Goal: Complete application form

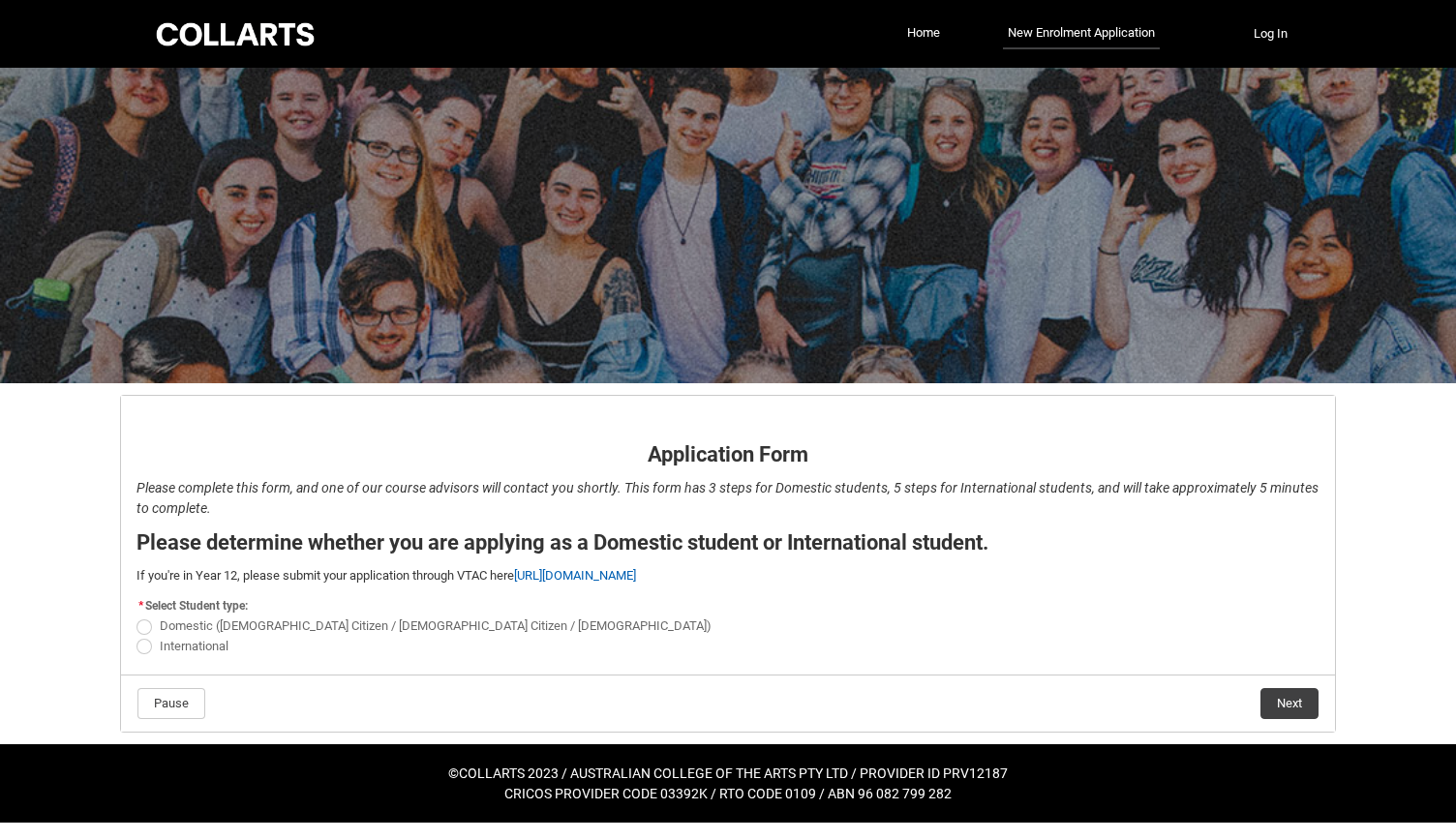
click at [156, 619] on label "Domestic ([DEMOGRAPHIC_DATA] Citizen / [DEMOGRAPHIC_DATA] Citizen / [DEMOGRAPHI…" at bounding box center [428, 625] width 583 height 15
click at [137, 616] on input "Domestic ([DEMOGRAPHIC_DATA] Citizen / [DEMOGRAPHIC_DATA] Citizen / [DEMOGRAPHI…" at bounding box center [136, 615] width 1 height 1
radio input "true"
click at [1273, 703] on button "Next" at bounding box center [1290, 702] width 58 height 31
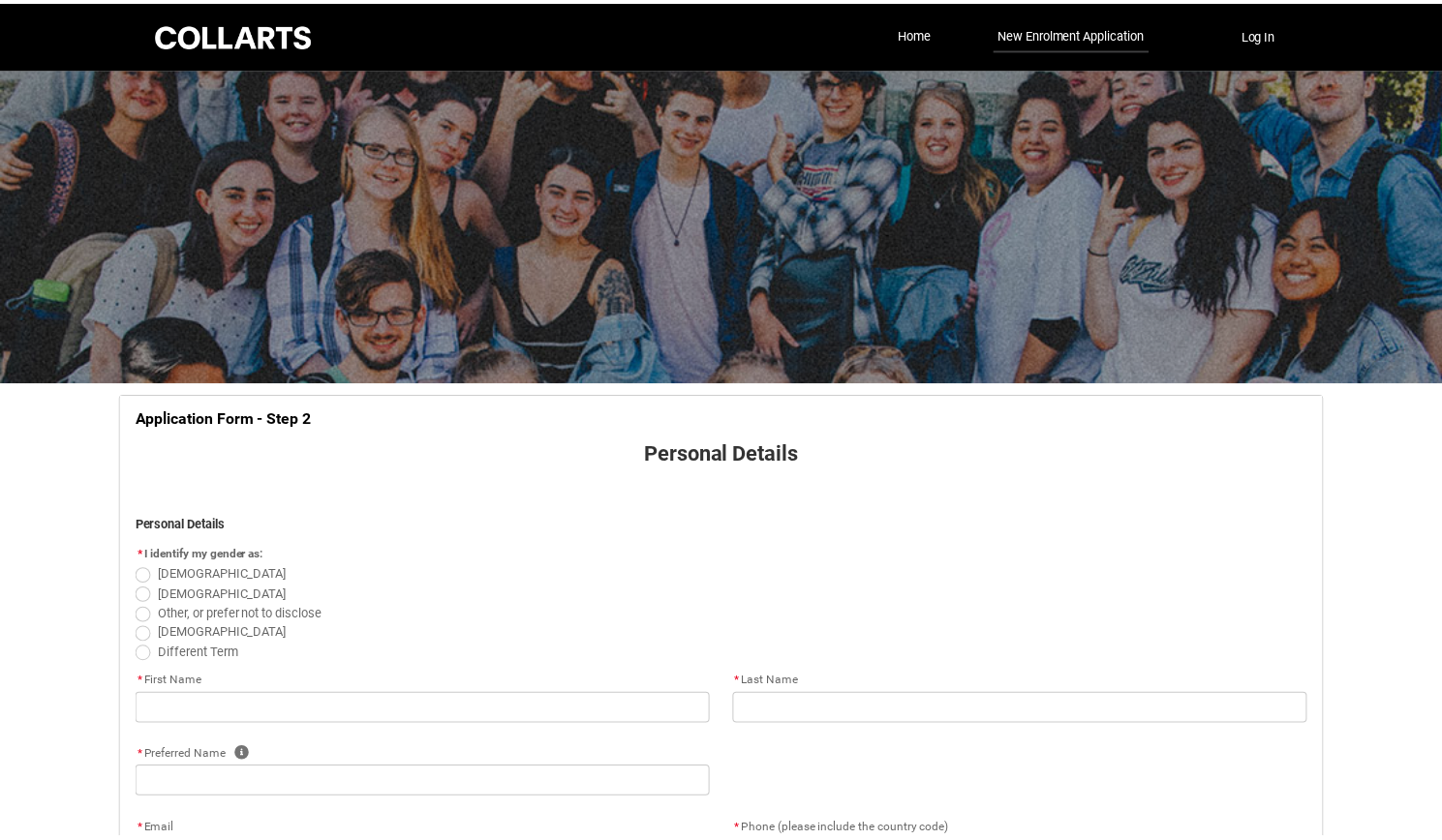
scroll to position [201, 0]
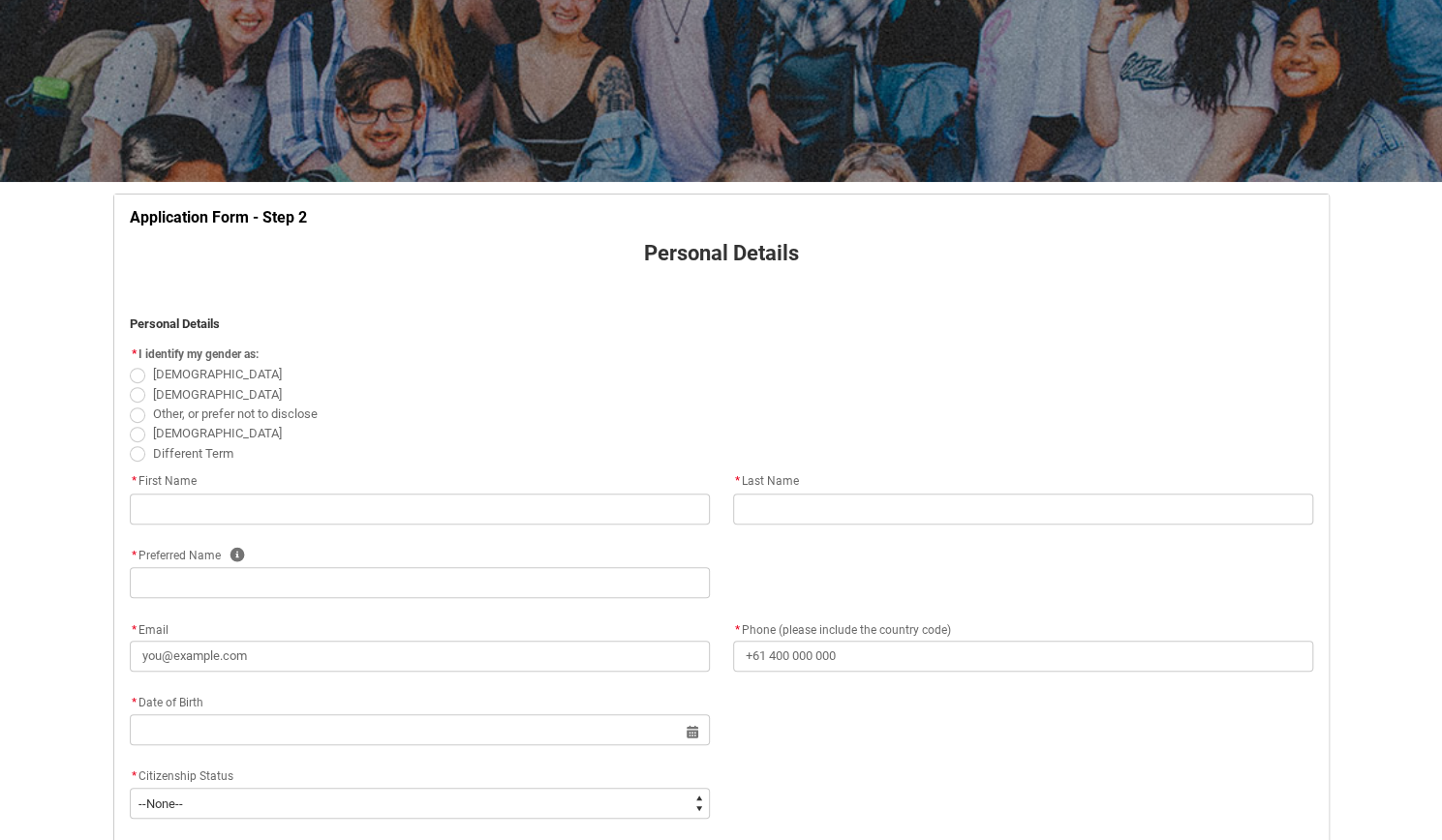
click at [135, 373] on span "REDU_Application_Form_for_Applicant flow" at bounding box center [138, 376] width 16 height 16
click at [130, 365] on input "[DEMOGRAPHIC_DATA]" at bounding box center [129, 364] width 1 height 1
radio input "true"
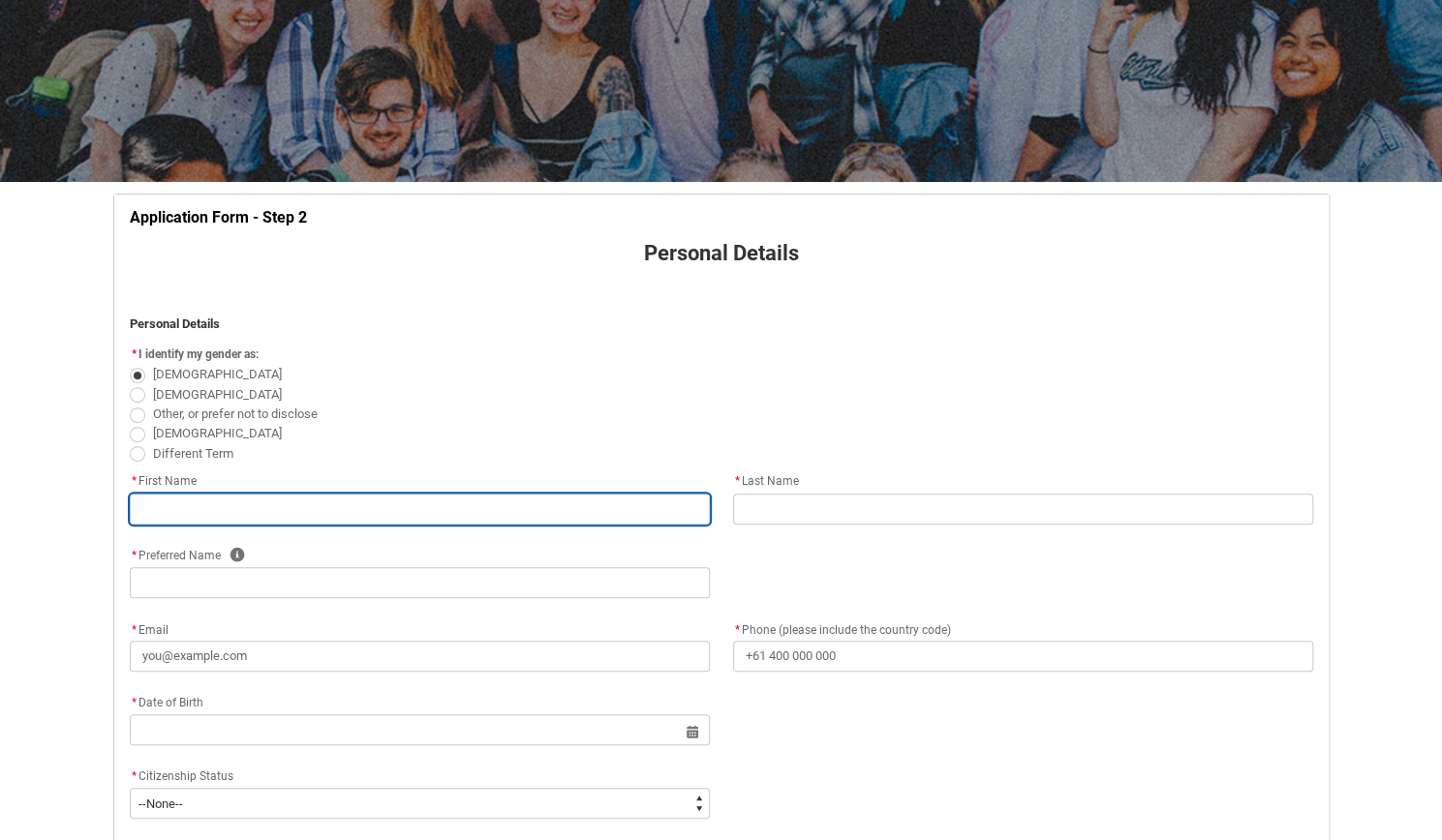
click at [202, 497] on input "REDU_Application_Form_for_Applicant flow" at bounding box center [420, 509] width 580 height 31
type lightning-primitive-input-simple "S"
type input "S"
type lightning-primitive-input-simple "Sa"
type input "Sa"
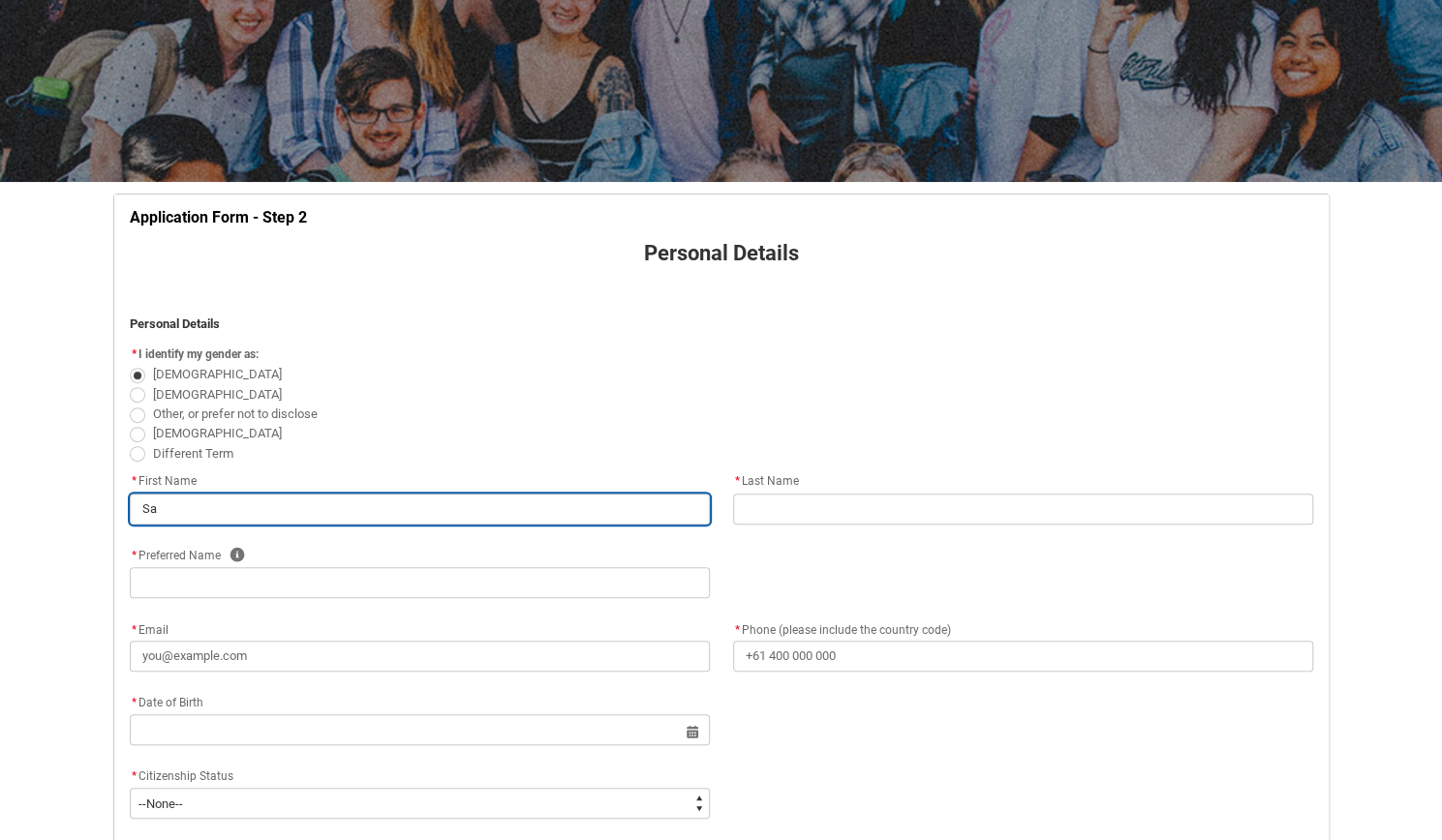
type lightning-primitive-input-simple "[PERSON_NAME]"
type input "[PERSON_NAME]"
type lightning-primitive-input-simple "Sama"
type input "Sama"
type lightning-primitive-input-simple "Saman"
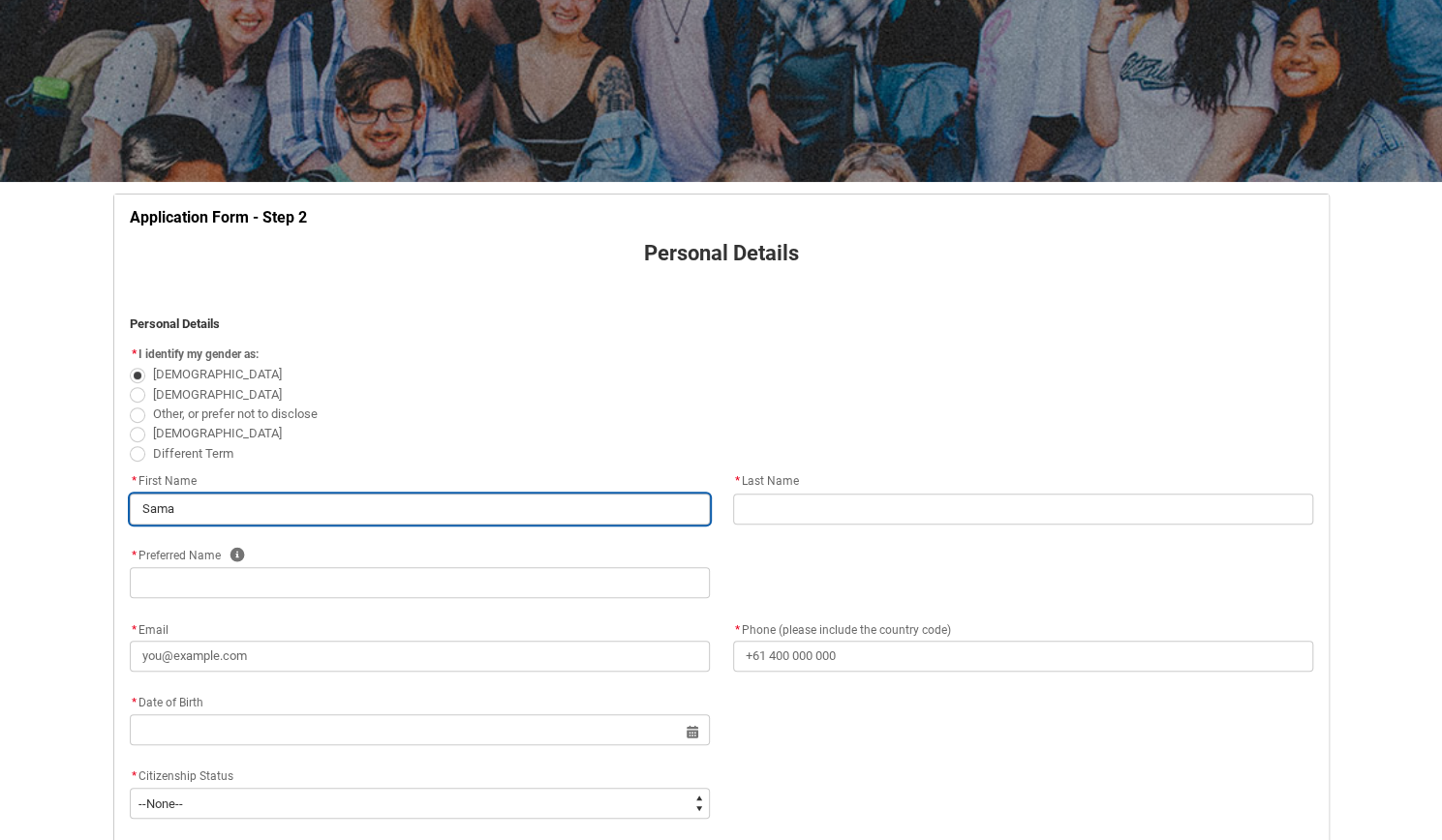
type input "Saman"
type lightning-primitive-input-simple "[PERSON_NAME]"
type input "[PERSON_NAME]"
type lightning-primitive-input-simple "[PERSON_NAME]"
type input "[PERSON_NAME]"
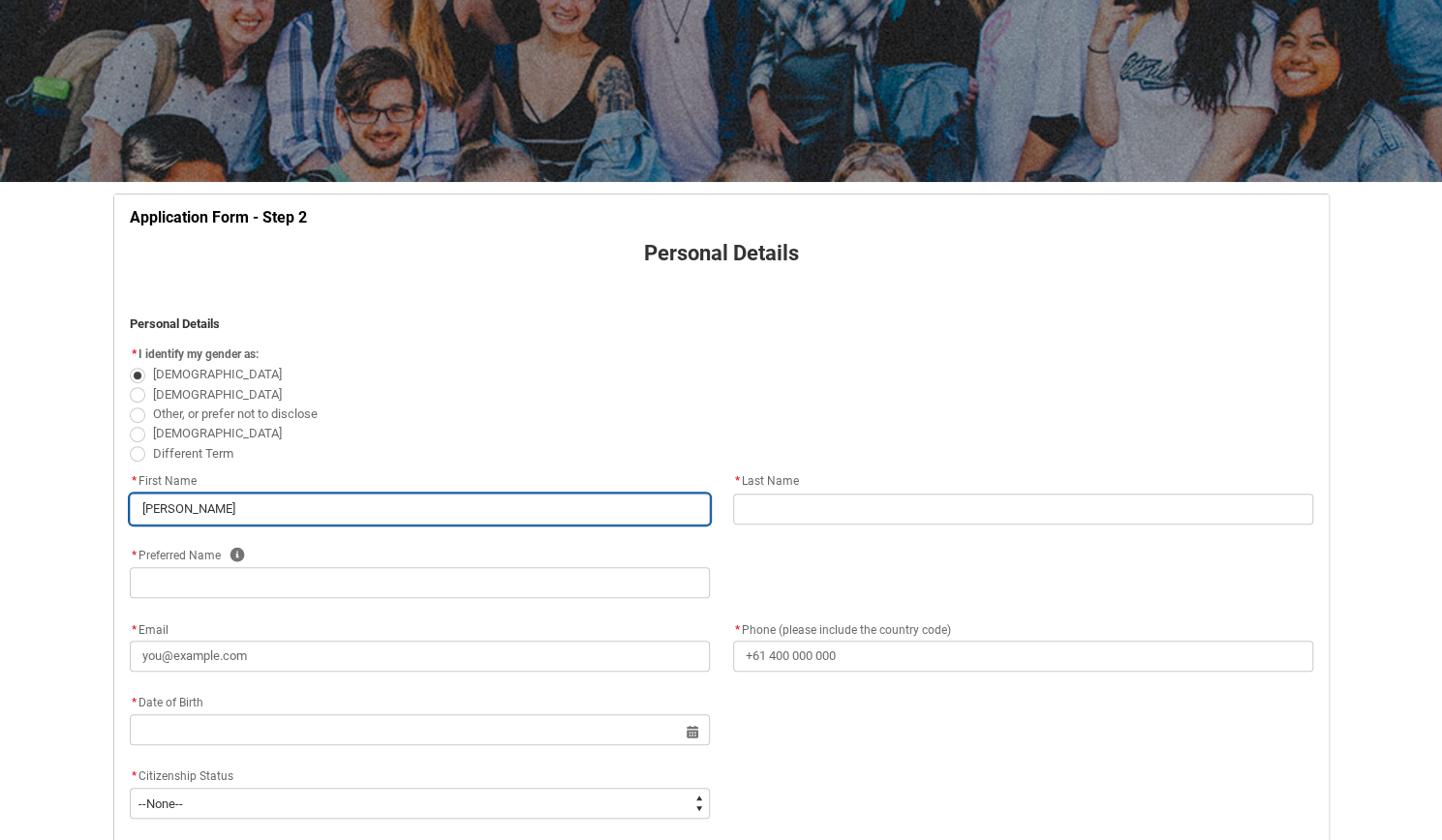
type lightning-primitive-input-simple "[PERSON_NAME]"
type input "[PERSON_NAME]"
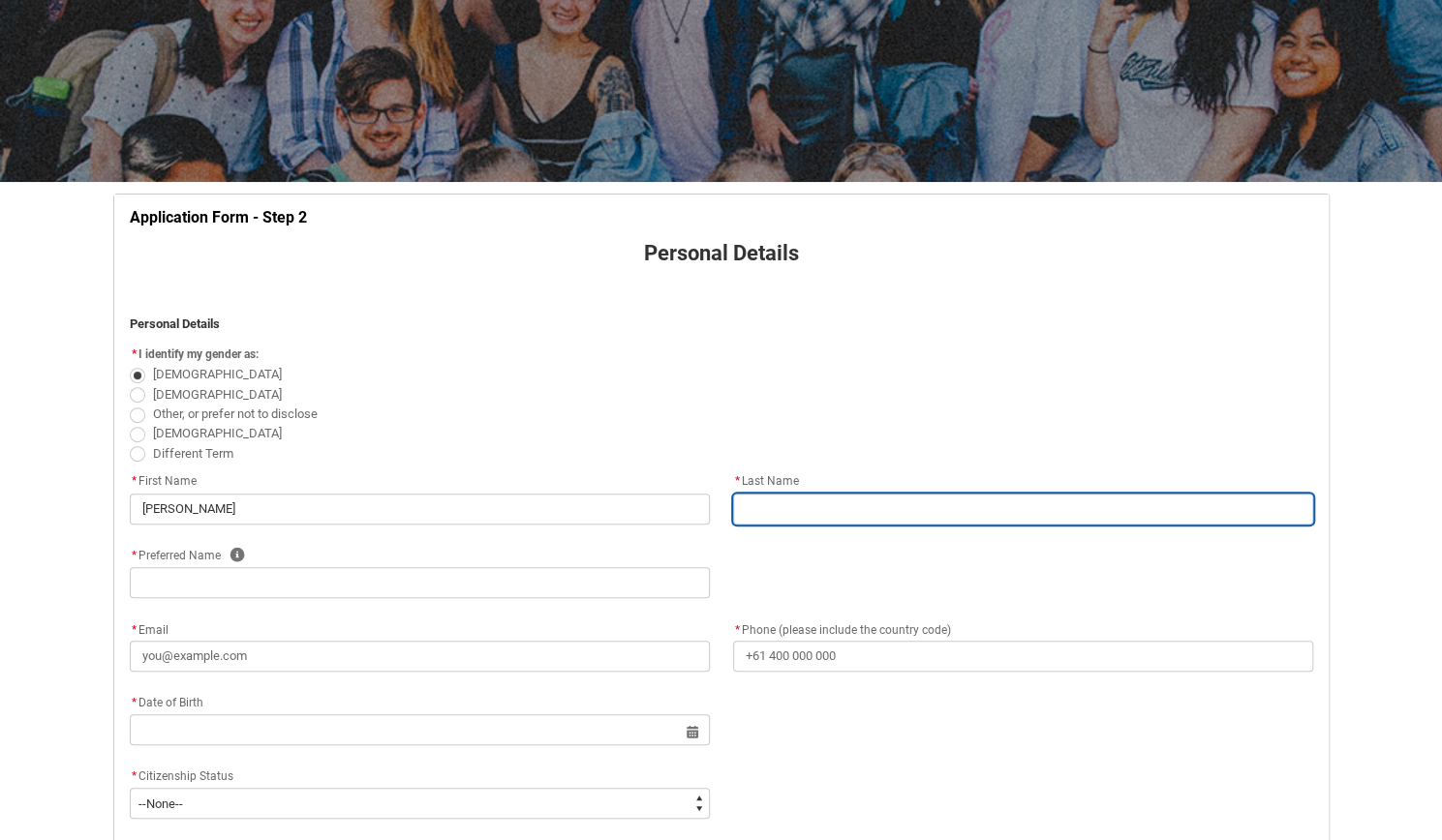
type lightning-primitive-input-simple "S"
type input "S"
type lightning-primitive-input-simple "Su"
type input "Su"
type lightning-primitive-input-simple "Sur"
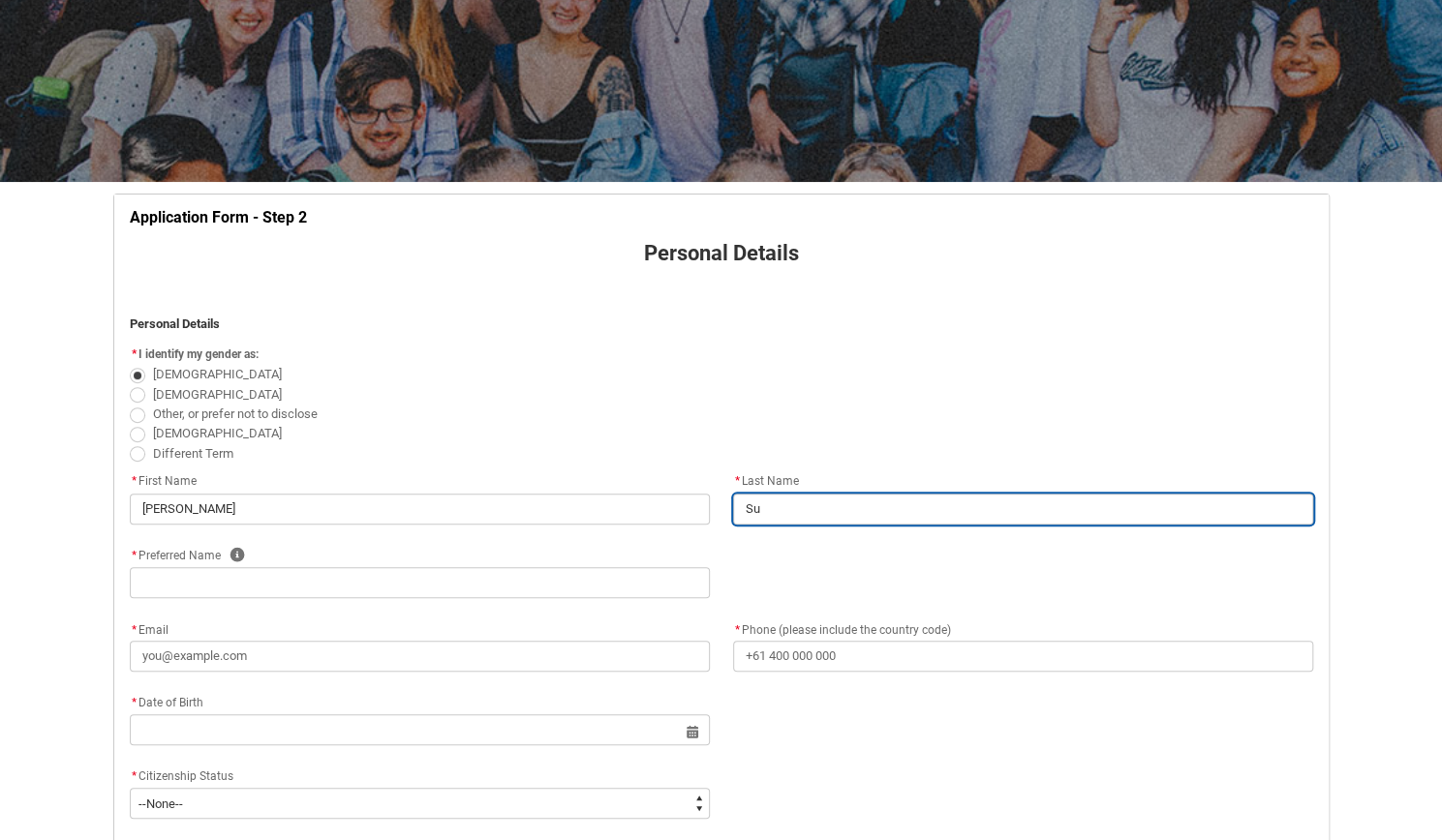
type input "Sur"
type lightning-primitive-input-simple "Surr"
type input "Surr"
type lightning-primitive-input-simple "Surri"
type input "Surri"
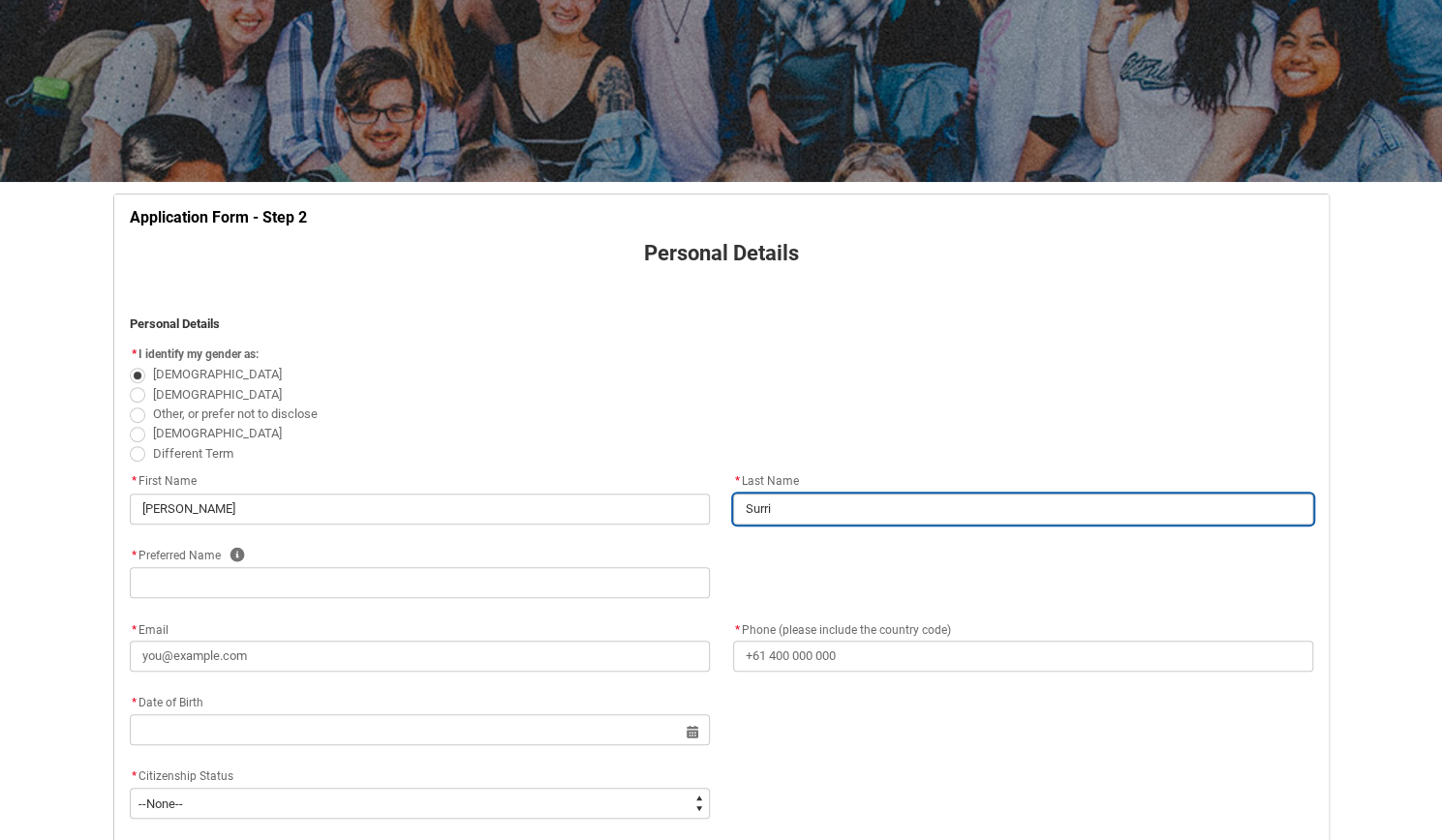
type lightning-primitive-input-simple "Surrid"
type input "Surrid"
type lightning-primitive-input-simple "Surridg"
type input "Surridg"
type lightning-primitive-input-simple "[PERSON_NAME]"
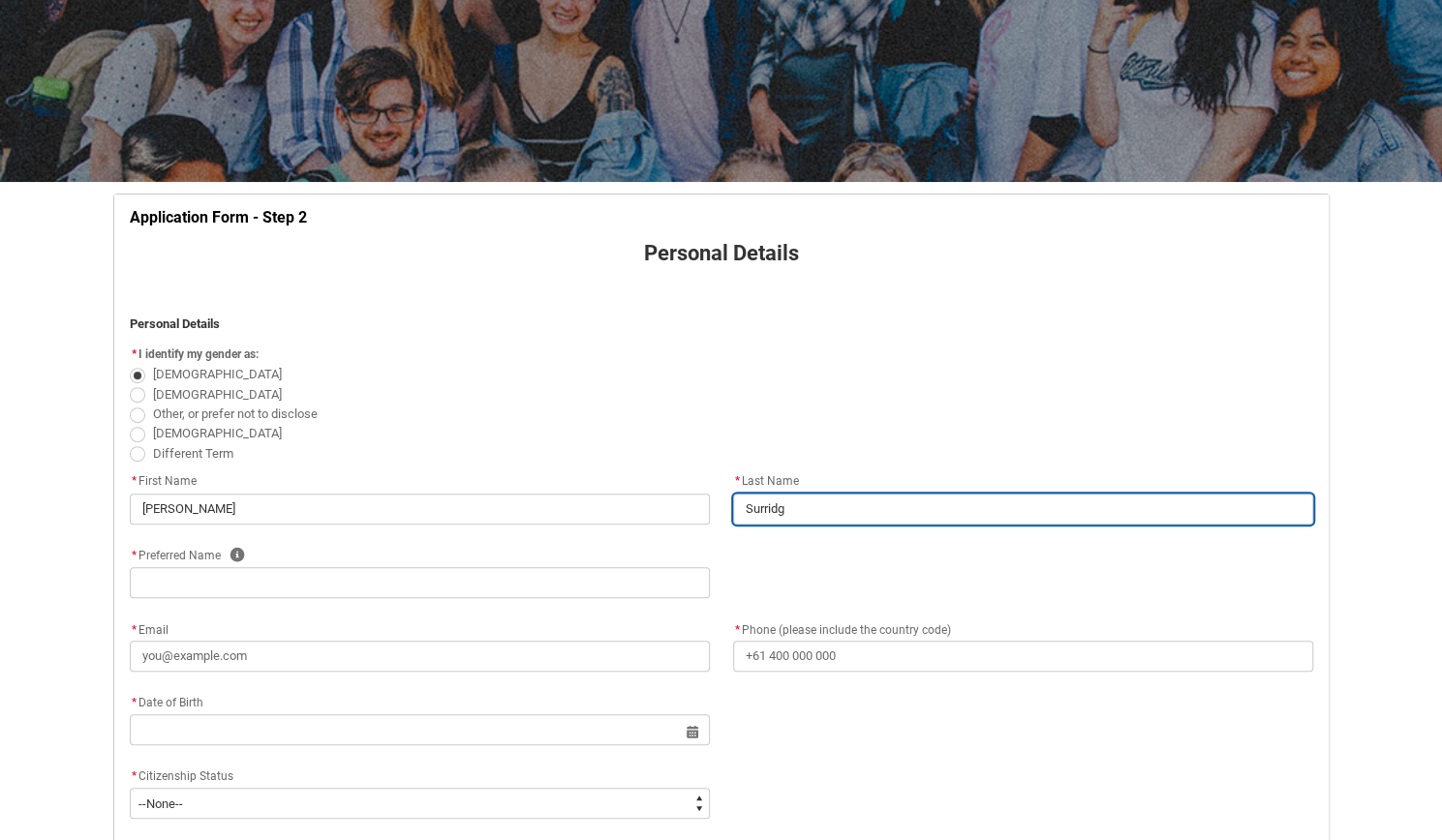
type input "[PERSON_NAME]"
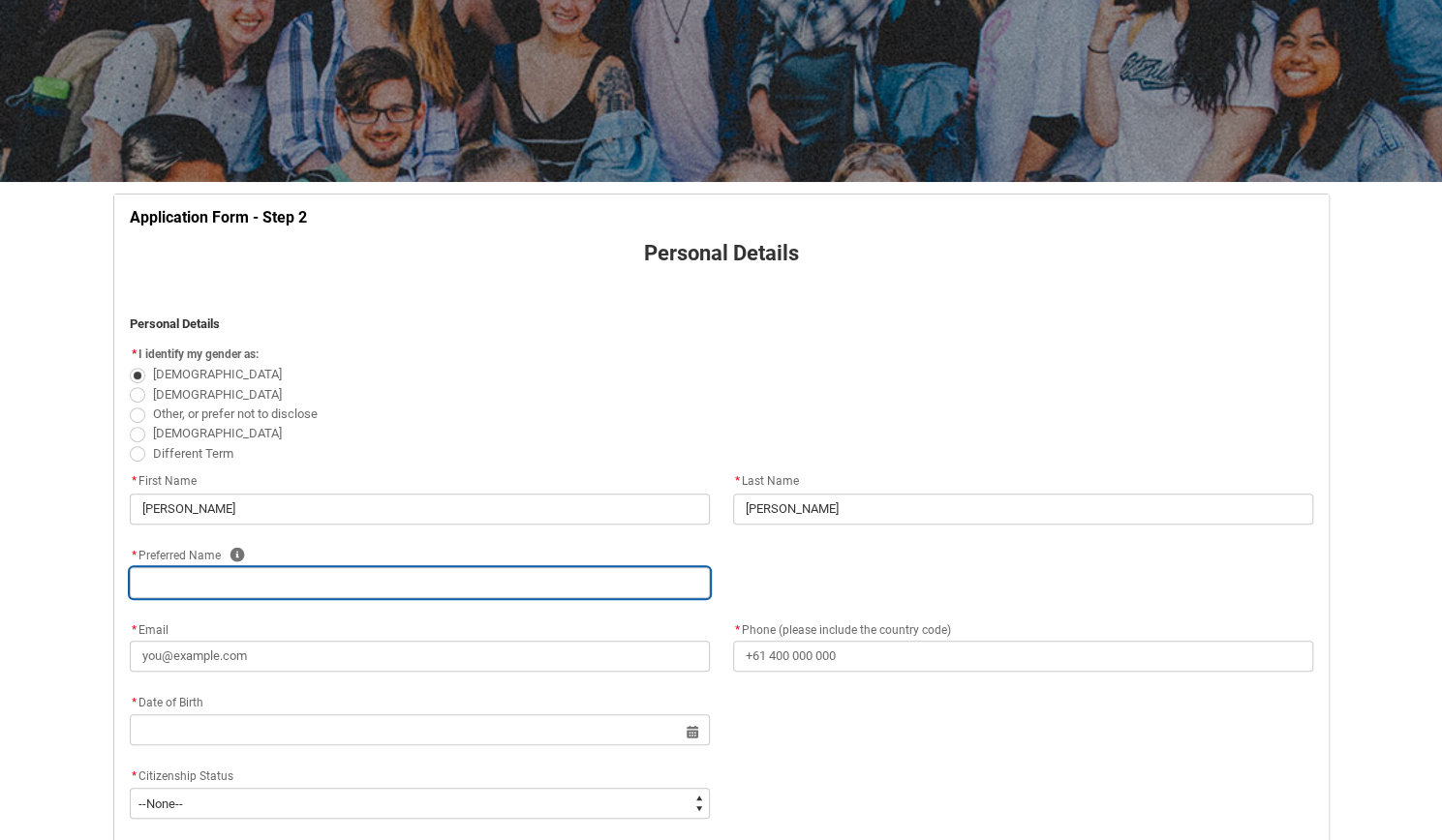
click at [200, 581] on input "REDU_Application_Form_for_Applicant flow" at bounding box center [420, 582] width 580 height 31
type lightning-primitive-input-simple "S"
type input "S"
type lightning-primitive-input-simple "SA"
type input "SA"
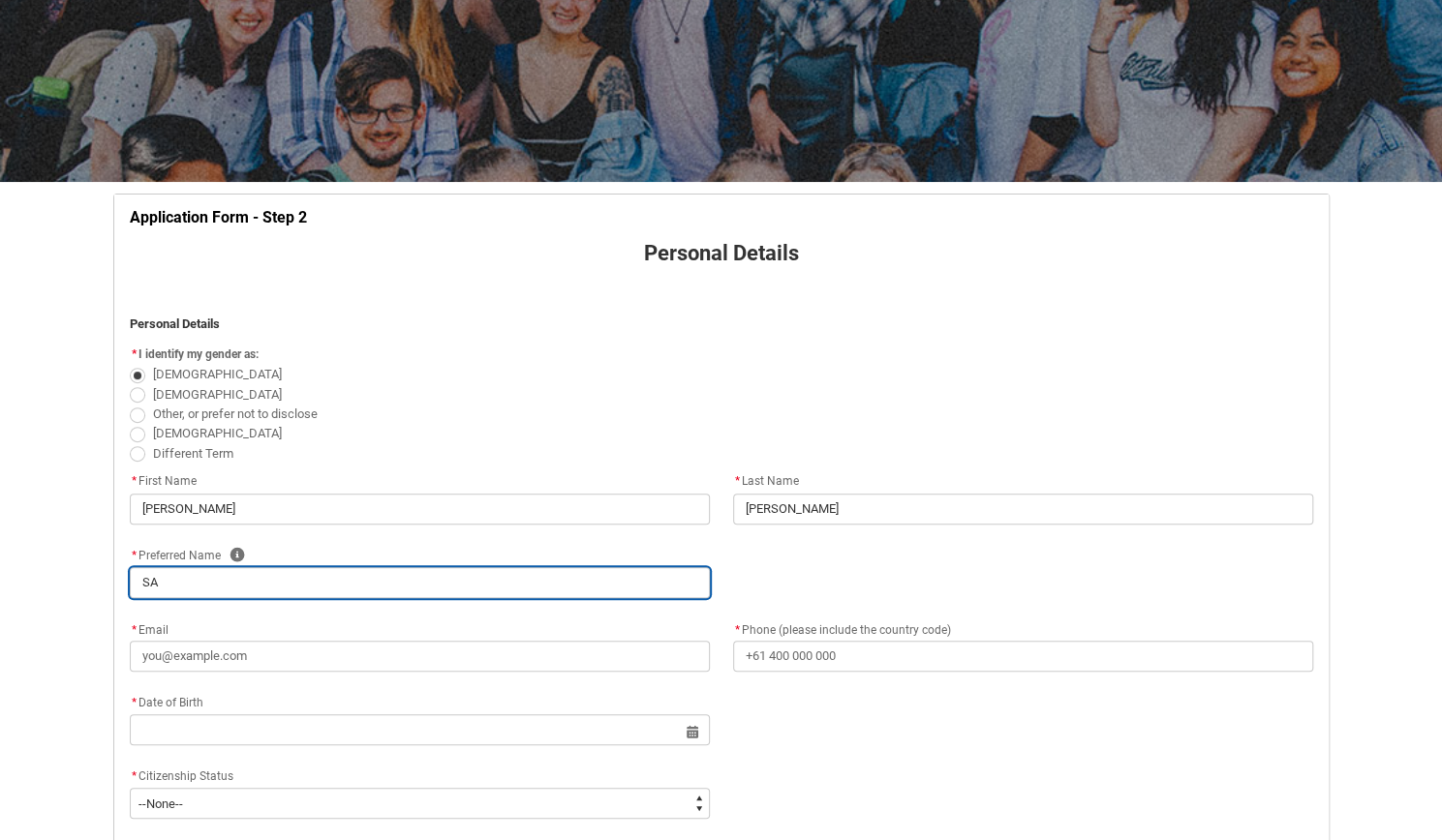
type lightning-primitive-input-simple "S"
type input "S"
type lightning-primitive-input-simple "Sa"
type input "Sa"
type lightning-primitive-input-simple "[PERSON_NAME]"
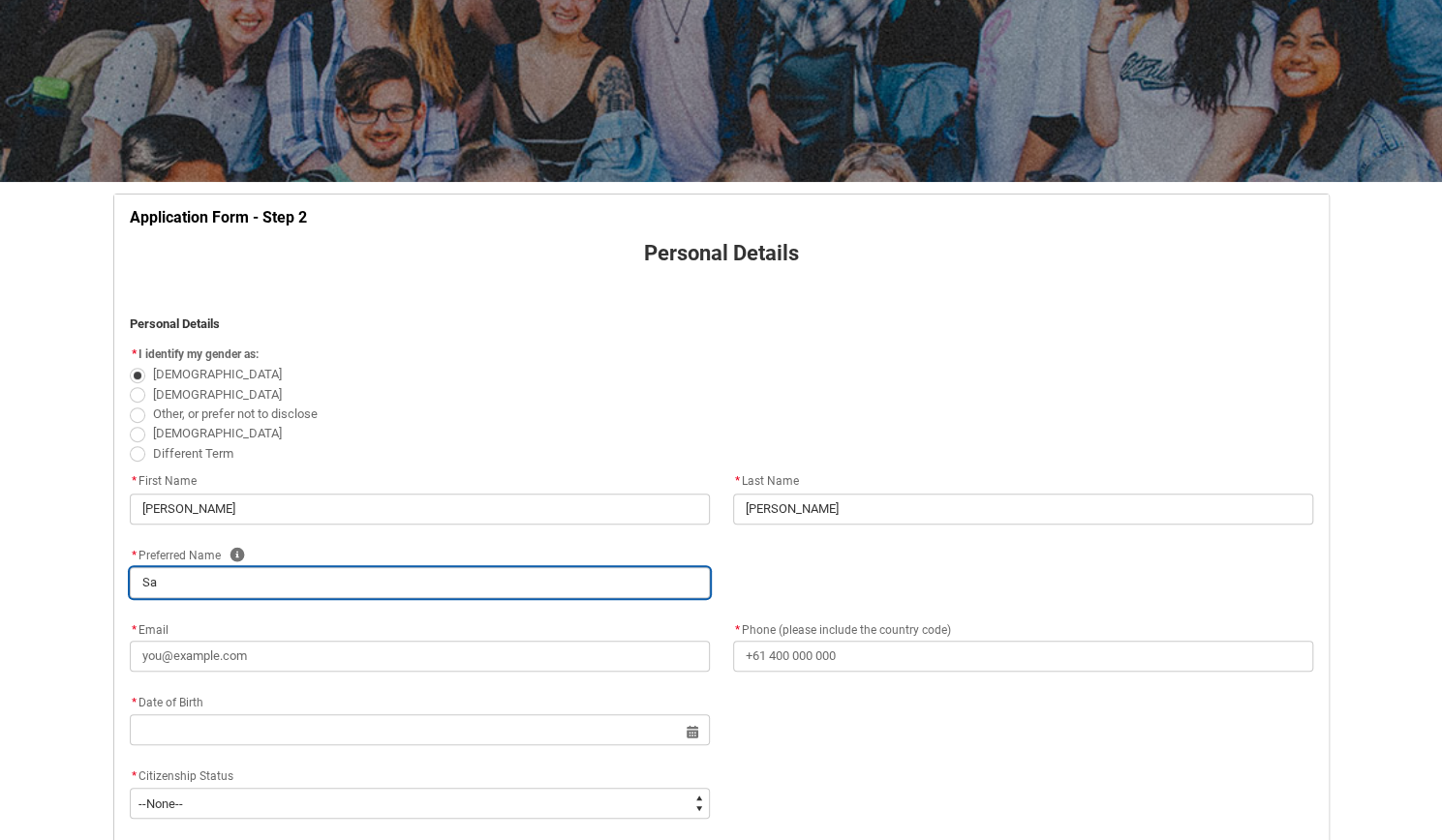
type input "[PERSON_NAME]"
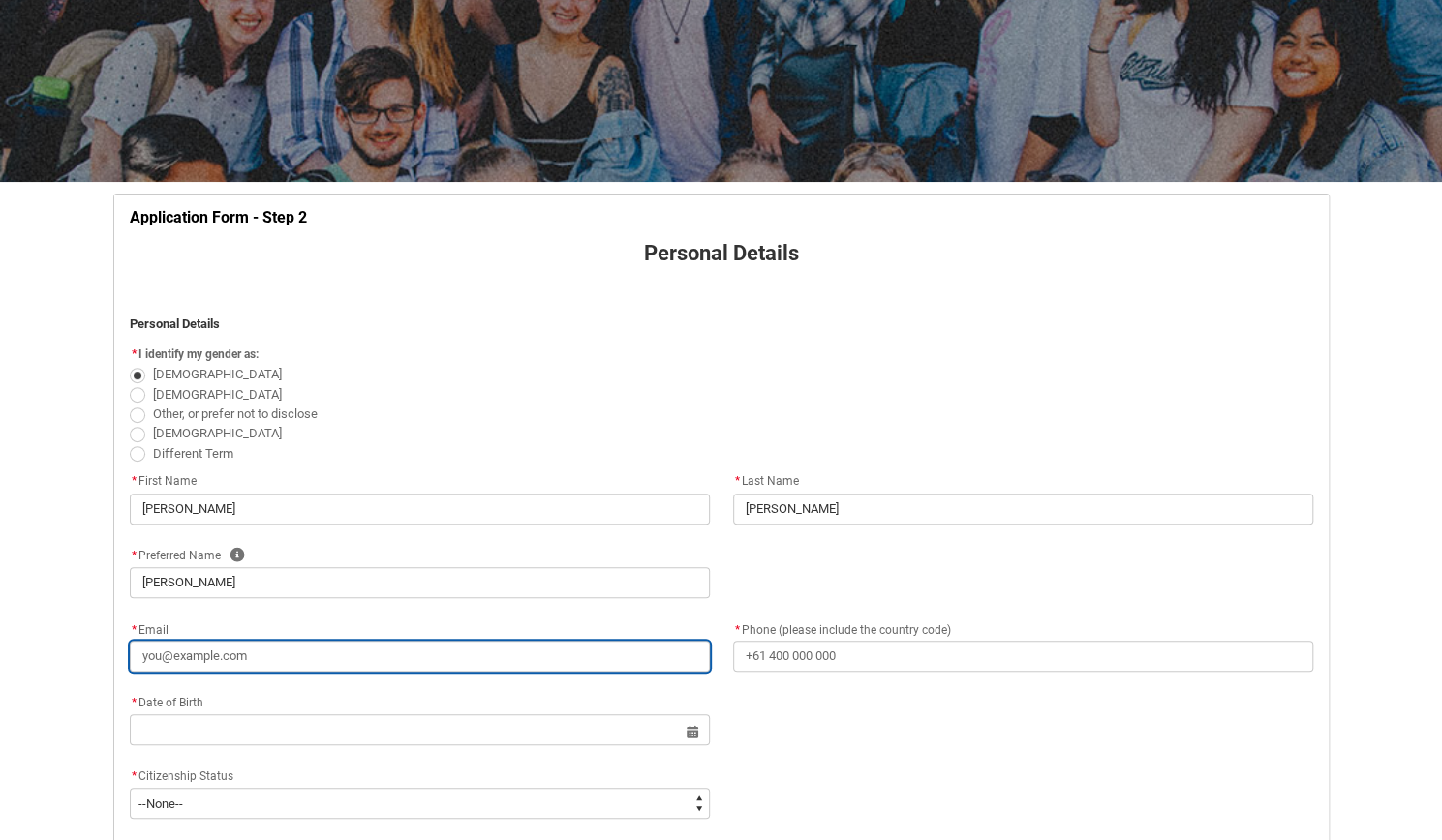
click at [153, 653] on input "* Email" at bounding box center [420, 656] width 580 height 31
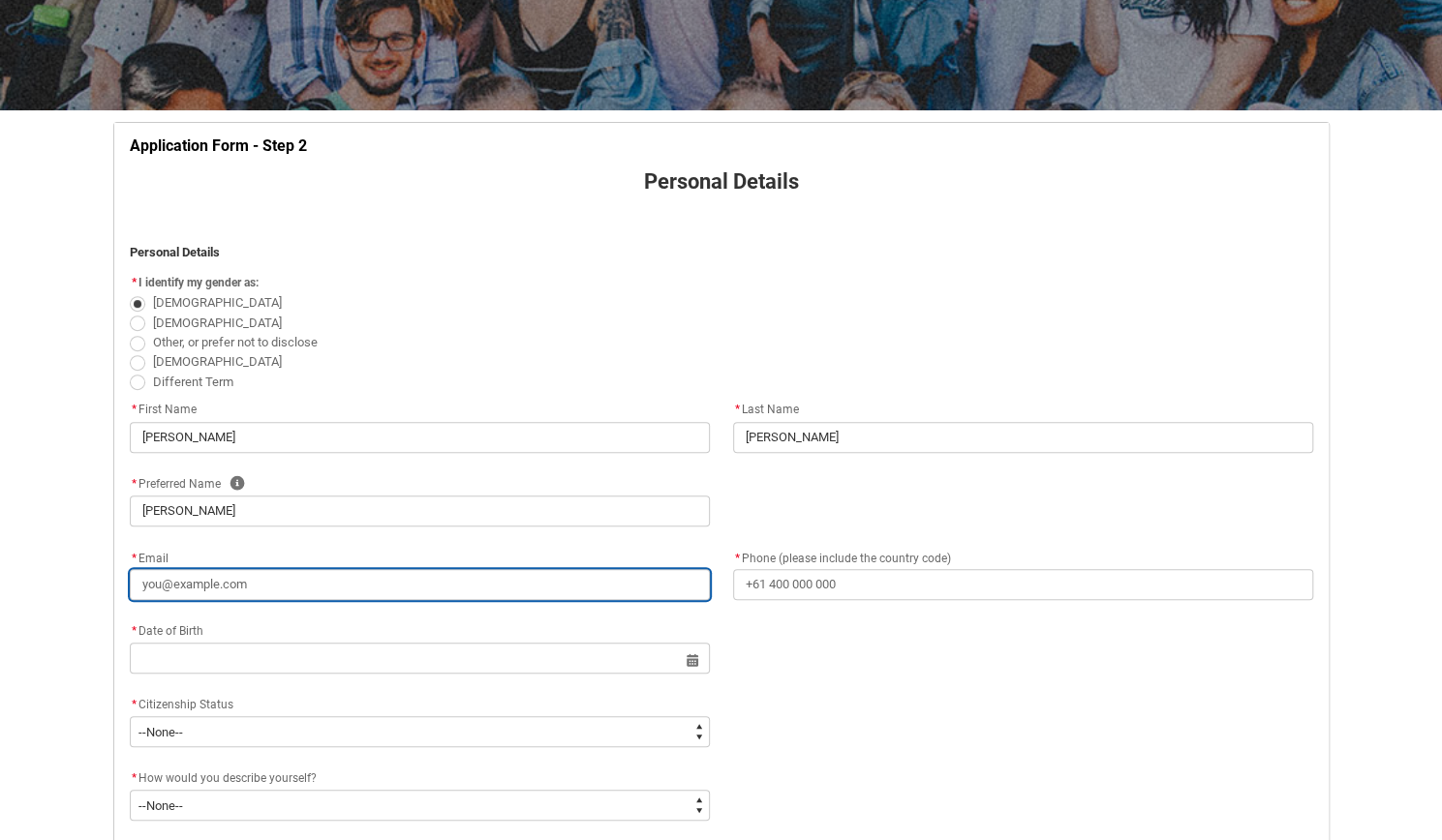
scroll to position [273, 0]
click at [253, 583] on input "* Email" at bounding box center [420, 584] width 580 height 31
type lightning-primitive-input-simple "[EMAIL_ADDRESS][DOMAIN_NAME]"
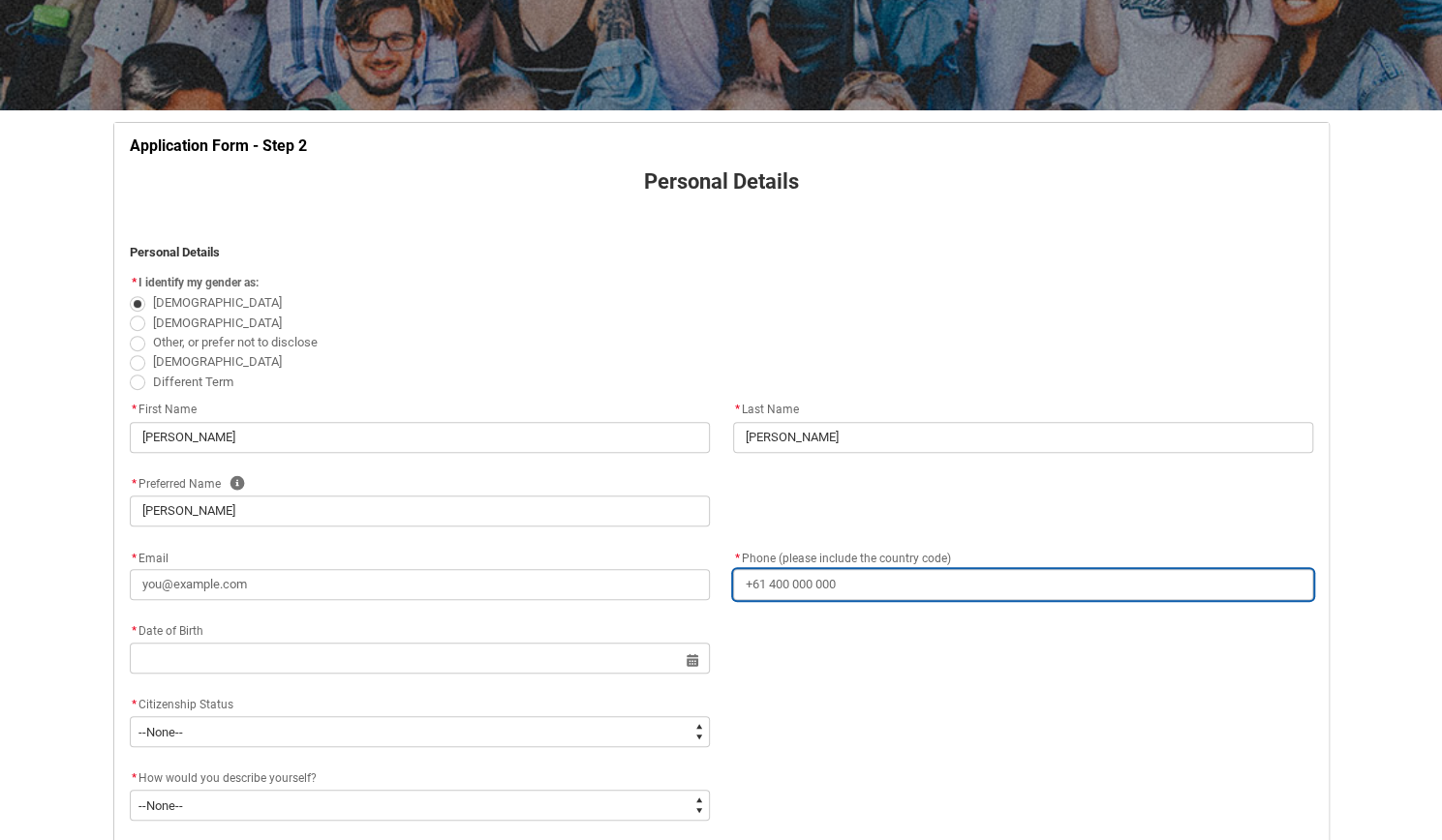
type lightning-primitive-input-simple "[PHONE_NUMBER]"
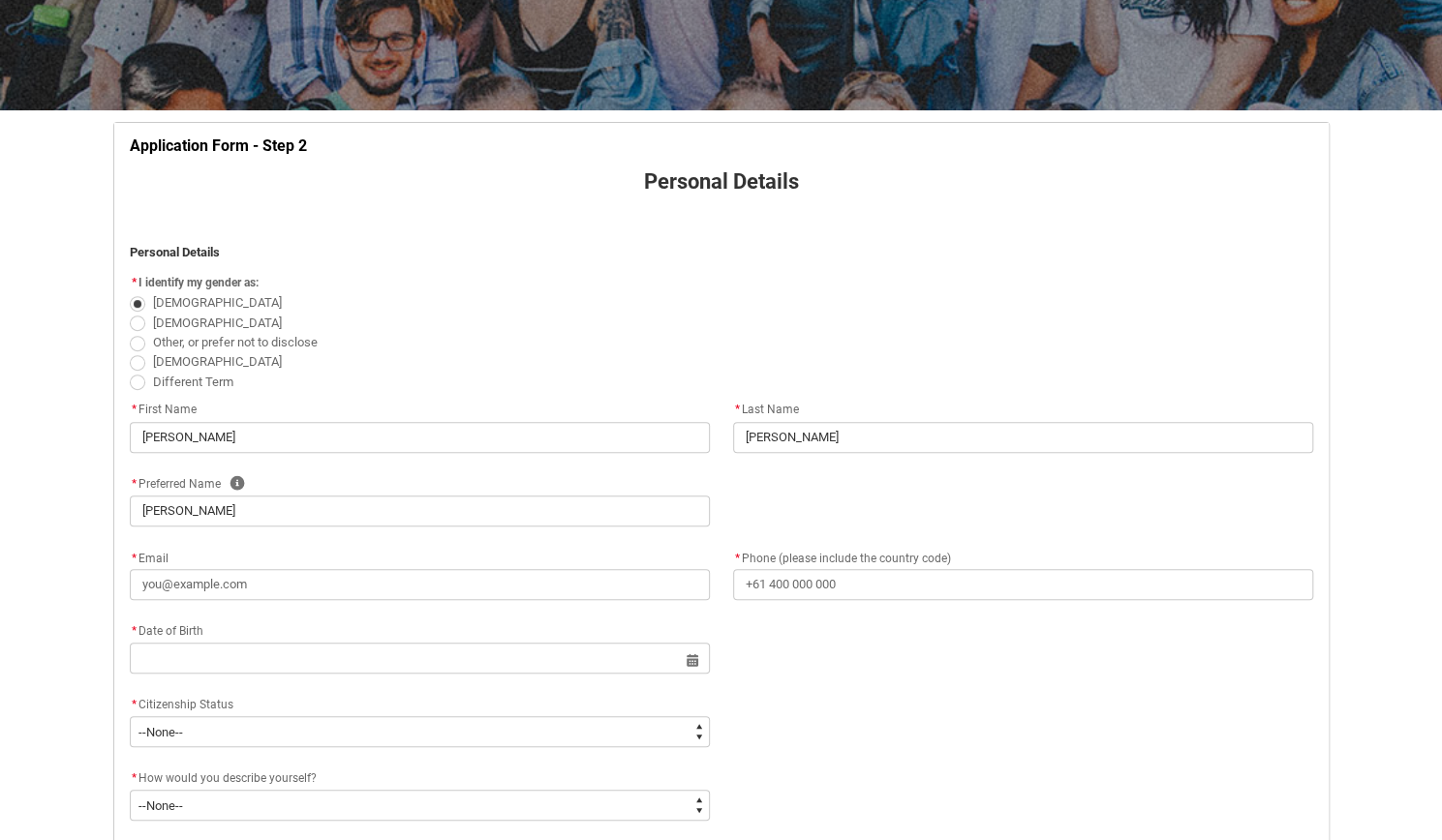
type lightning-primitive-input-simple "[STREET_ADDRESS]"
type lightning-primitive-input-simple "Thornbury"
type lightning-primitive-input-simple "3071"
type lightning-primitive-input-simple "Victoria"
type lightning-select "Country_Choice.1101"
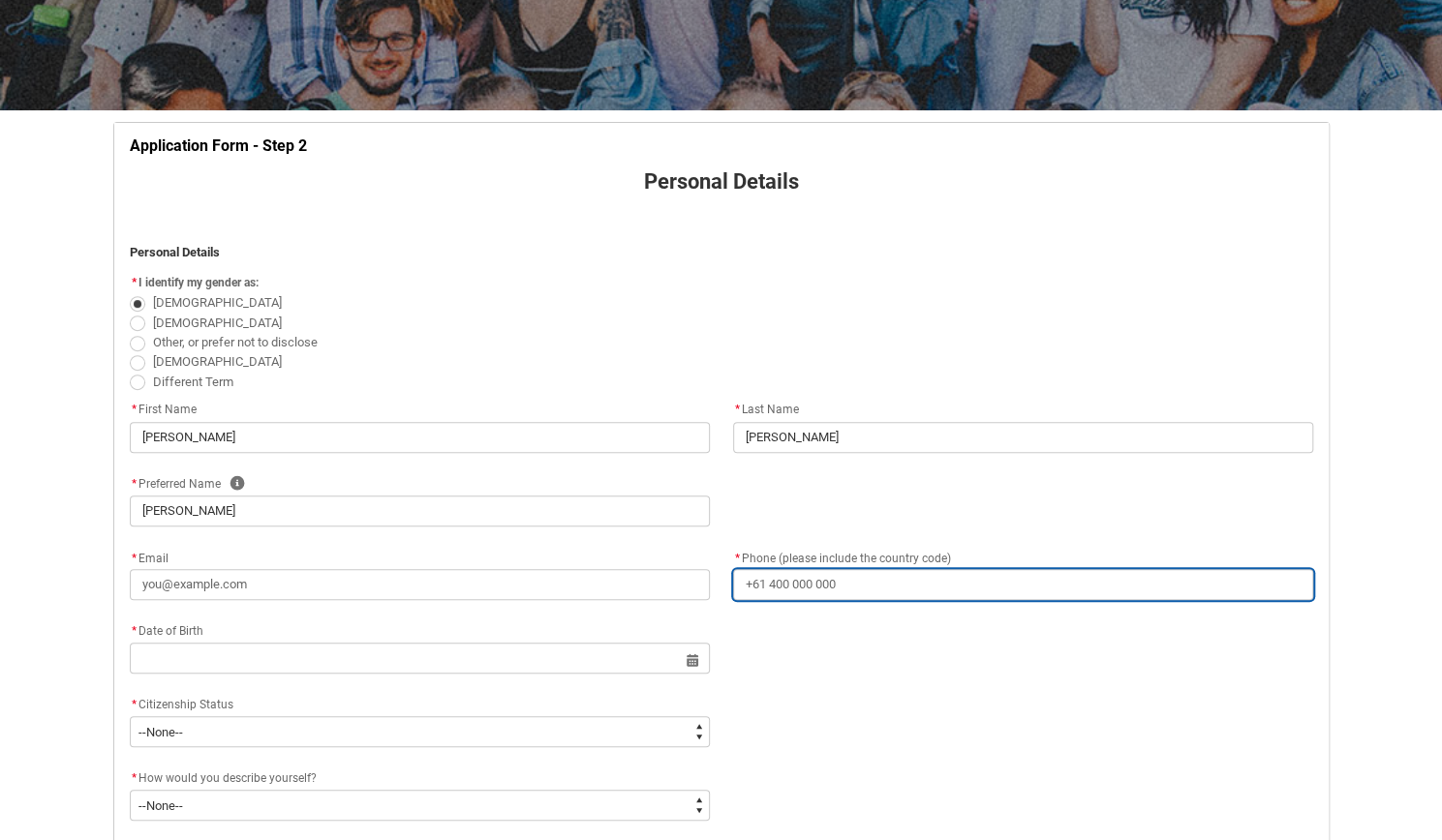
click at [871, 587] on input "* Phone (please include the country code)" at bounding box center [1022, 584] width 580 height 31
type input "[EMAIL_ADDRESS][DOMAIN_NAME]"
type input "[PHONE_NUMBER]"
type input "[STREET_ADDRESS]"
type input "Thornbury"
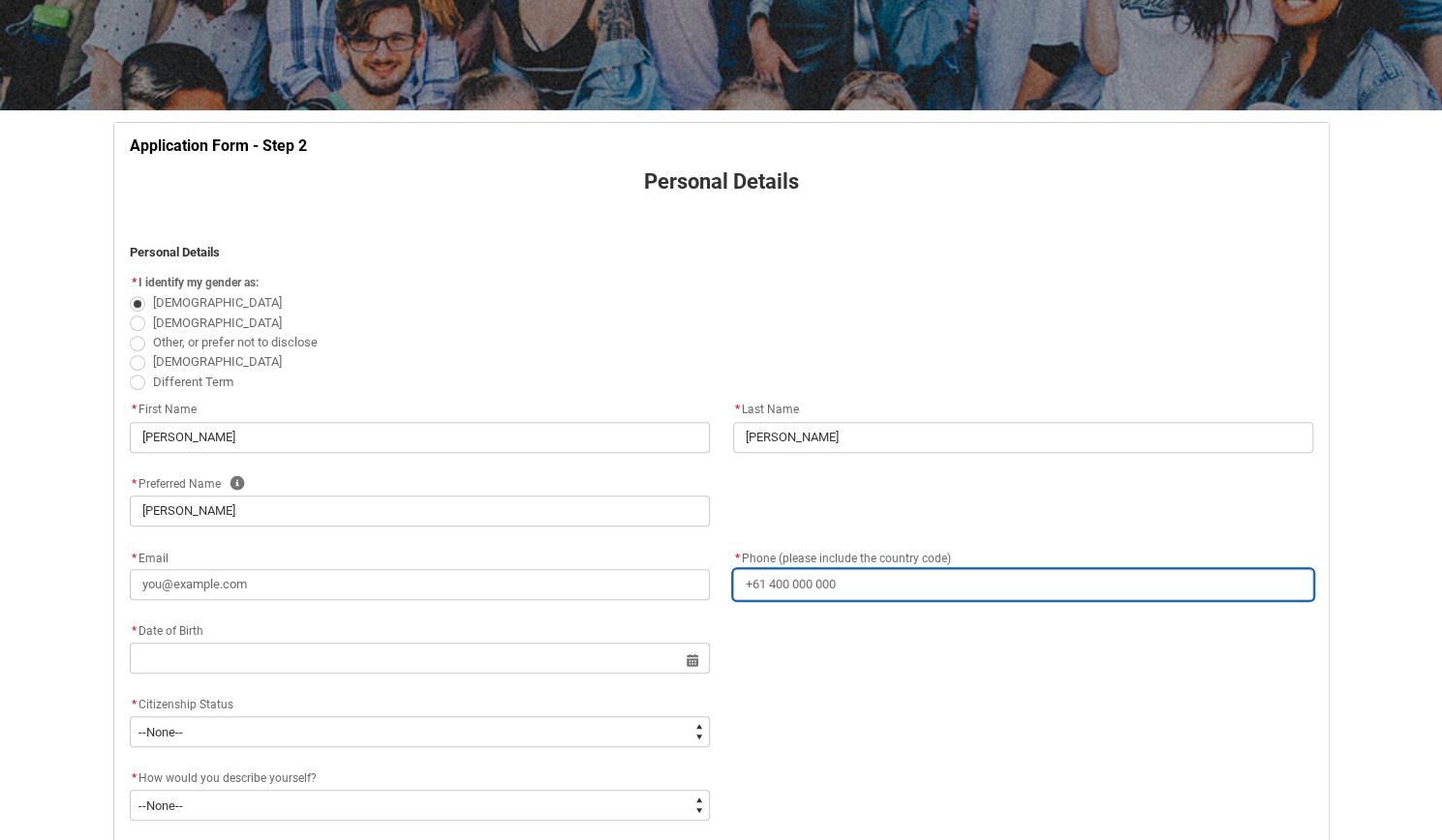
type input "3071"
type input "Victoria"
select select "Country_Choice.1101"
click at [769, 590] on input "[PHONE_NUMBER]" at bounding box center [1022, 584] width 580 height 31
type lightning-primitive-input-simple "[PHONE_NUMBER]"
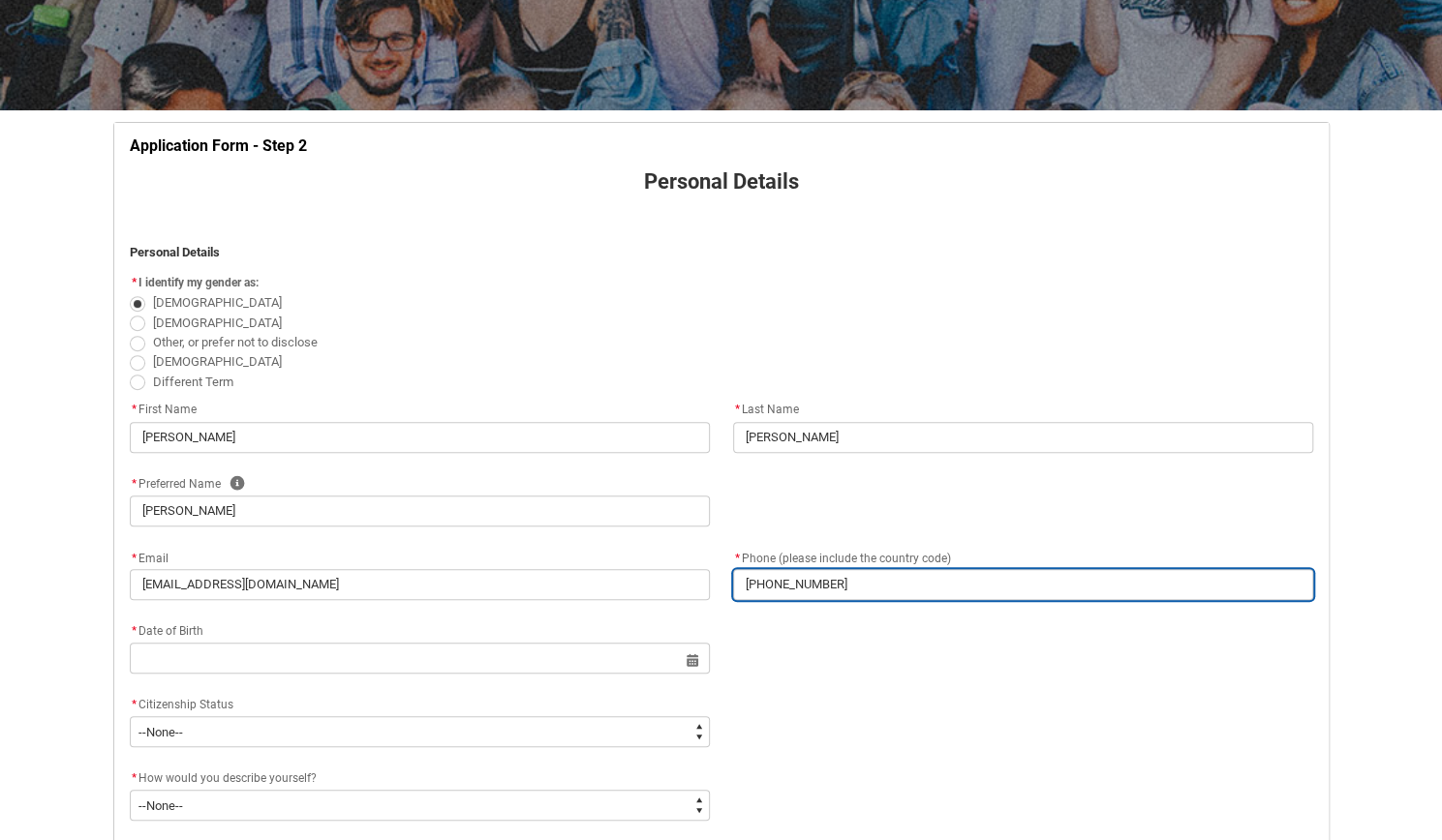
type input "[PHONE_NUMBER]"
type lightning-primitive-input-simple "[PHONE_NUMBER]"
type input "[PHONE_NUMBER]"
type lightning-primitive-input-simple "[PHONE_NUMBER]"
type input "[PHONE_NUMBER]"
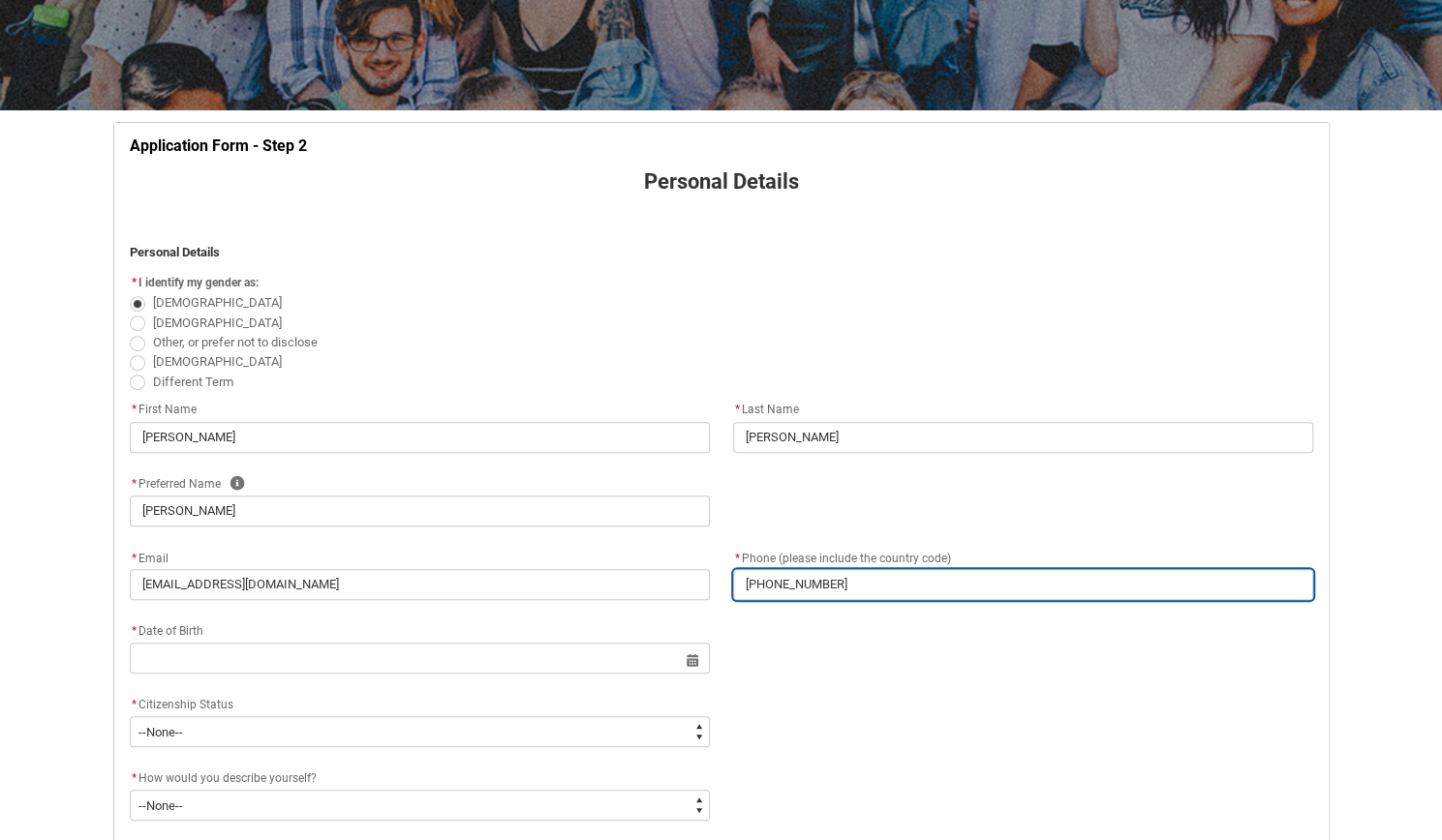
type lightning-primitive-input-simple "+61 (456787905"
type input "+61 (456787905"
type lightning-primitive-input-simple "+61 (0456787905"
type input "+61 (0456787905"
type lightning-primitive-input-simple "[PHONE_NUMBER]"
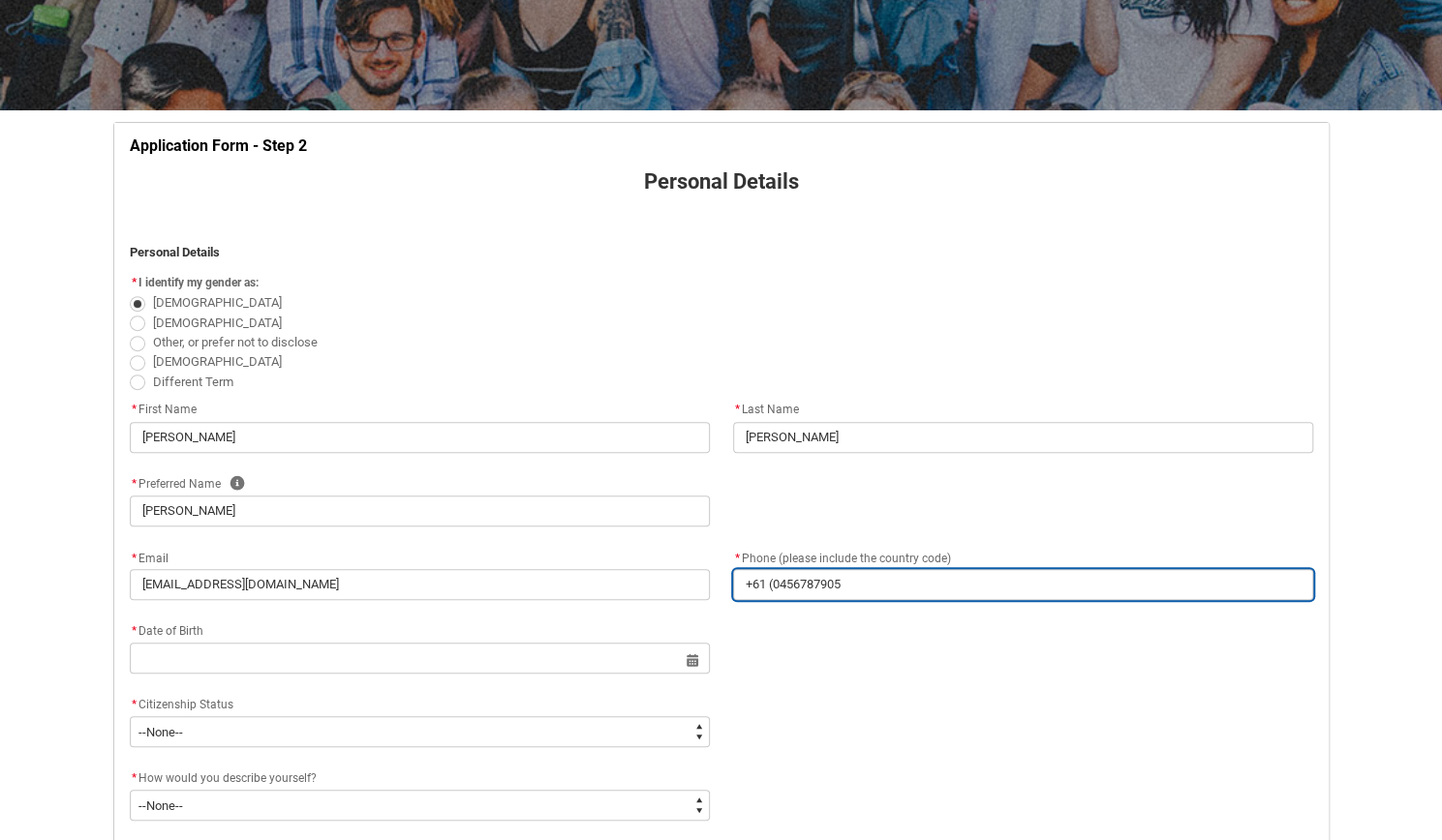
type input "[PHONE_NUMBER]"
type lightning-primitive-input-simple "+61 (0456787905"
type input "+61 (0456787905"
type lightning-primitive-input-simple "+61 (456787905"
type input "+61 (456787905"
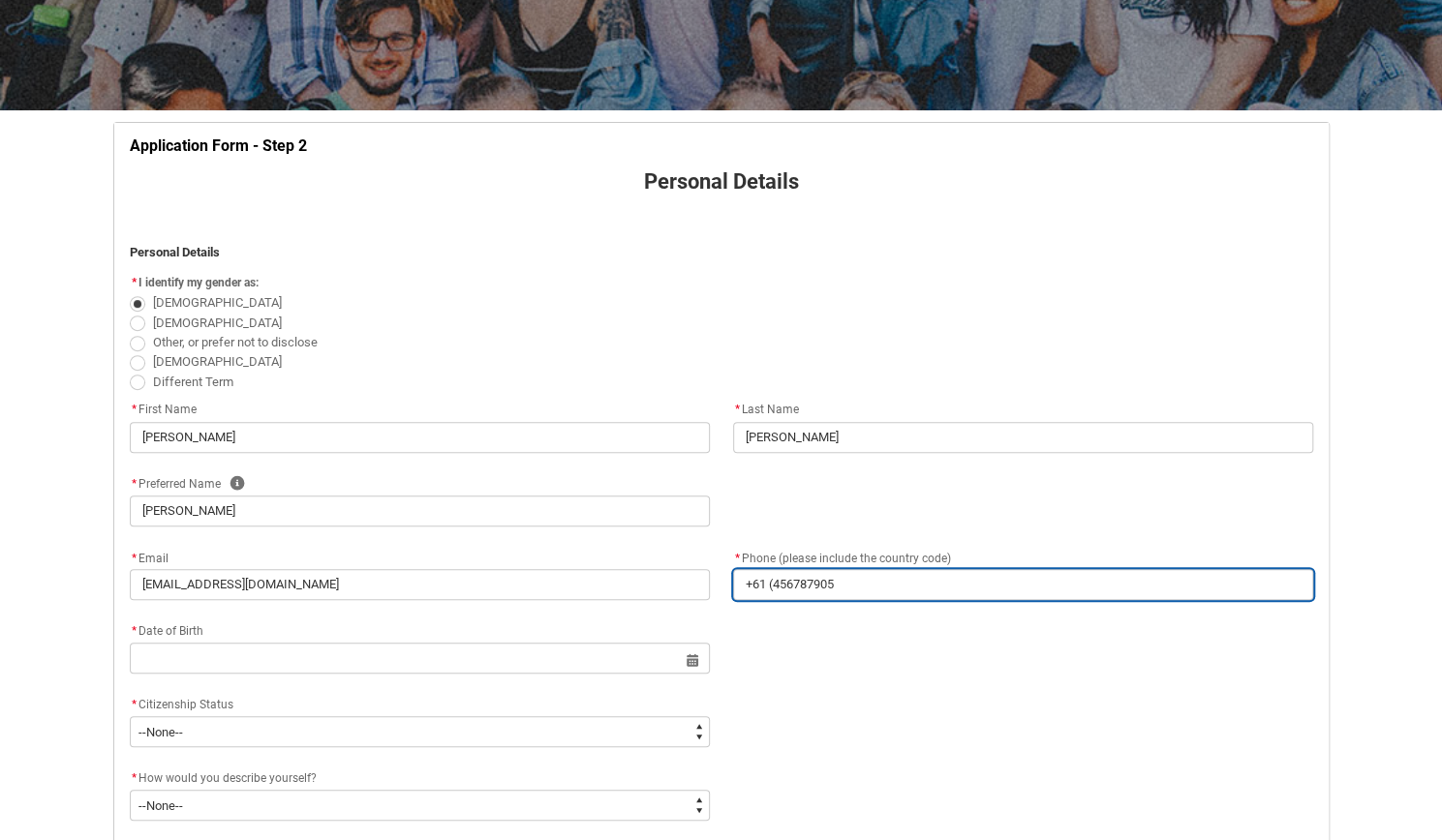
type lightning-primitive-input-simple "[PHONE_NUMBER]"
type input "[PHONE_NUMBER]"
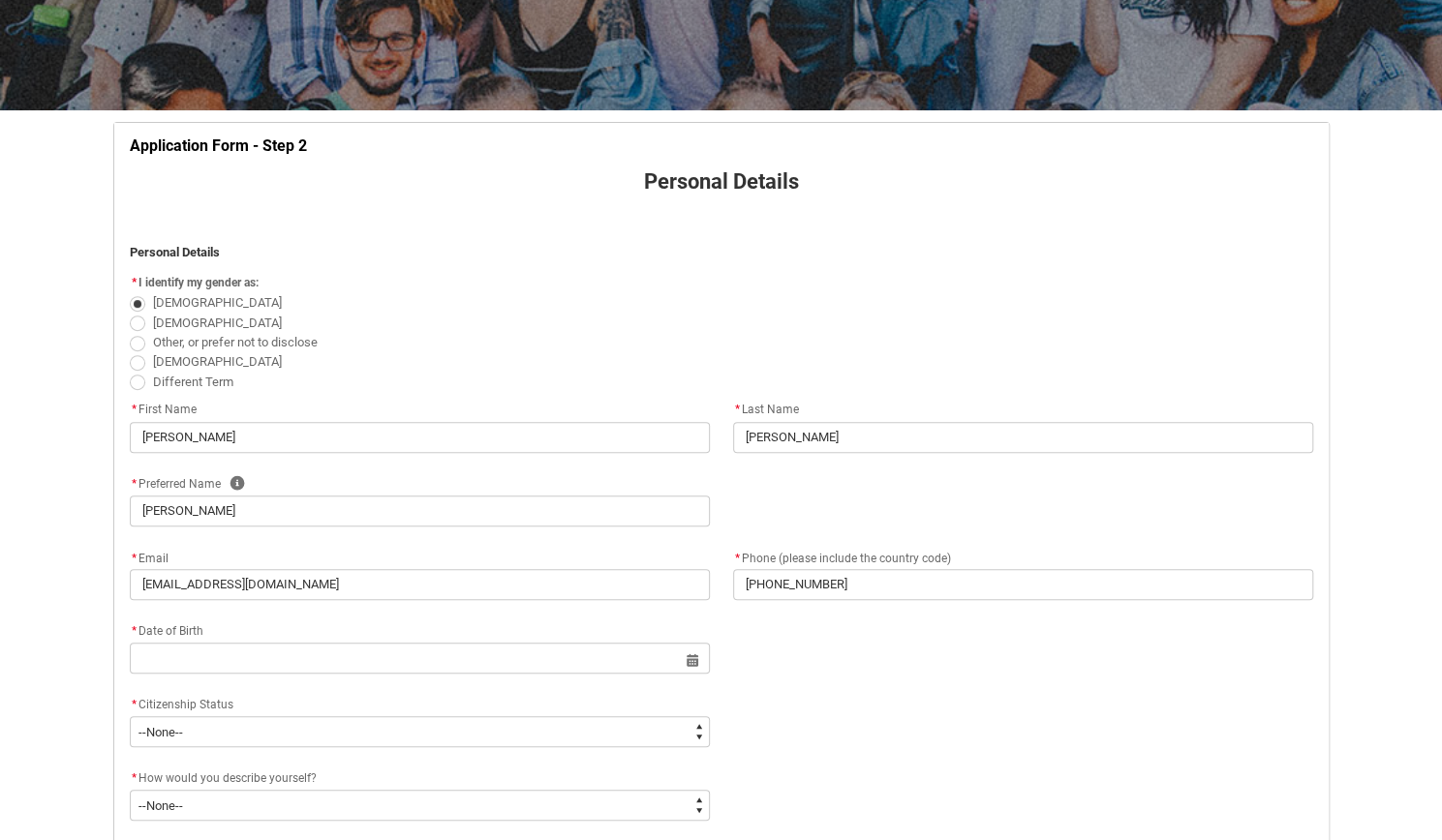
click at [856, 638] on div "* Date of Birth Select a date for Format: [DATE]" at bounding box center [721, 656] width 1206 height 73
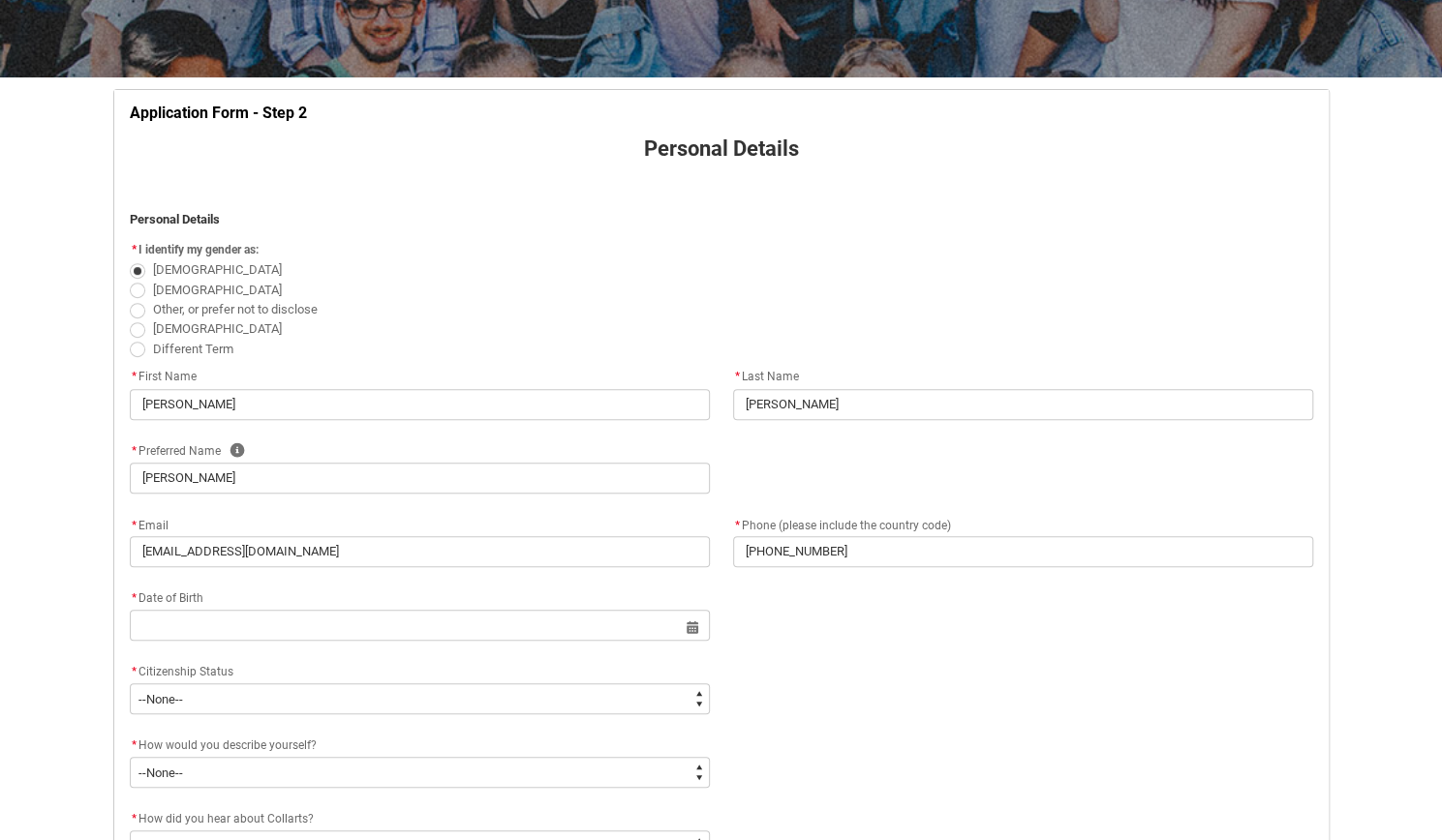
scroll to position [306, 0]
click at [406, 607] on div "* Date of Birth" at bounding box center [420, 598] width 580 height 23
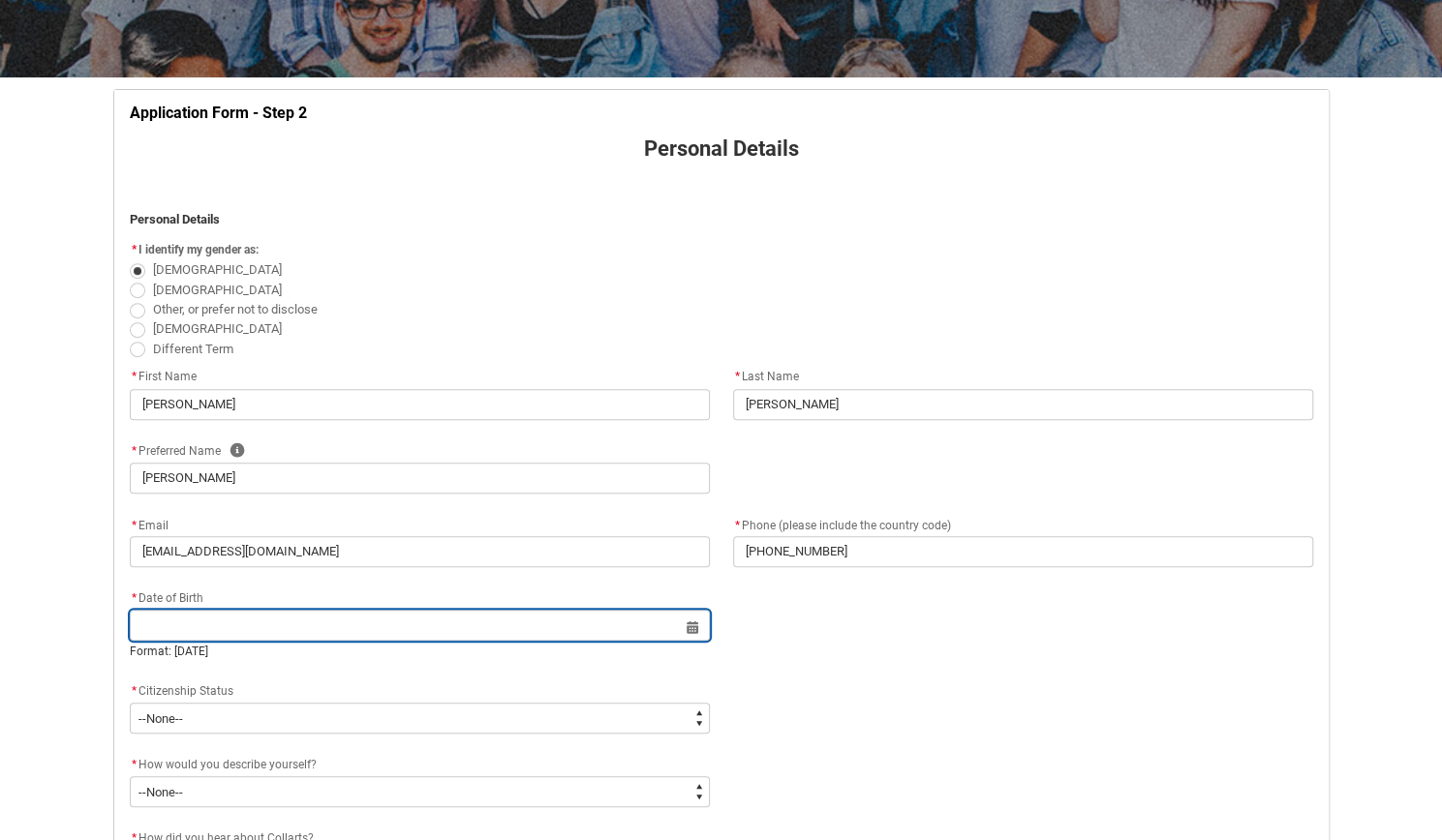
click at [676, 632] on input "REDU_Application_Form_for_Applicant flow" at bounding box center [420, 624] width 580 height 31
select select "2025"
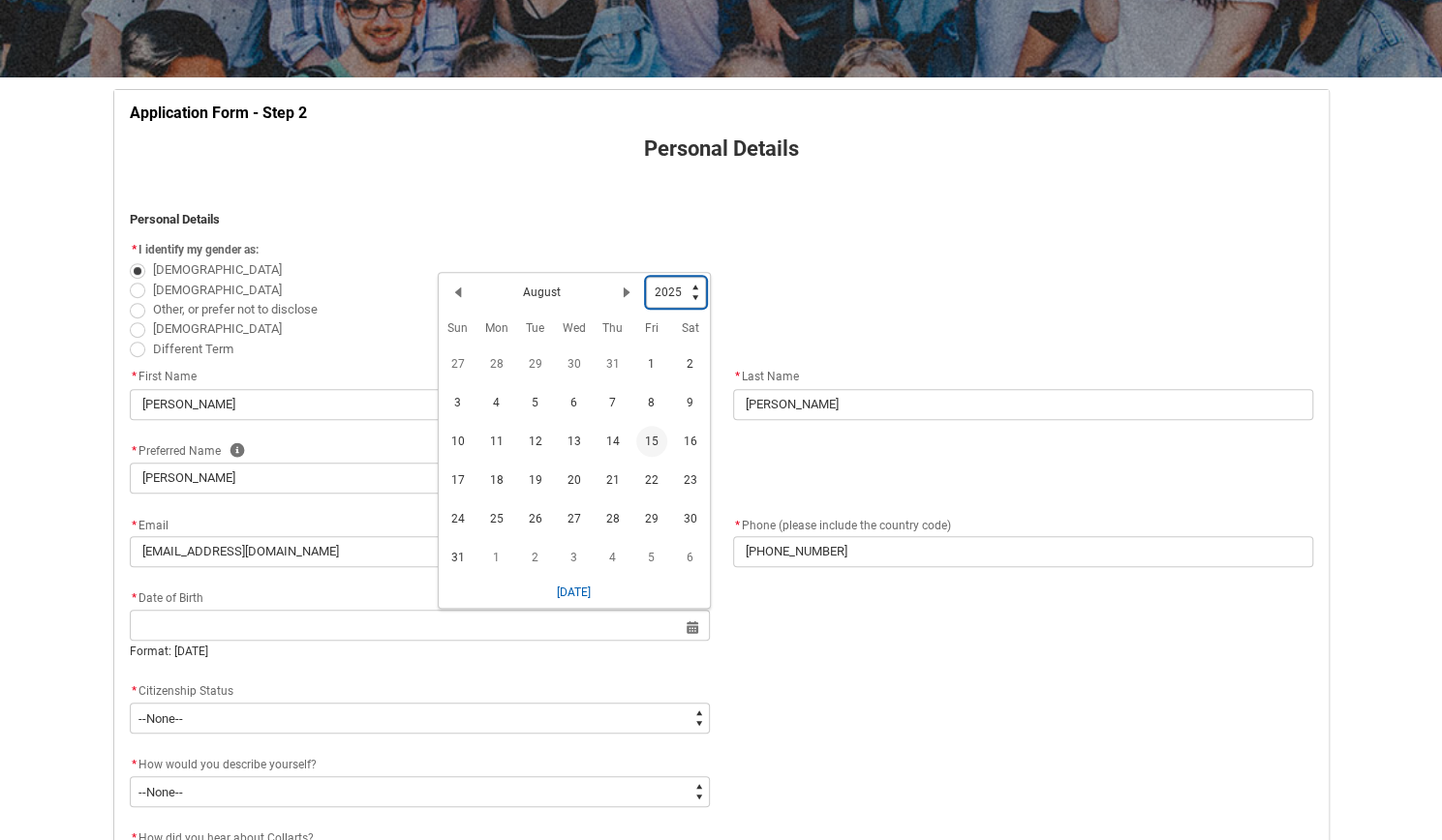
click at [694, 306] on select "1925 1926 1927 1928 1929 1930 1931 1932 1933 1934 1935 1936 1937 1938 1939 1940…" at bounding box center [675, 292] width 60 height 31
type lightning-select "2006"
click at [645, 277] on select "1925 1926 1927 1928 1929 1930 1931 1932 1933 1934 1935 1936 1937 1938 1939 1940…" at bounding box center [675, 292] width 60 height 31
select select "2006"
click at [625, 293] on lightning-primitive-icon "Date picker: August" at bounding box center [626, 296] width 14 height 14
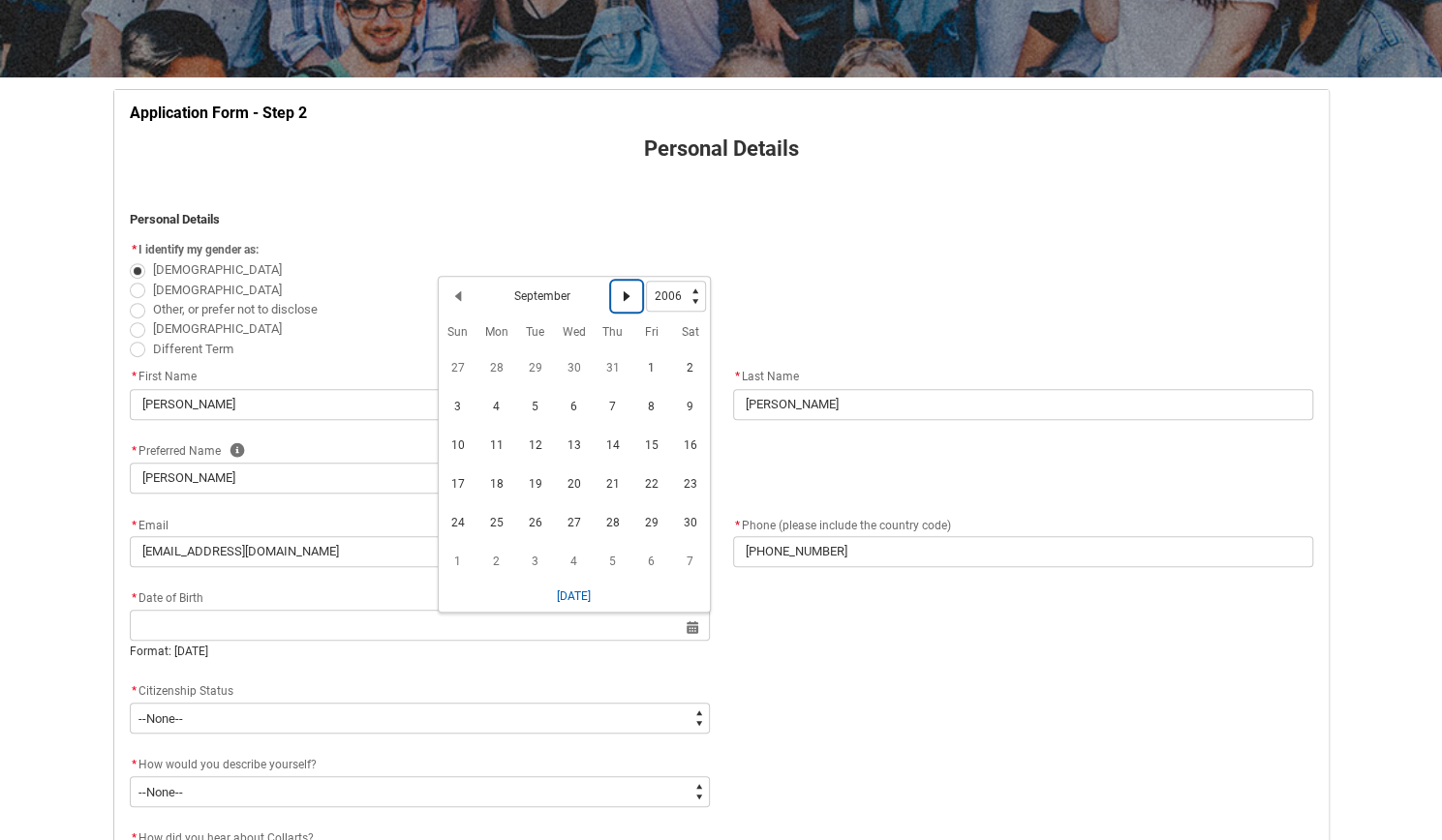
click at [625, 293] on lightning-primitive-icon "Date picker: September" at bounding box center [626, 296] width 14 height 14
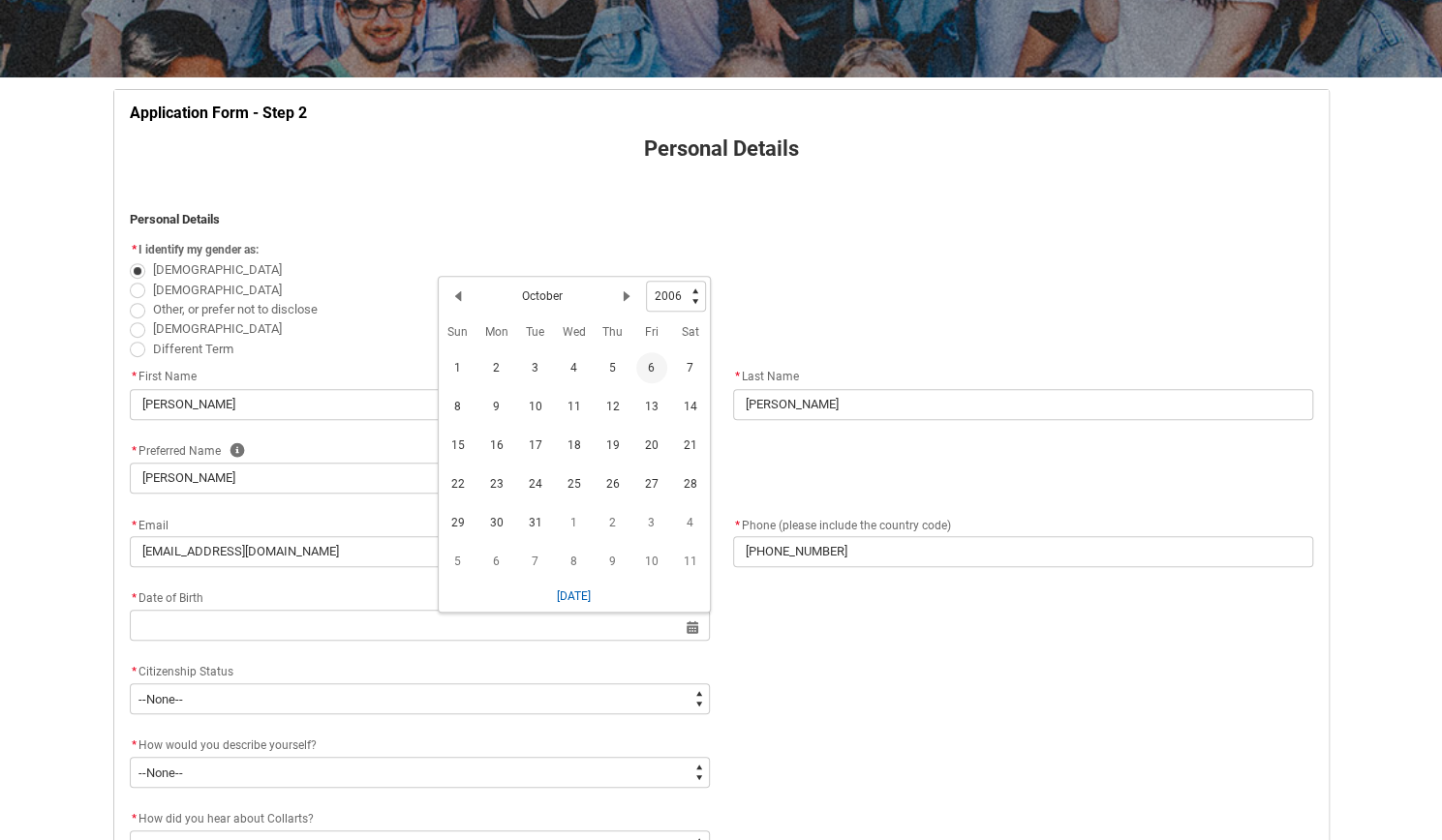
click at [646, 369] on span "6" at bounding box center [651, 367] width 31 height 31
type lightning-datepicker "[DATE]"
type lightning-input "[DATE]"
type input "[DATE]"
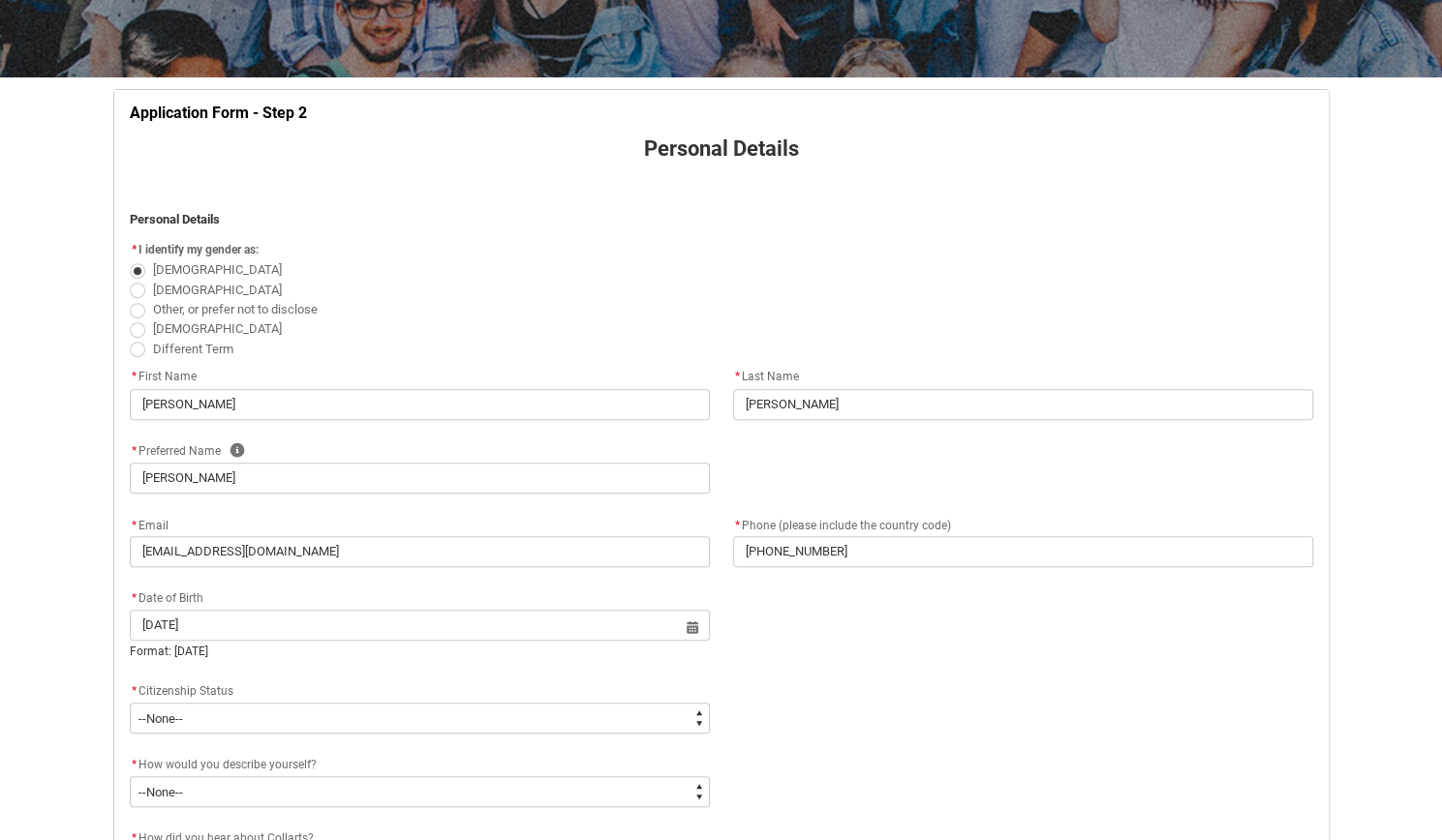
click at [825, 762] on div "* How would you describe yourself? * --None-- I'm currently in Year 12 and plan…" at bounding box center [721, 790] width 1206 height 73
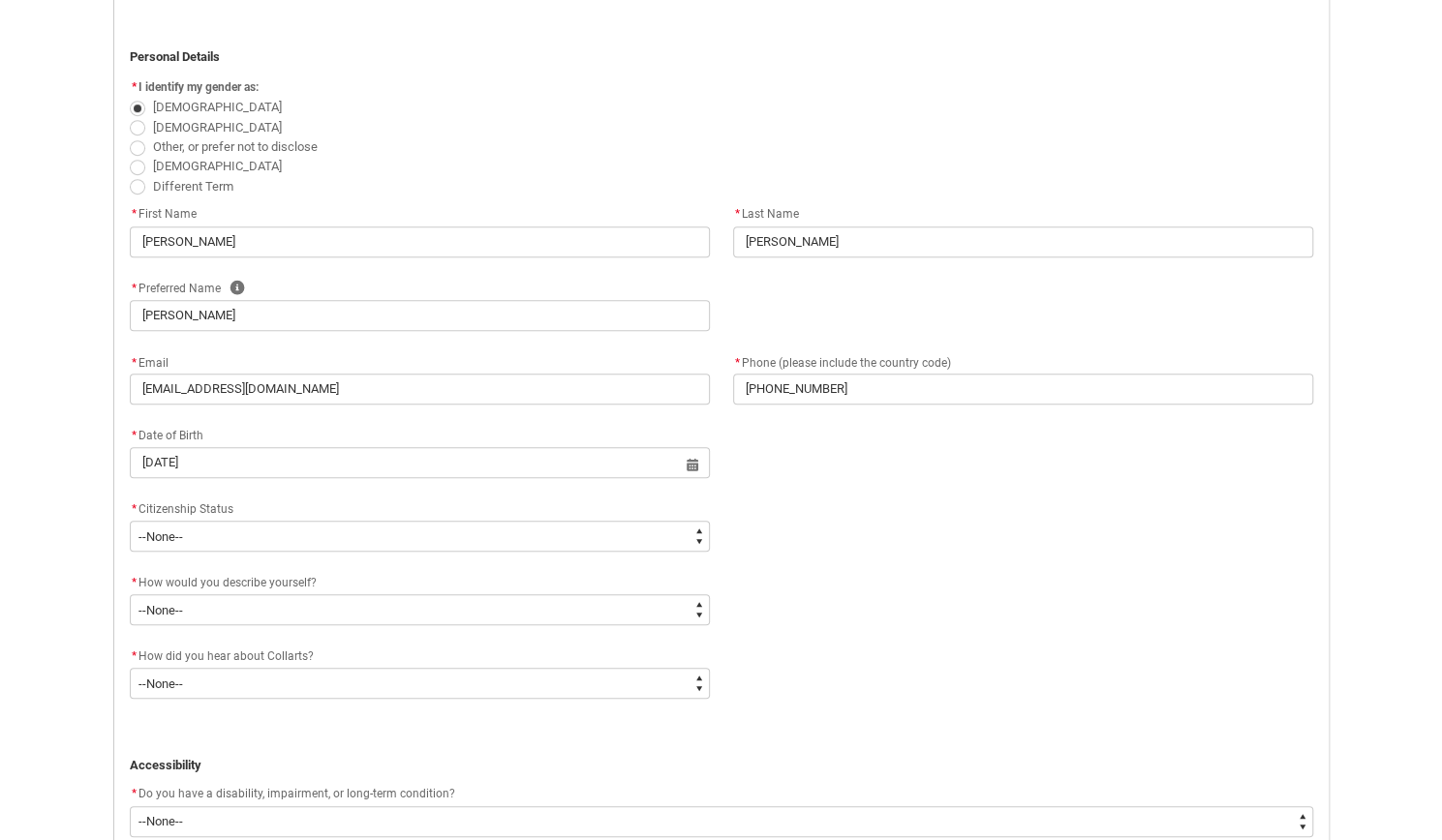
scroll to position [472, 0]
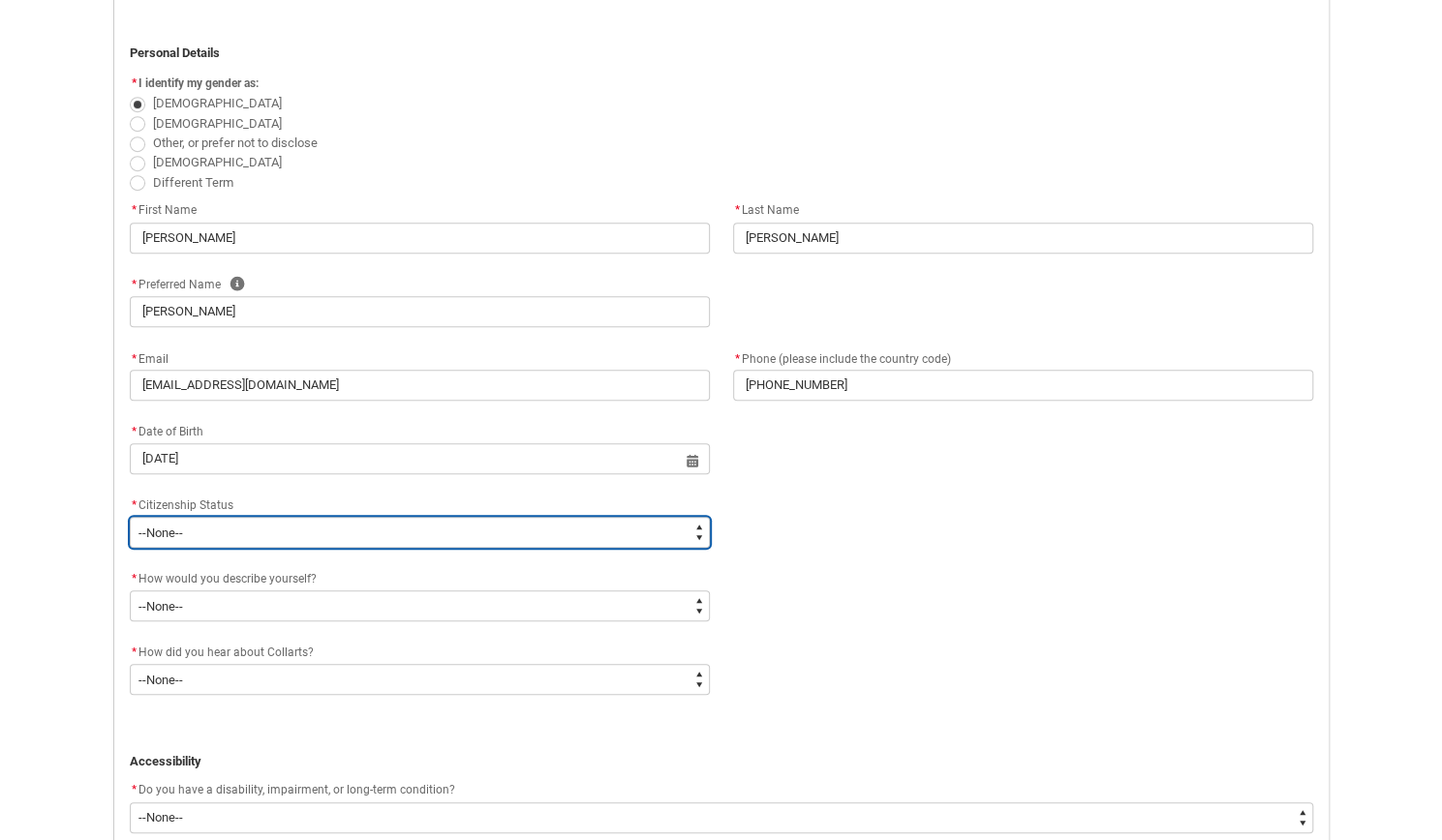
click at [359, 539] on select "--None-- [DEMOGRAPHIC_DATA] Humanitarian Visa [DEMOGRAPHIC_DATA] citizen Other …" at bounding box center [420, 531] width 580 height 31
type lightning-select "Citizenship.1"
click at [130, 516] on select "--None-- [DEMOGRAPHIC_DATA] Humanitarian Visa [DEMOGRAPHIC_DATA] citizen Other …" at bounding box center [420, 531] width 580 height 31
select select "Citizenship.1"
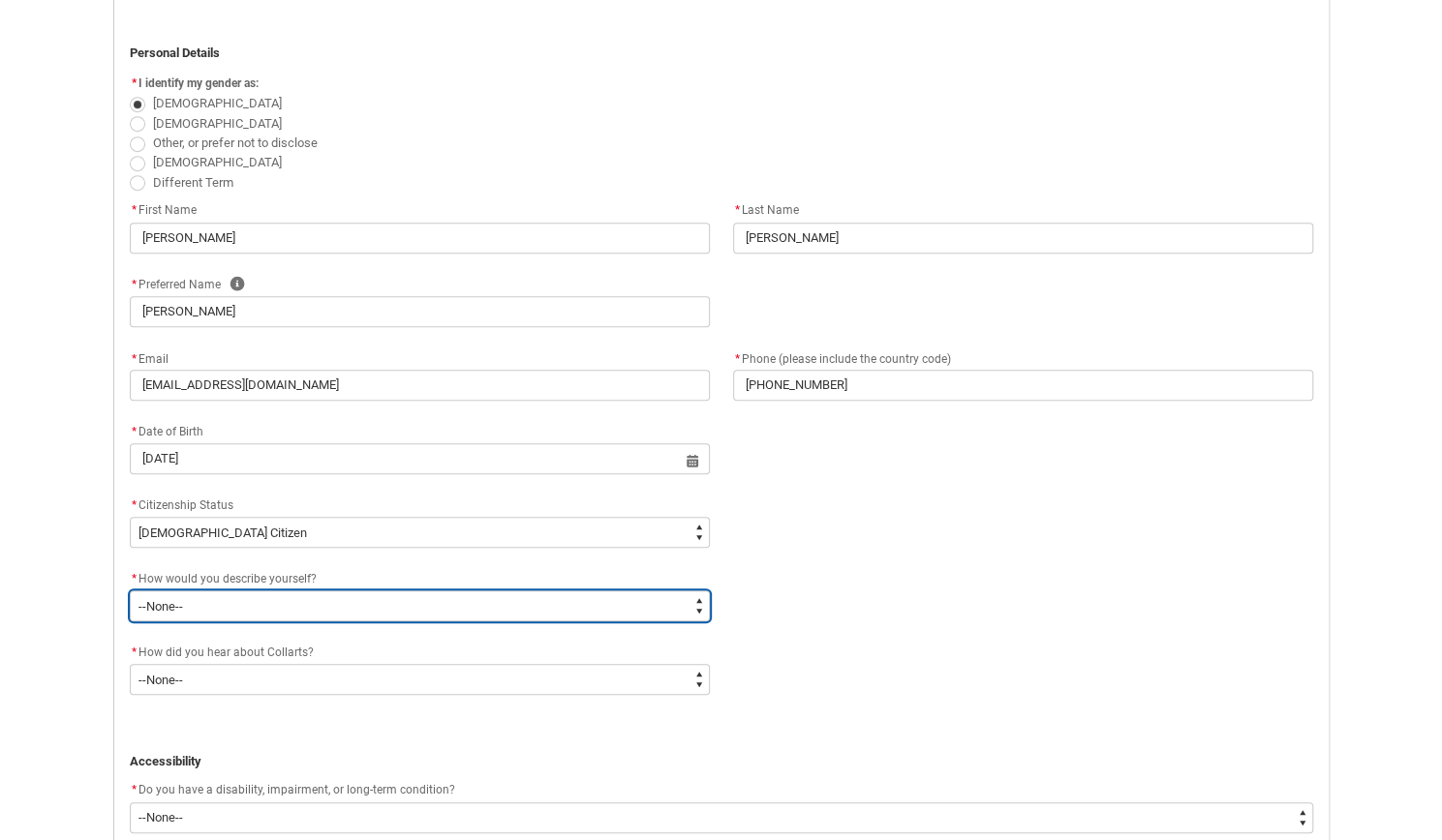
click at [276, 606] on select "--None-- I'm currently in Year 12 and planning what I'll do after school I've c…" at bounding box center [420, 606] width 580 height 31
type lightning-select "HSLC_Domestic_b"
click at [130, 591] on select "--None-- I'm currently in Year 12 and planning what I'll do after school I've c…" at bounding box center [420, 606] width 580 height 31
select select "HSLC_Domestic_b"
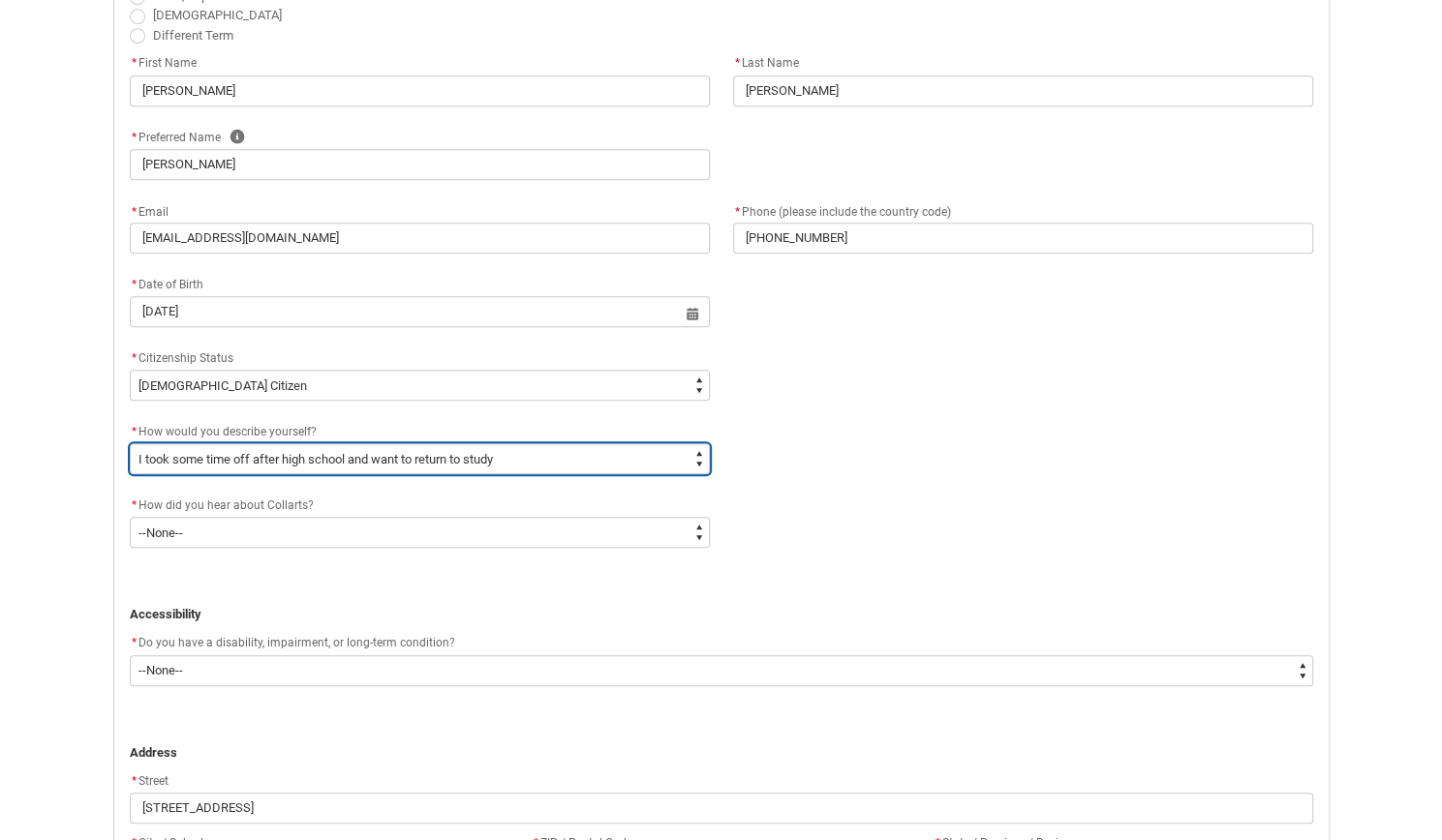
scroll to position [617, 0]
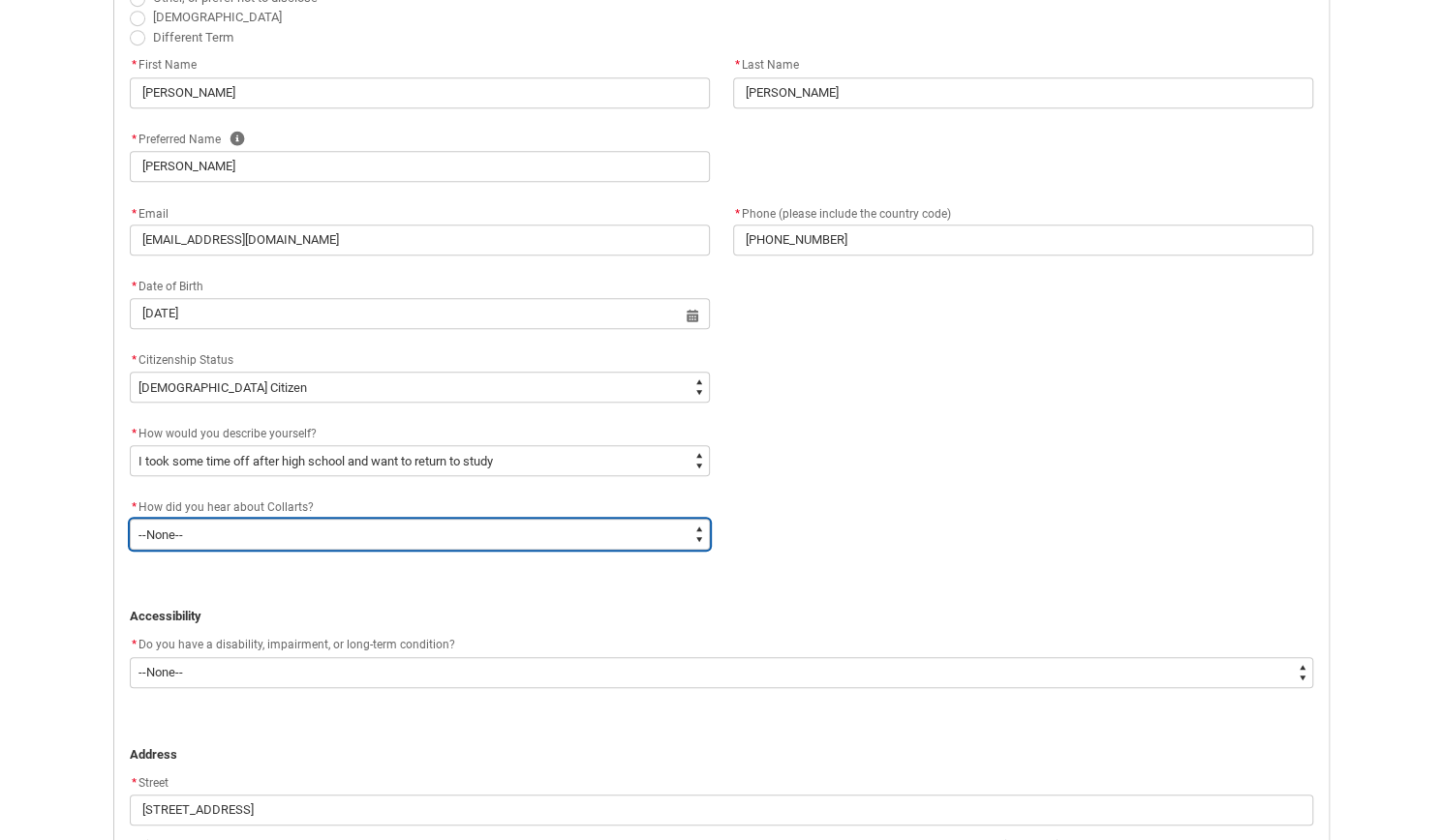
click at [234, 538] on select "--None-- Advertising - Facebook Advertising - Google Advertising - Instagram Ad…" at bounding box center [420, 533] width 580 height 31
type lightning-select "Heard_About_Collarts_[DOMAIN_NAME] ADvisor"
click at [130, 518] on select "--None-- Advertising - Facebook Advertising - Google Advertising - Instagram Ad…" at bounding box center [420, 533] width 580 height 31
select select "Heard_About_Collarts_[DOMAIN_NAME] ADvisor"
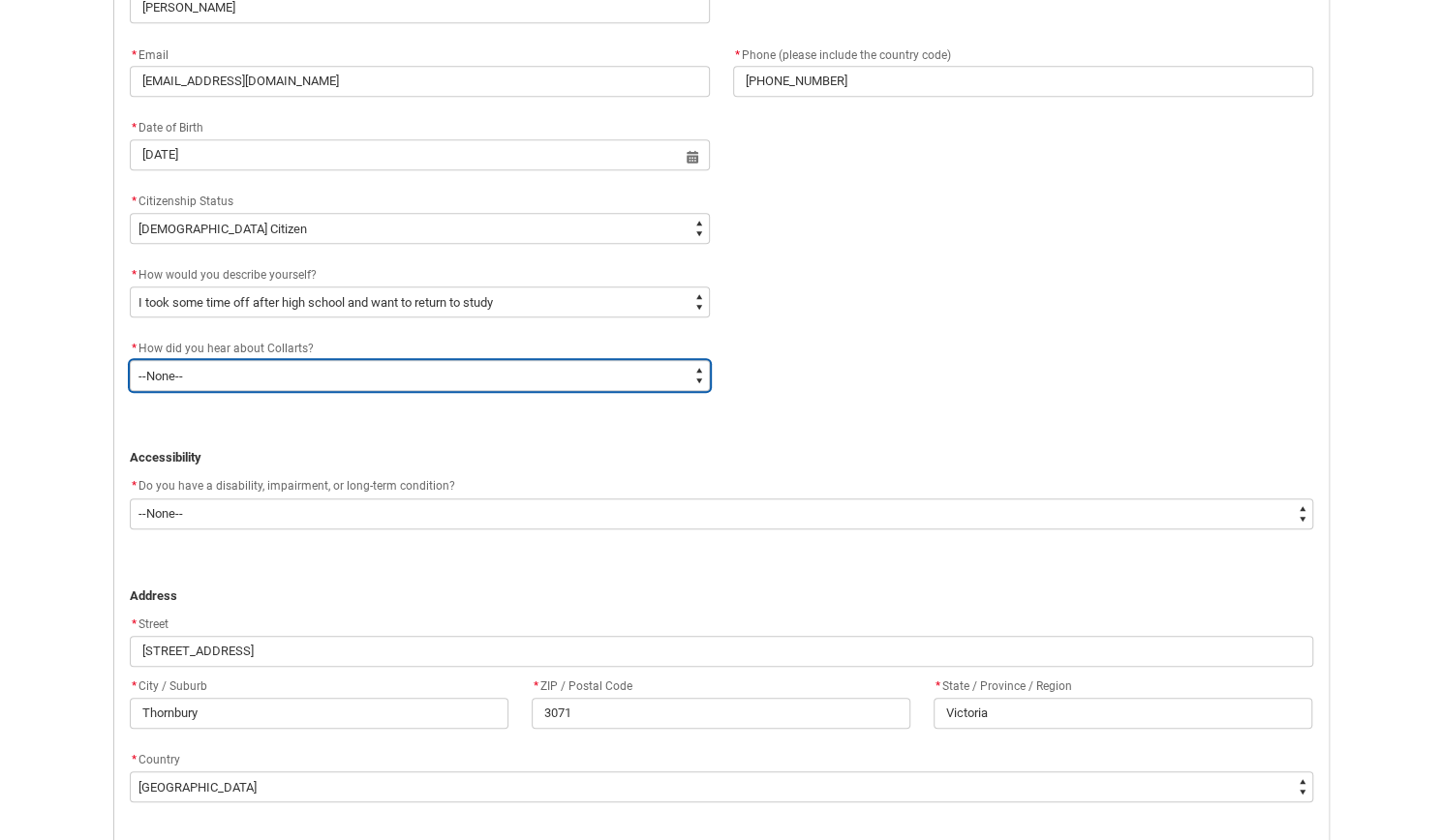
scroll to position [784, 0]
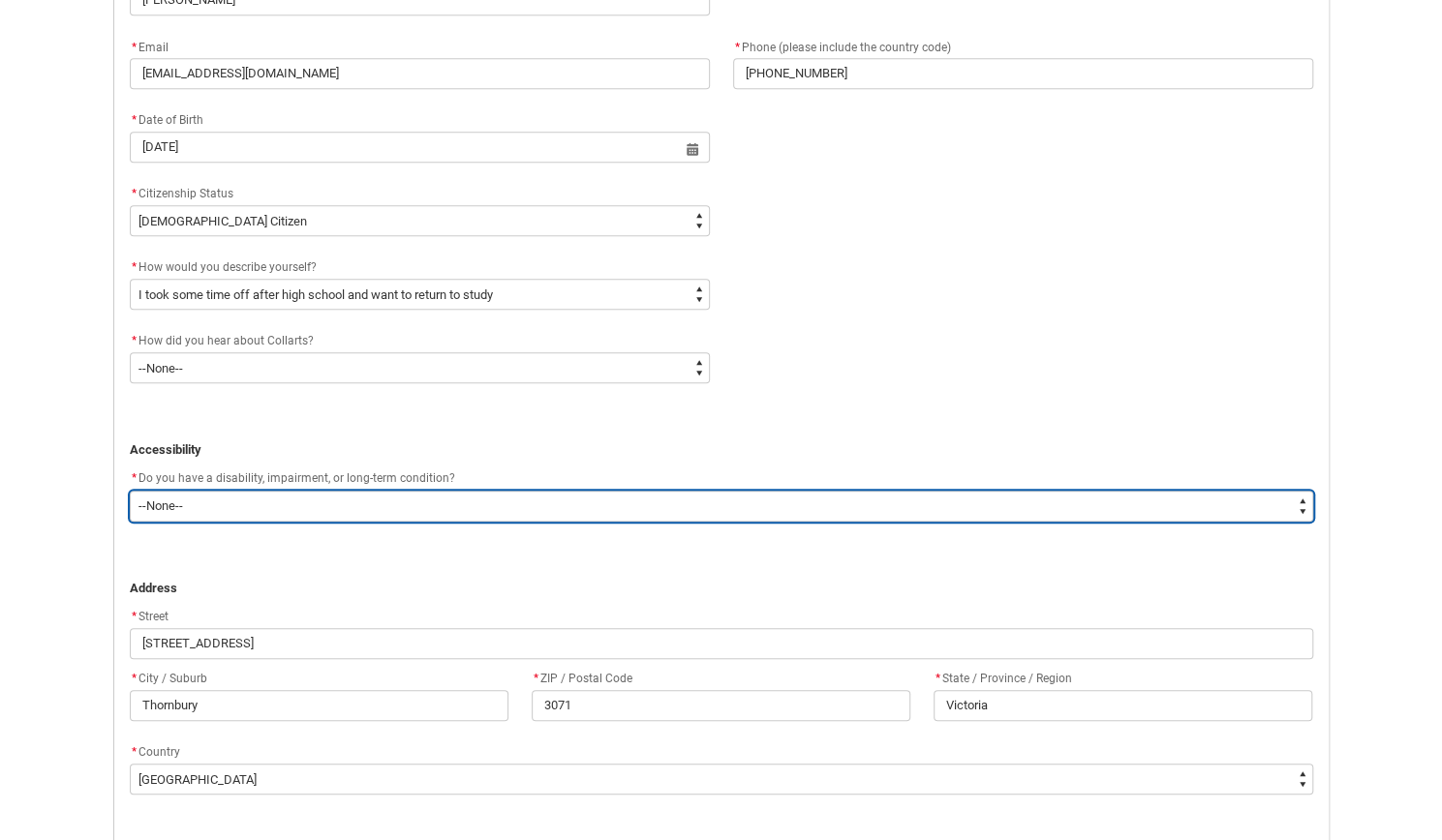
click at [379, 515] on select "--None-- Yes No" at bounding box center [721, 506] width 1183 height 31
type lightning-select "No_TextChoice"
click at [130, 491] on select "--None-- Yes No" at bounding box center [721, 506] width 1183 height 31
select select "No_TextChoice"
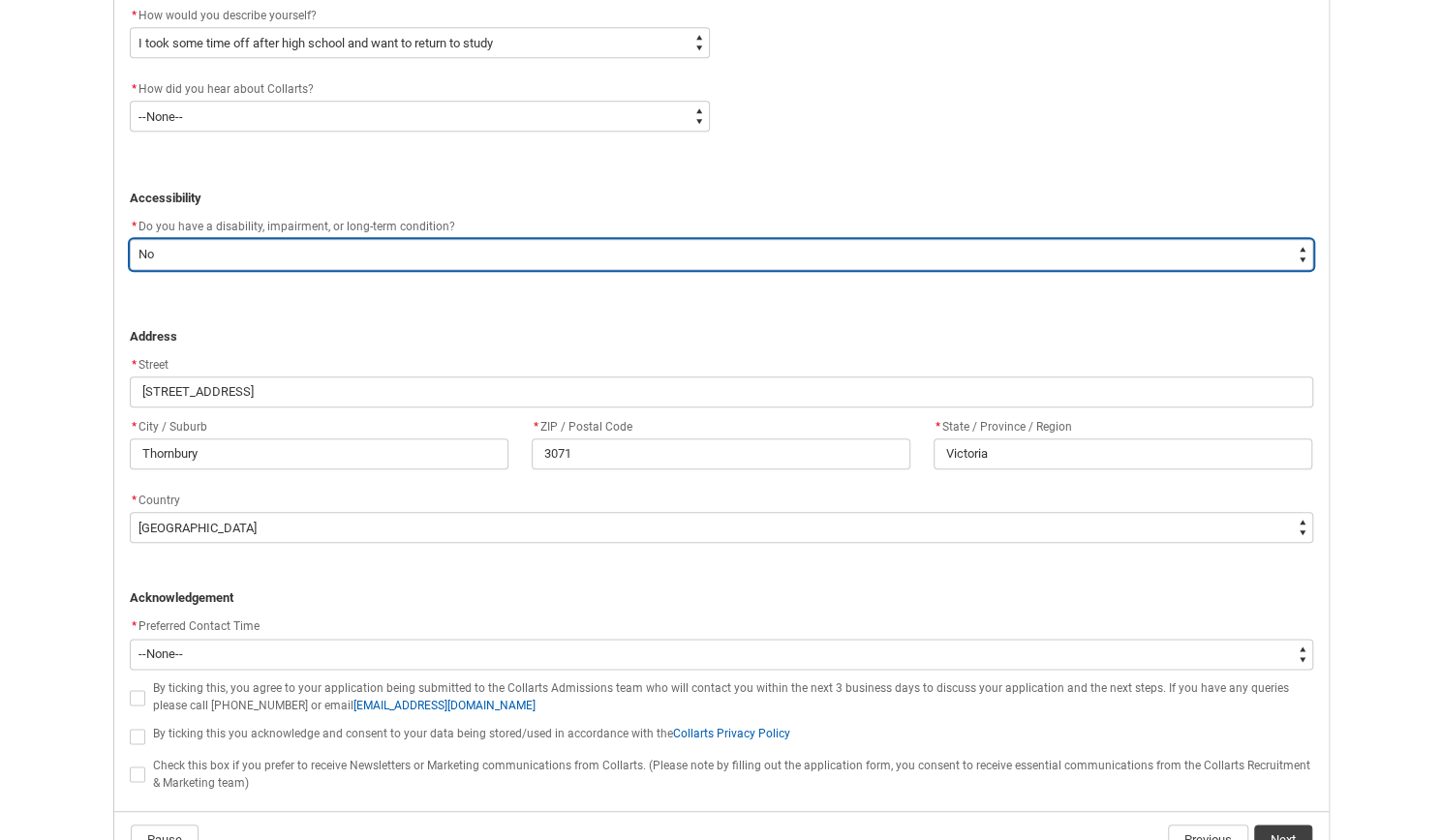
scroll to position [1152, 0]
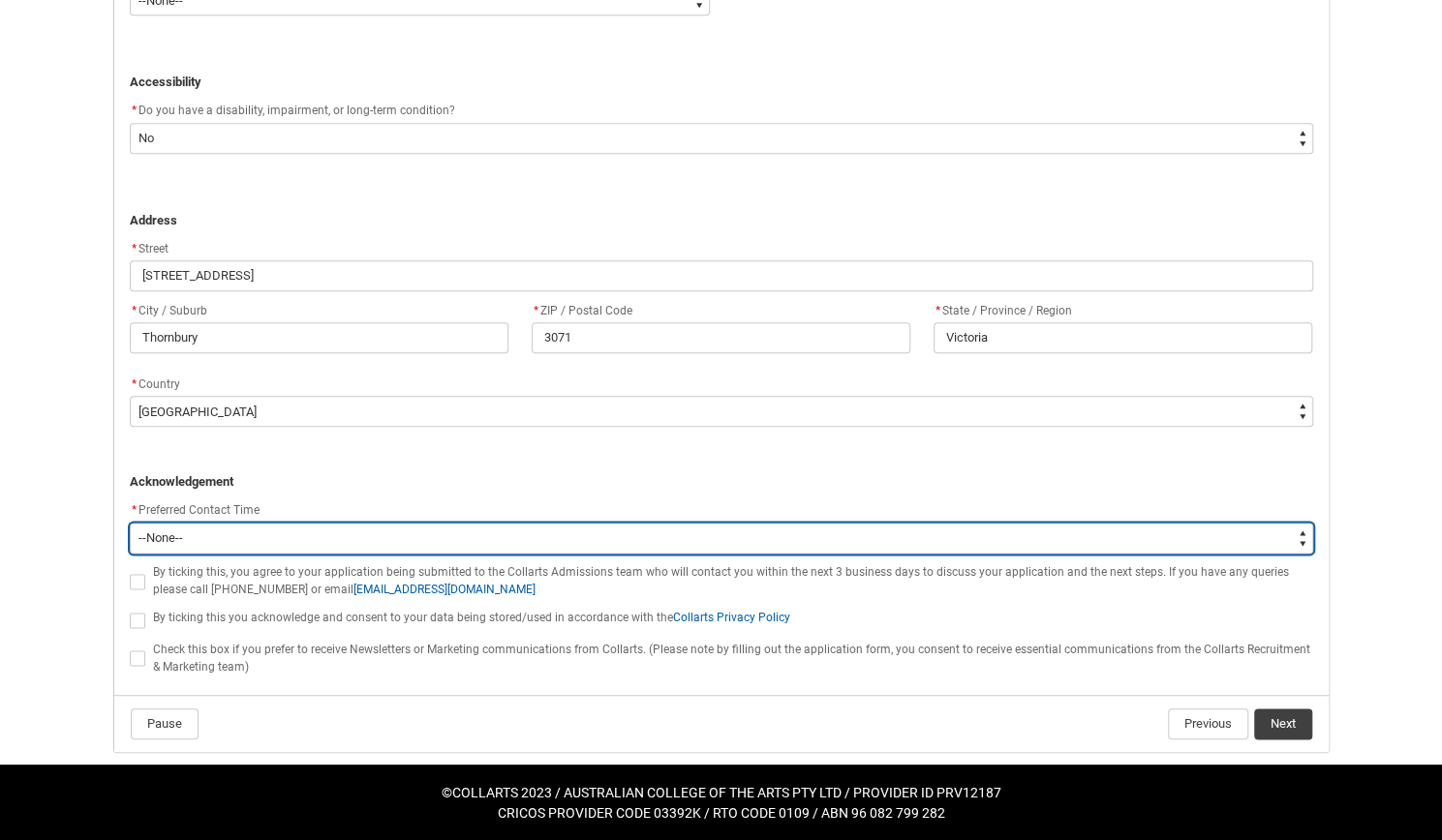
click at [243, 535] on select "--None-- Morning (9:00AM-12:00PM) Afternoon (12:00PM-5:00PM)" at bounding box center [721, 537] width 1183 height 31
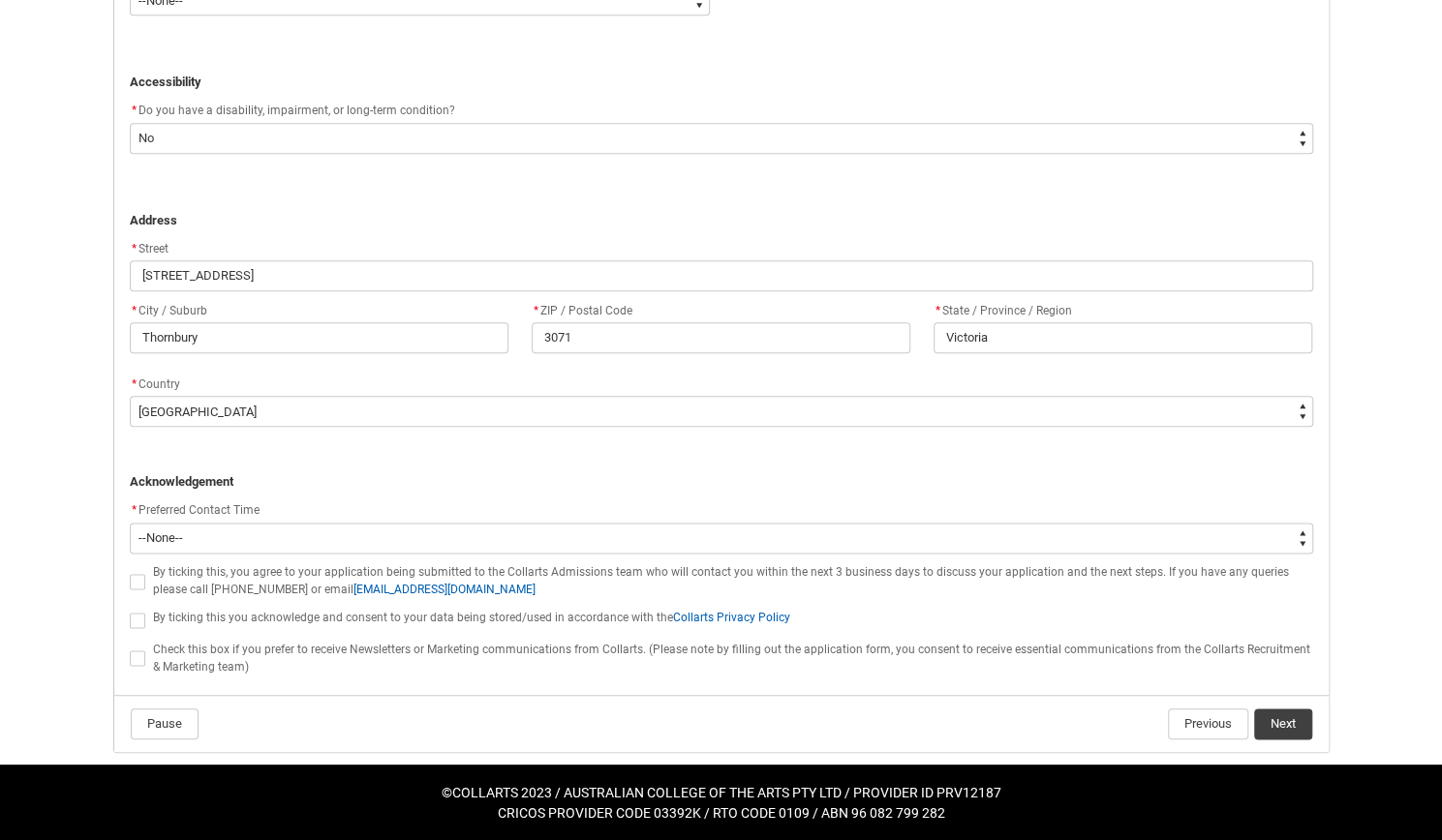
click at [285, 481] on p "﻿ Acknowledgement" at bounding box center [721, 482] width 1183 height 20
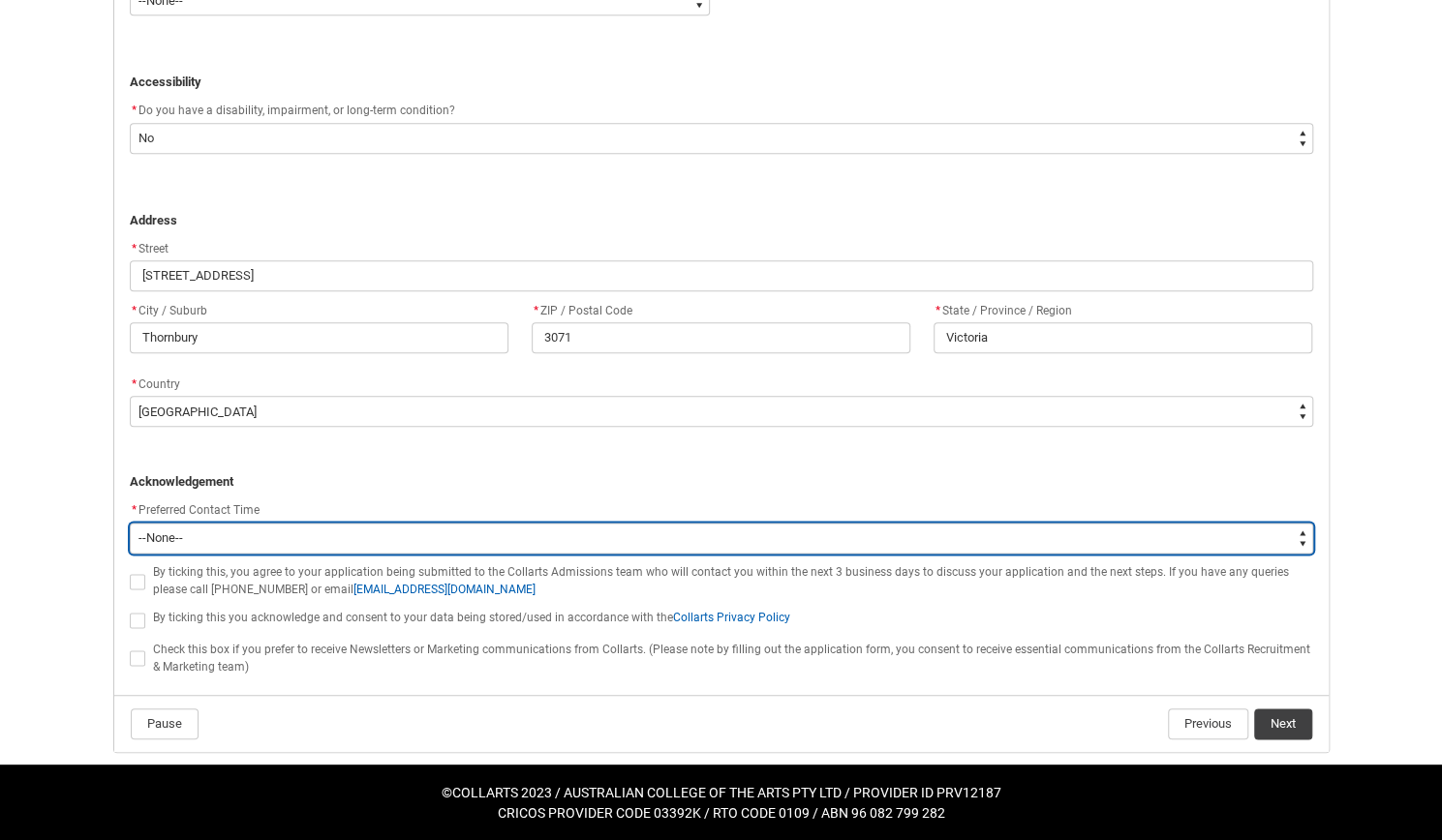
click at [253, 539] on select "--None-- Morning (9:00AM-12:00PM) Afternoon (12:00PM-5:00PM)" at bounding box center [721, 537] width 1183 height 31
type lightning-select "P_Contact_Time_Afternoon"
click at [130, 522] on select "--None-- Morning (9:00AM-12:00PM) Afternoon (12:00PM-5:00PM)" at bounding box center [721, 537] width 1183 height 31
select select "P_Contact_Time_Afternoon"
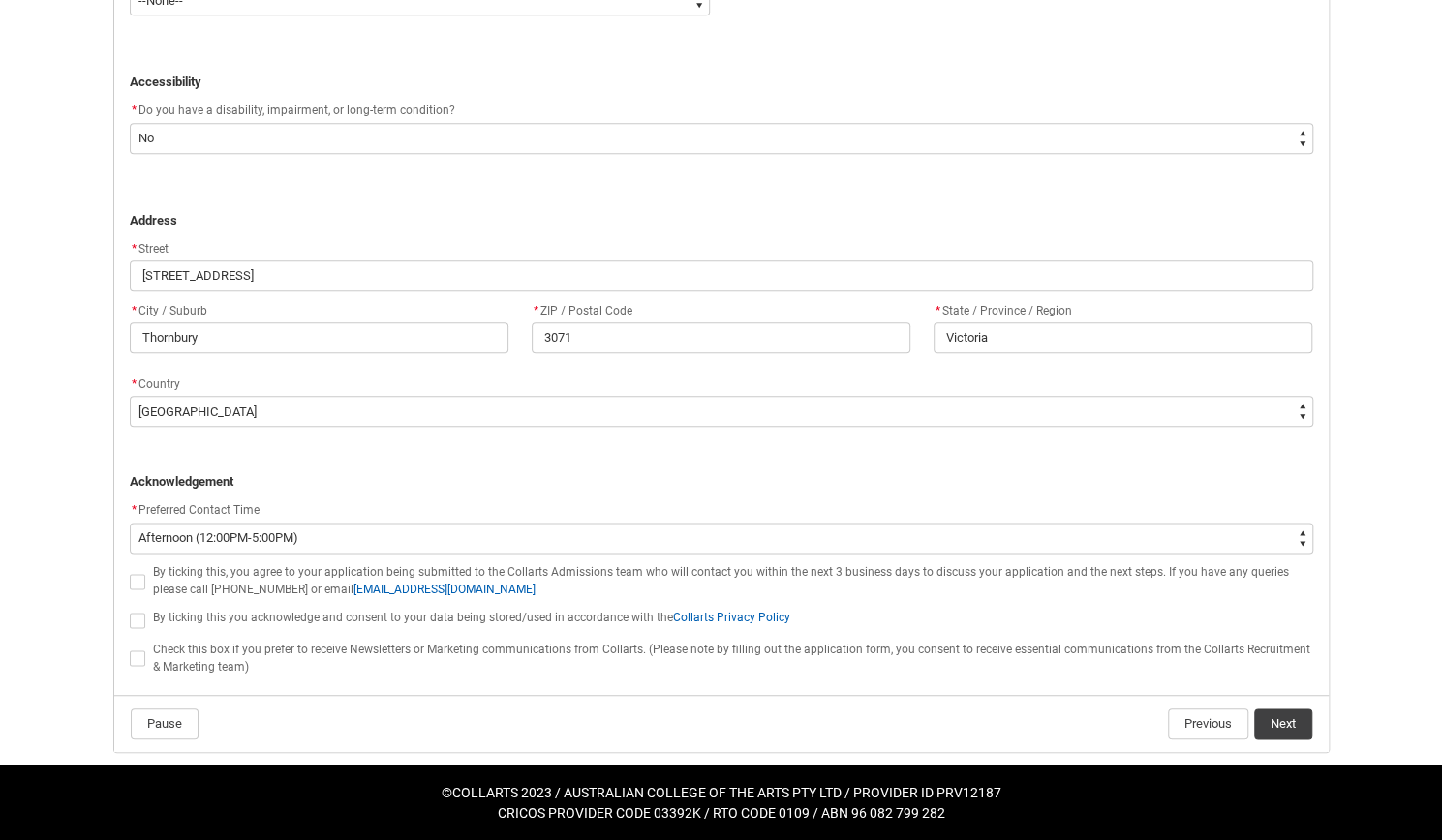
click at [138, 582] on span "REDU_Application_Form_for_Applicant flow" at bounding box center [138, 582] width 16 height 16
click at [130, 571] on input "REDU_Application_Form_for_Applicant flow" at bounding box center [129, 570] width 1 height 1
type lightning-input "true"
checkbox input "true"
click at [136, 612] on span "REDU_Application_Form_for_Applicant flow" at bounding box center [138, 620] width 16 height 16
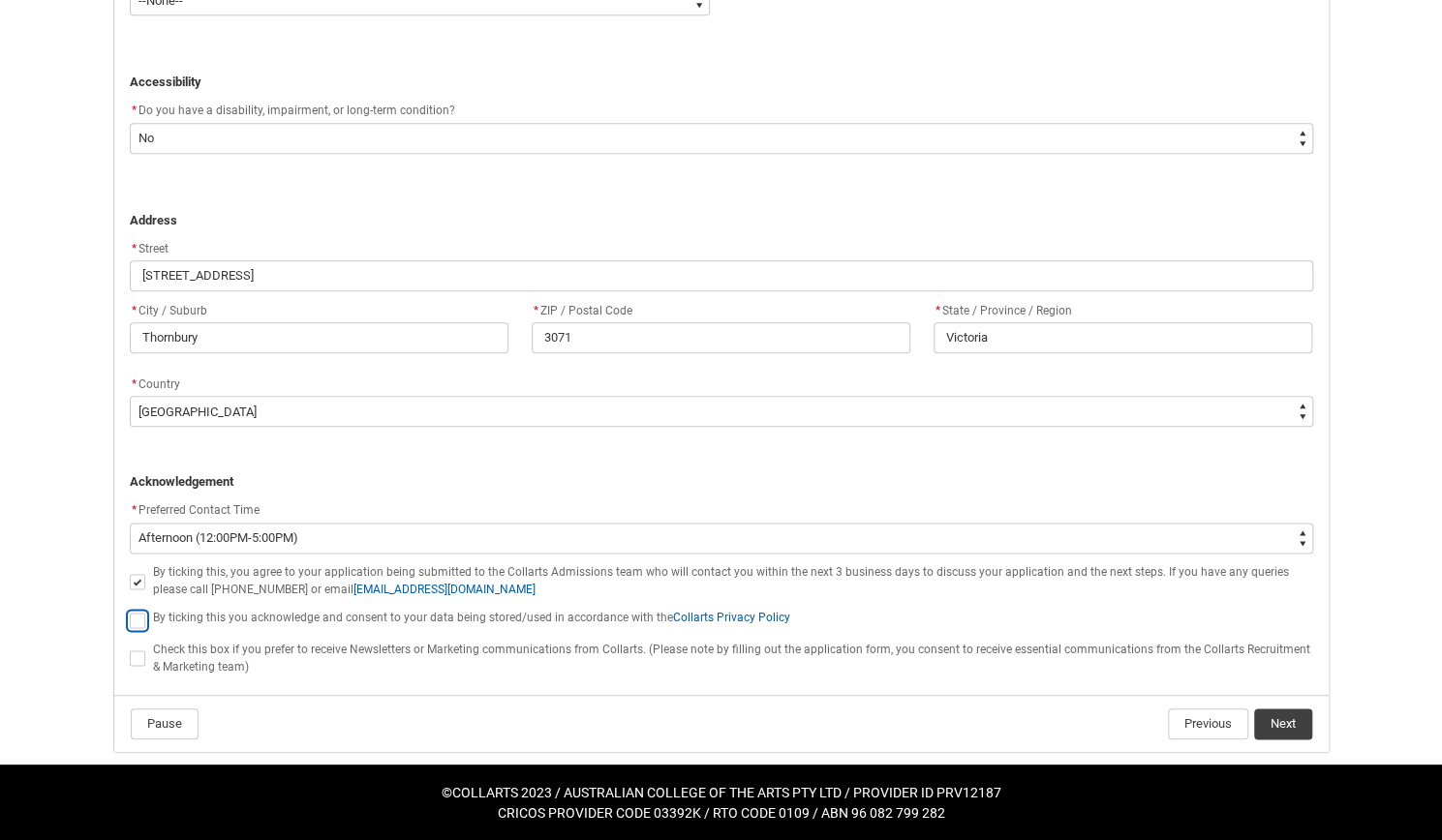
click at [130, 609] on input "REDU_Application_Form_for_Applicant flow" at bounding box center [129, 608] width 1 height 1
type lightning-input "true"
checkbox input "true"
click at [1293, 729] on button "Next" at bounding box center [1283, 723] width 58 height 31
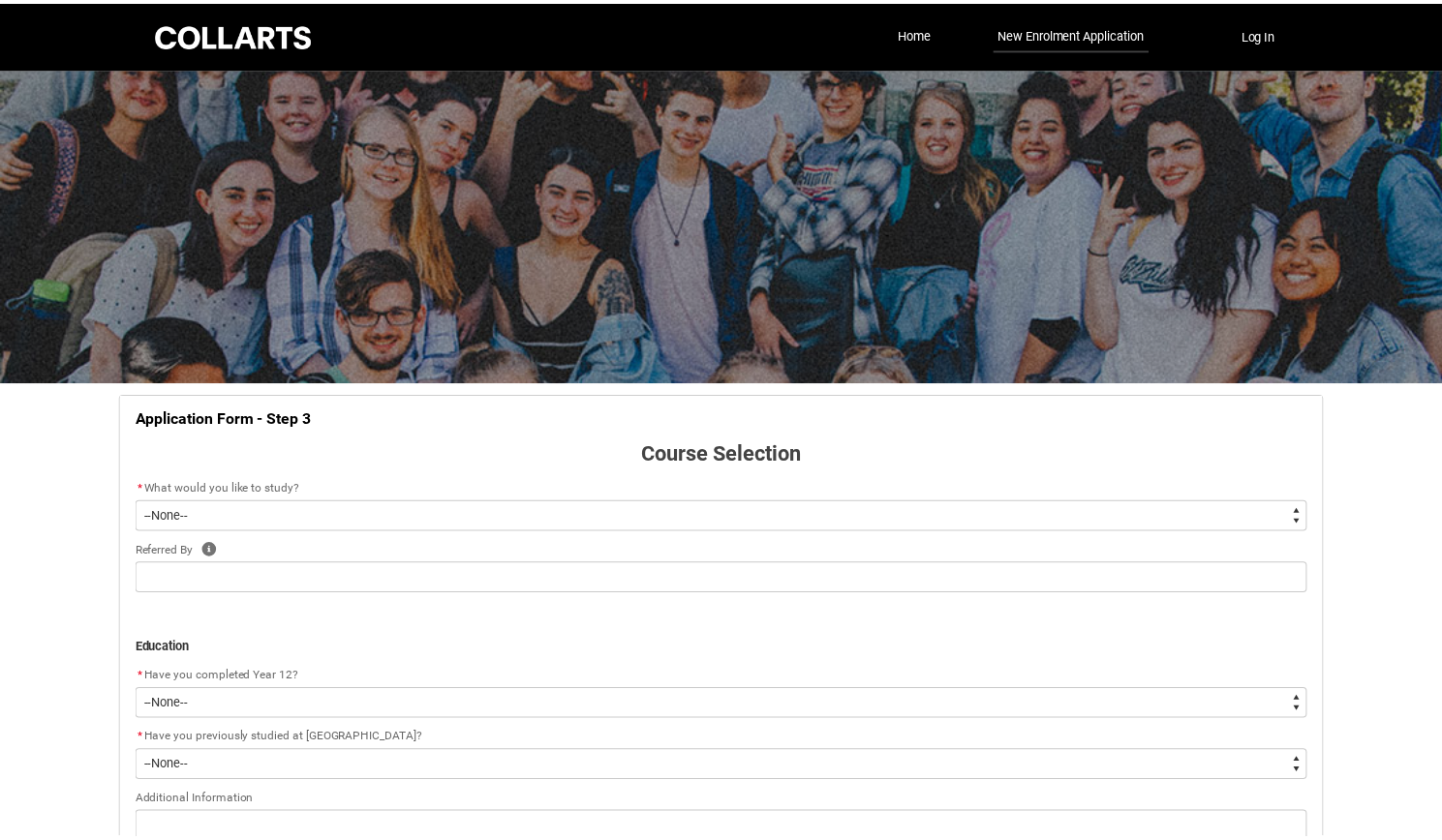
scroll to position [193, 0]
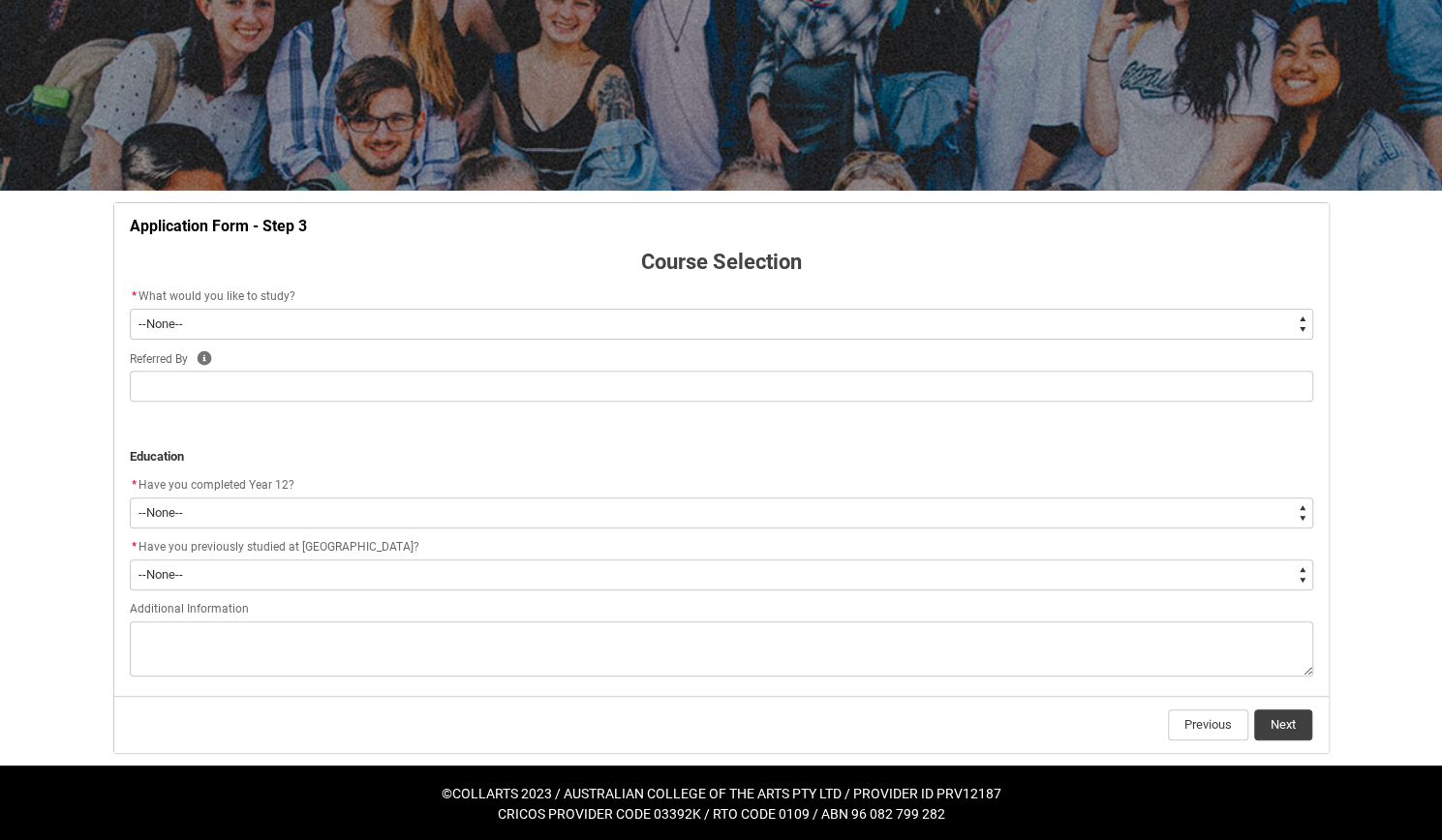
click at [468, 325] on select "--None-- Diploma Bachelor Post Graduate" at bounding box center [721, 324] width 1183 height 31
type lightning-select "WhichDegree_Bachelor"
click at [130, 309] on select "--None-- Diploma Bachelor Post Graduate" at bounding box center [721, 324] width 1183 height 31
select select "WhichDegree_Bachelor"
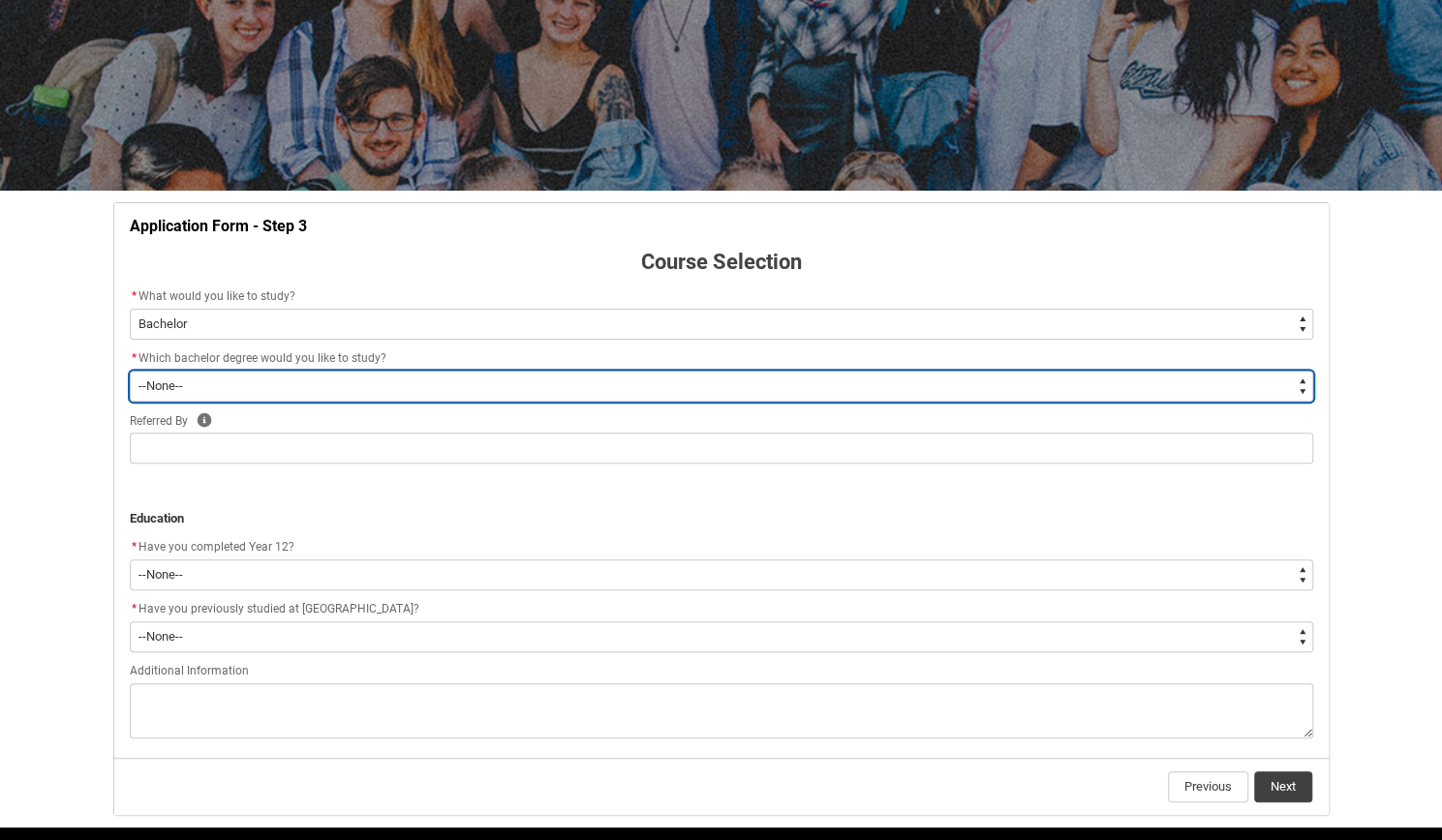
click at [273, 388] on select "--None-- Bachelor of 2D Animation Bachelor of Applied Business (Entertainment M…" at bounding box center [721, 386] width 1183 height 31
type lightning-select "ProgramChoice_Degree.0015g00000jrDIQAA2"
click at [130, 371] on select "--None-- Bachelor of 2D Animation Bachelor of Applied Business (Entertainment M…" at bounding box center [721, 386] width 1183 height 31
select select "ProgramChoice_Degree.0015g00000jrDIQAA2"
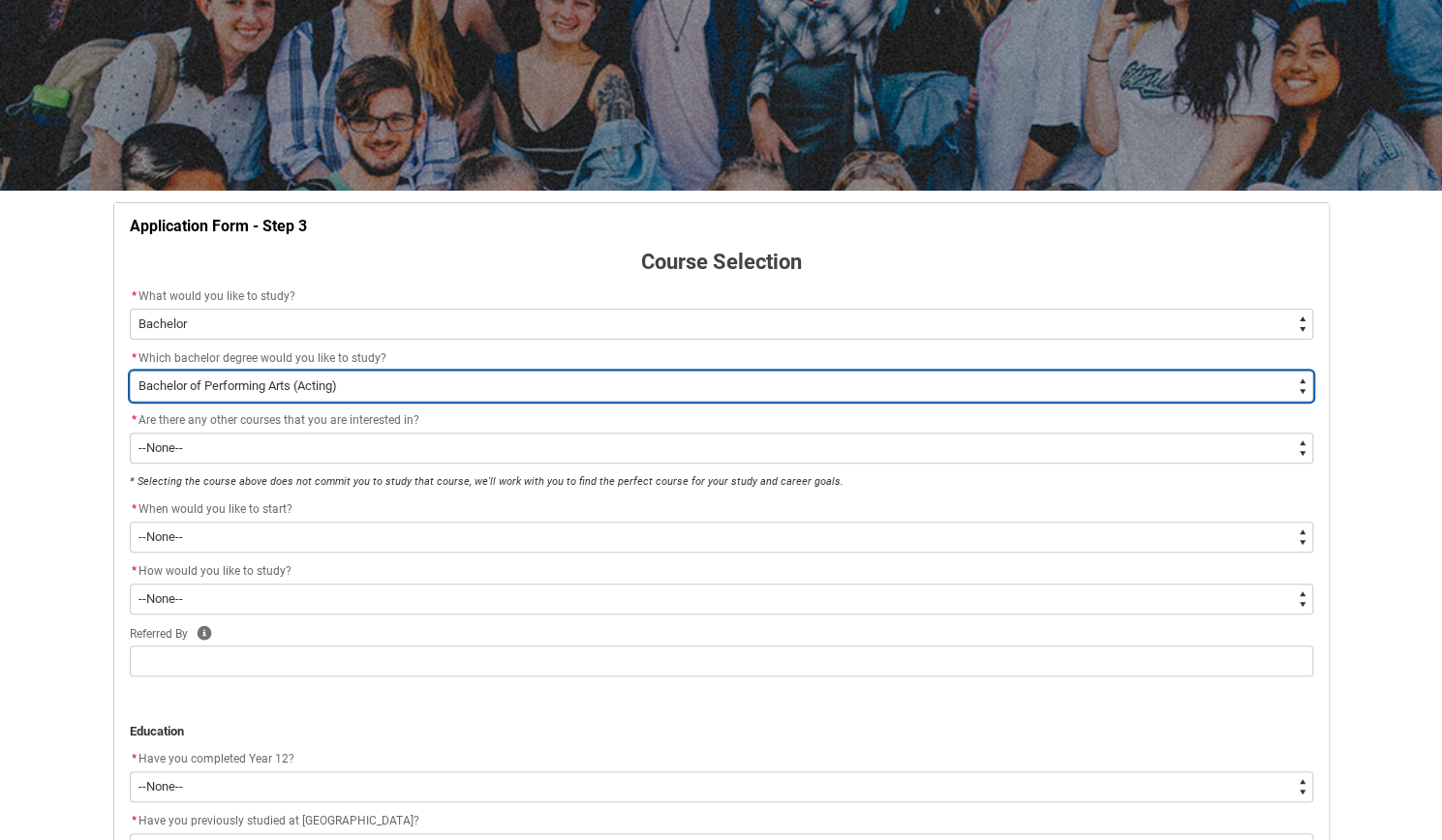
scroll to position [233, 0]
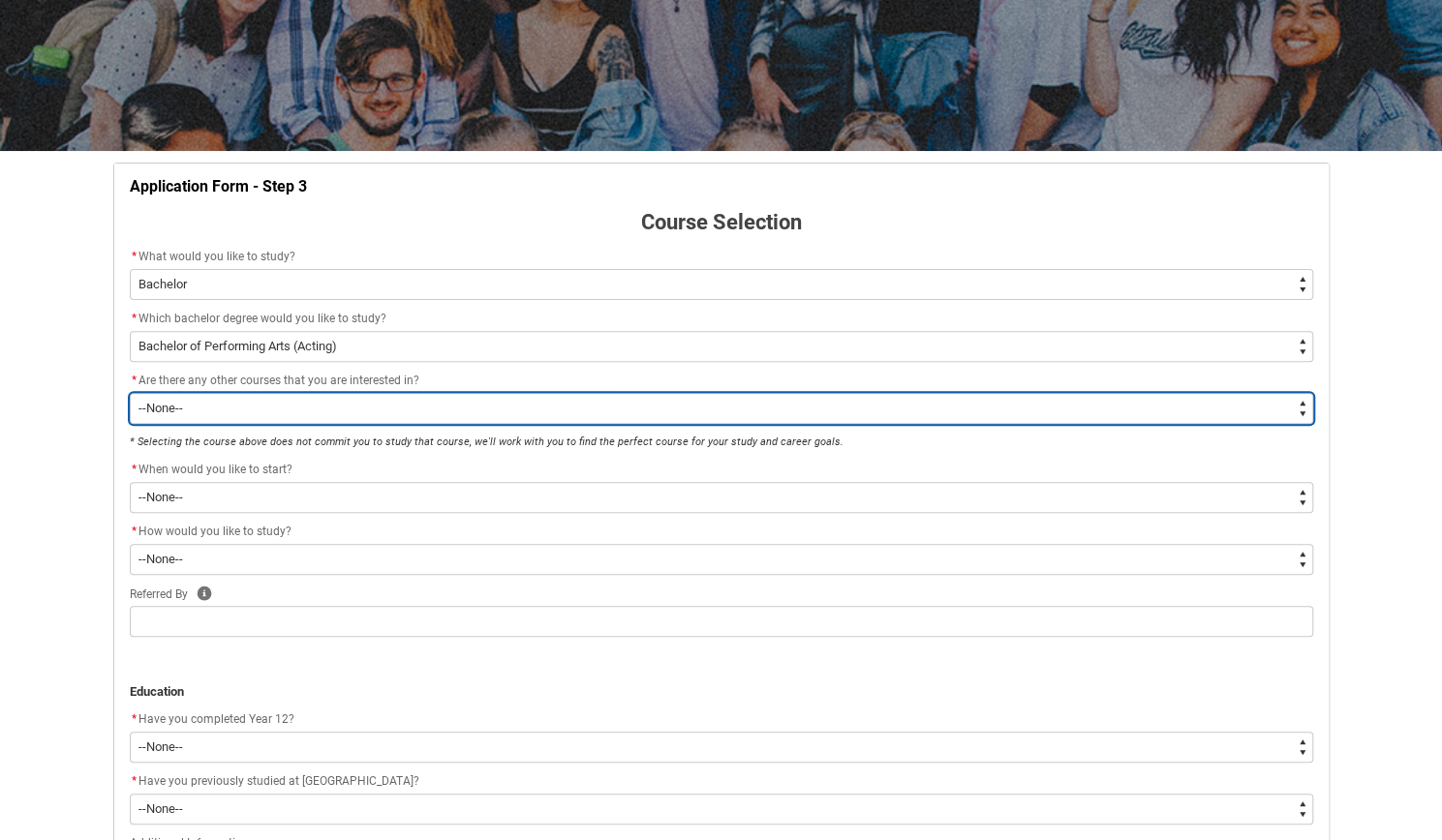
click at [174, 404] on select "--None-- Yes No" at bounding box center [721, 408] width 1183 height 31
type lightning-select "No_TextChoice"
click at [130, 393] on select "--None-- Yes No" at bounding box center [721, 408] width 1183 height 31
select select "No_TextChoice"
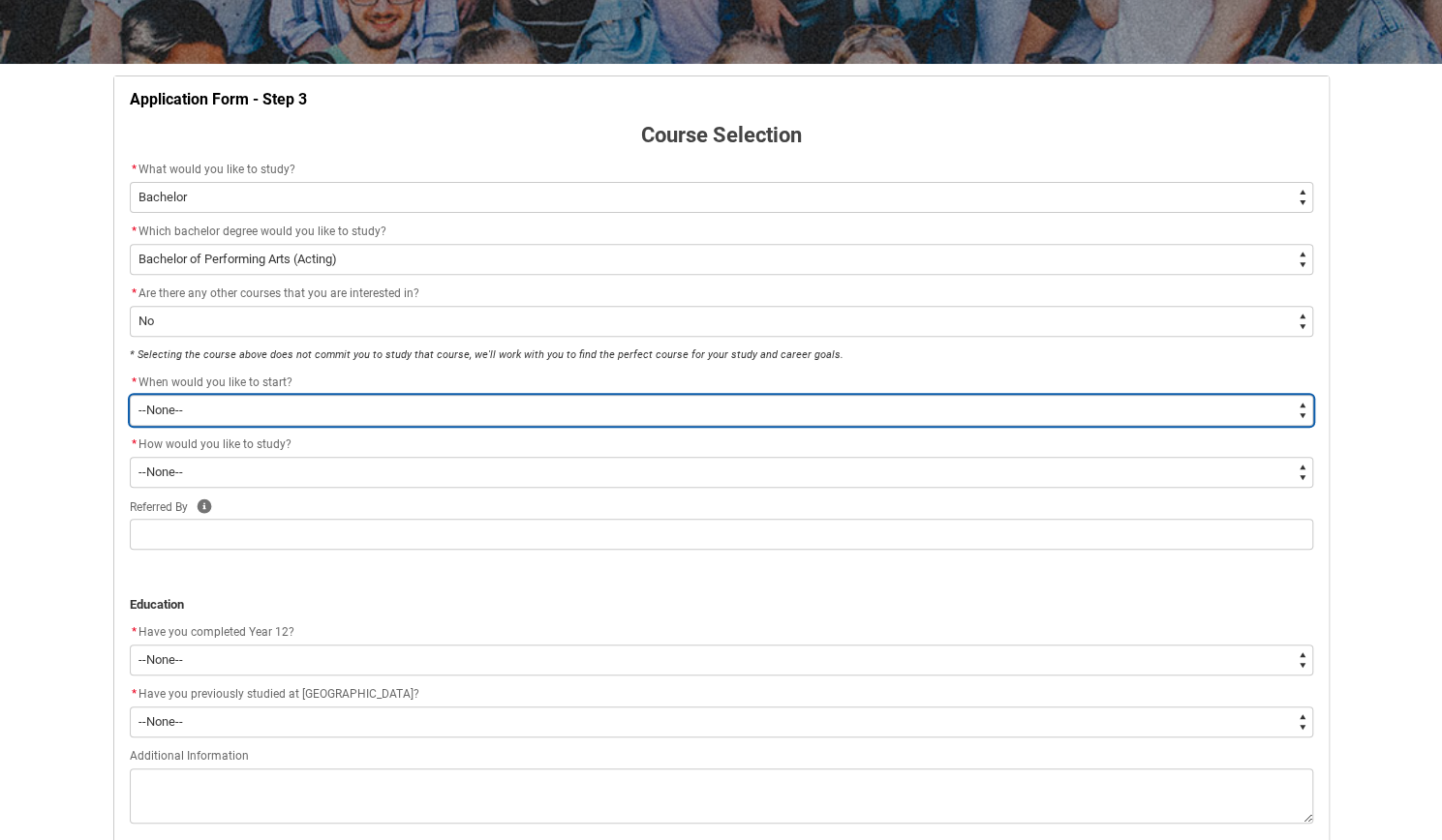
click at [192, 408] on select "--None-- Trimester 1 2026, starting [DATE] Trimester 3 2025, starting [DATE]" at bounding box center [721, 410] width 1183 height 31
type lightning-select "Starting_Term.a0pI70000004aTdIAI"
click at [130, 395] on select "--None-- Trimester 1 2026, starting [DATE] Trimester 3 2025, starting [DATE]" at bounding box center [721, 410] width 1183 height 31
select select "Starting_Term.a0pI70000004aTdIAI"
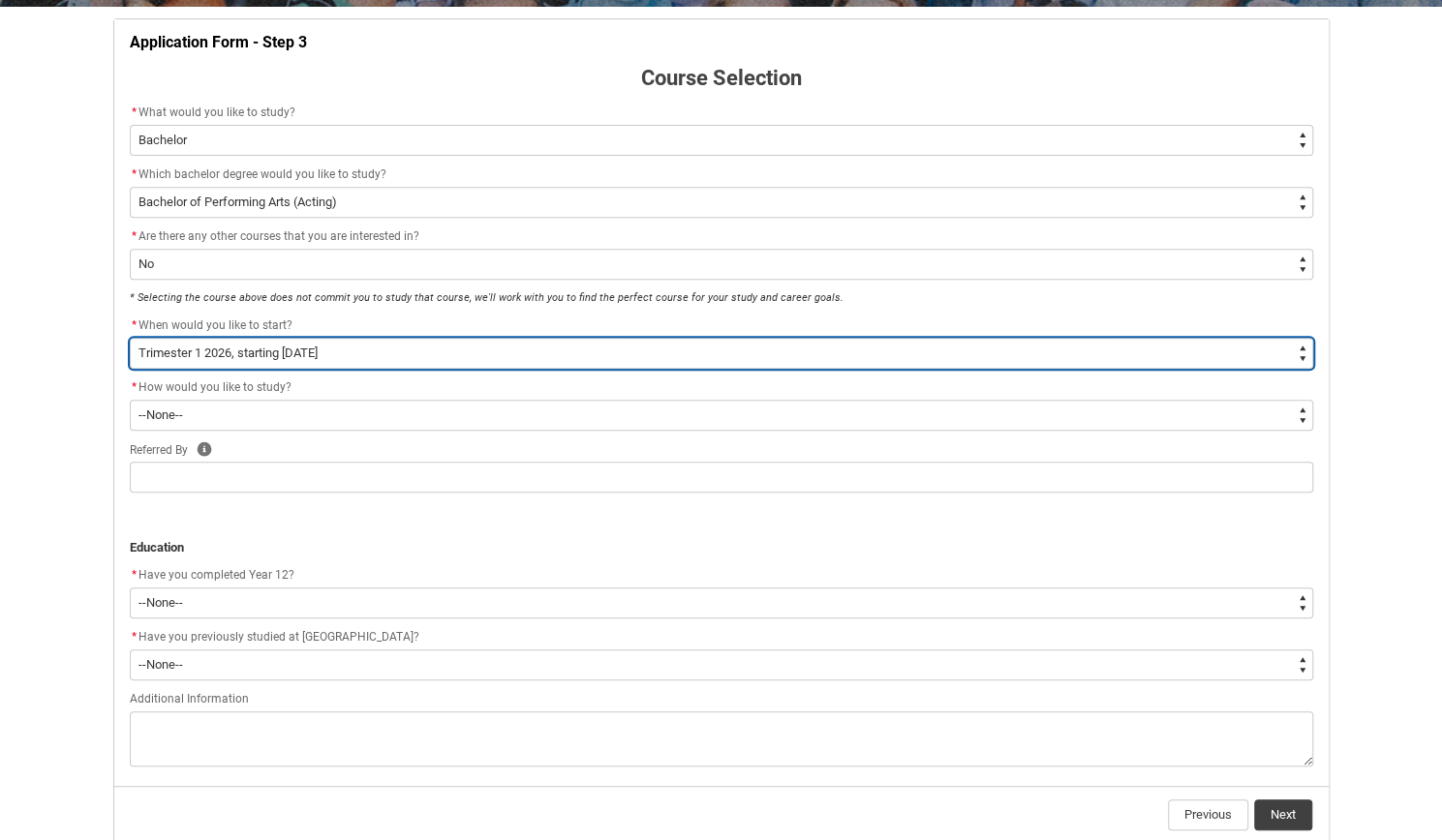
scroll to position [377, 0]
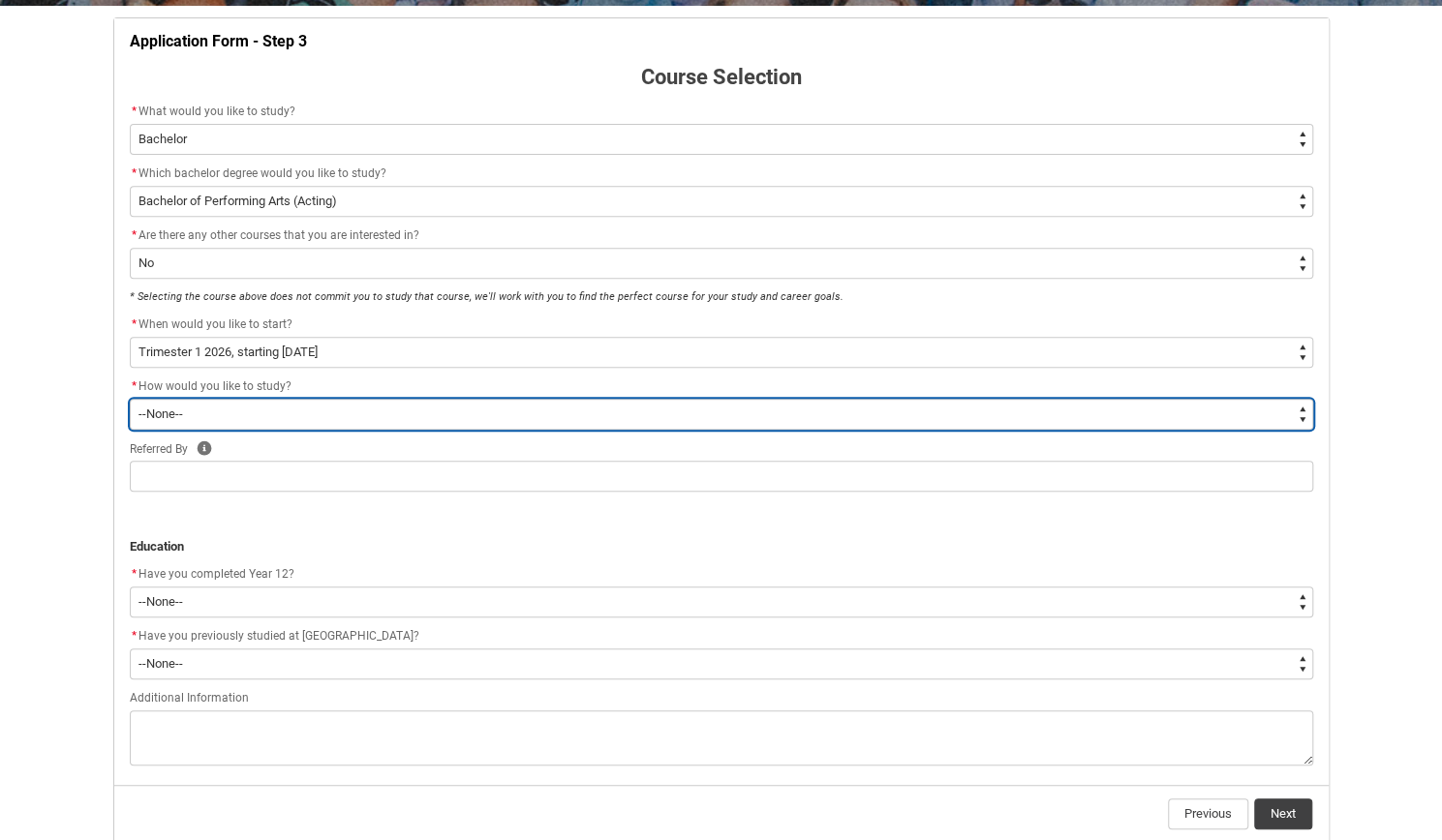
click at [247, 419] on select "--None-- On-campus" at bounding box center [721, 414] width 1183 height 31
type lightning-select "WhichStudyMethod_OnCampus"
click at [130, 399] on select "--None-- On-campus" at bounding box center [721, 414] width 1183 height 31
select select "WhichStudyMethod_OnCampus"
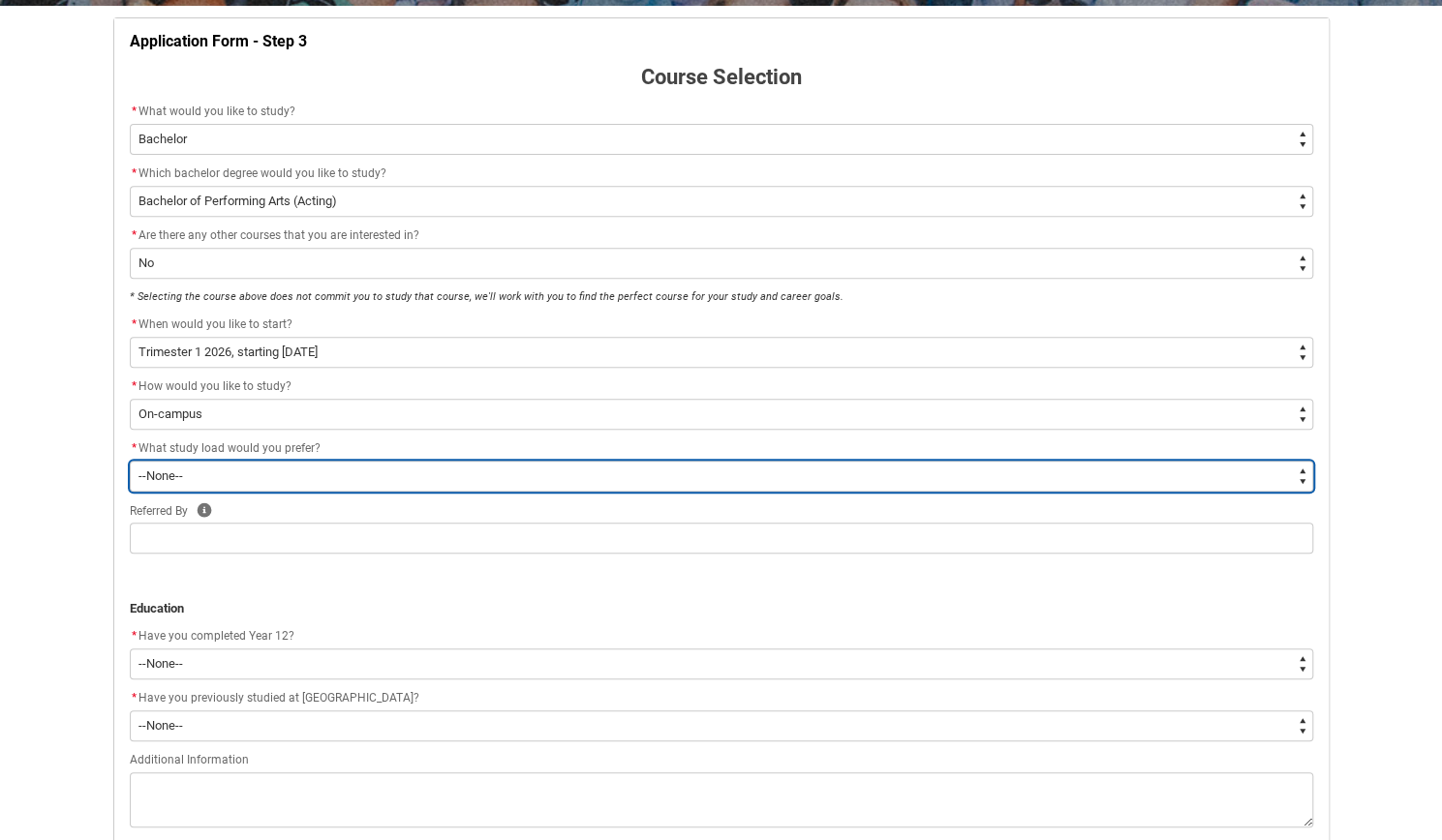
click at [285, 467] on select "--None-- Full-time Part-time" at bounding box center [721, 476] width 1183 height 31
type lightning-select "WhichStudyLoad_FullTime"
click at [130, 461] on select "--None-- Full-time Part-time" at bounding box center [721, 476] width 1183 height 31
select select "WhichStudyLoad_FullTime"
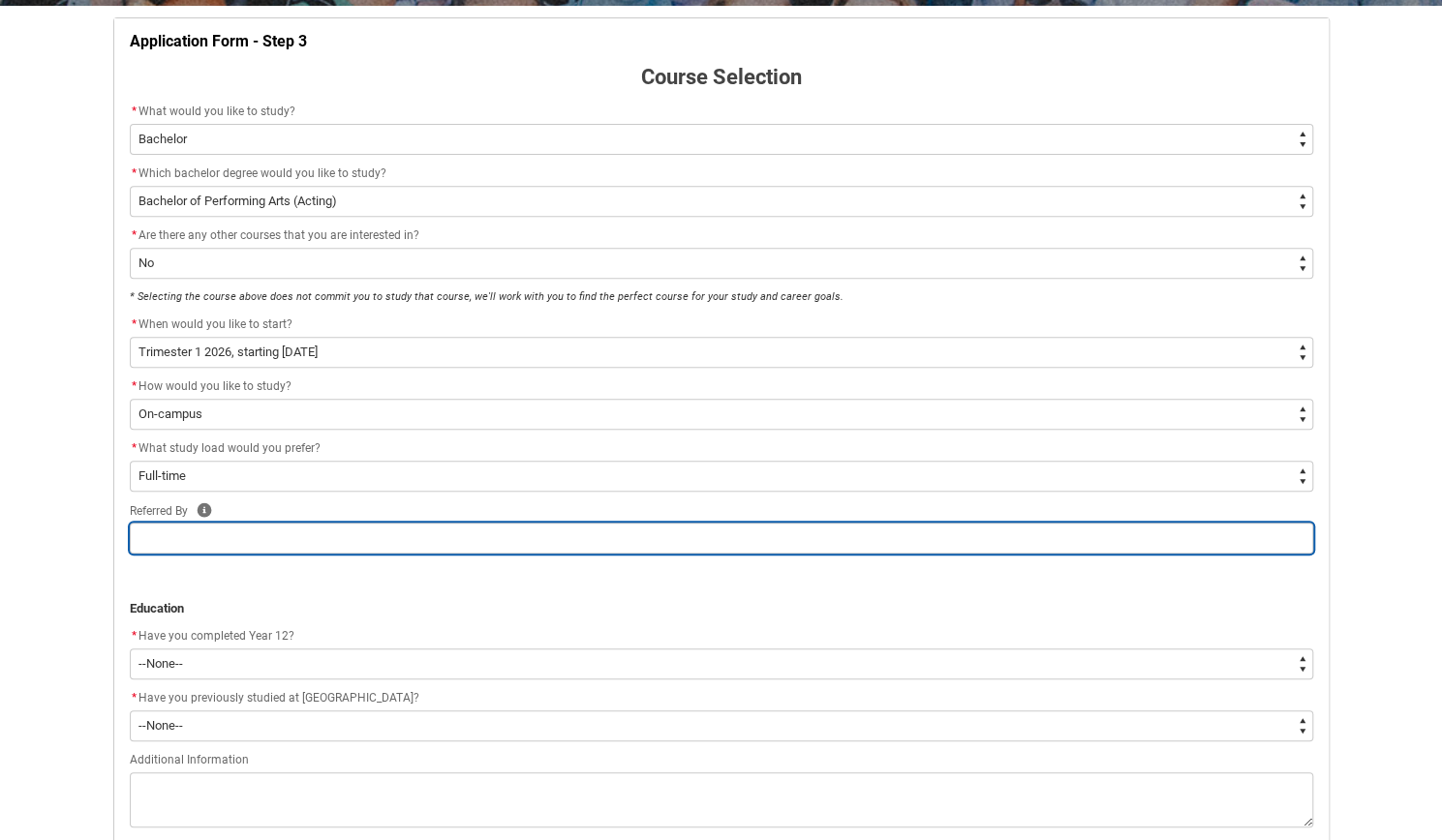
click at [227, 540] on input "REDU_Application_Form_for_Applicant flow" at bounding box center [721, 537] width 1183 height 31
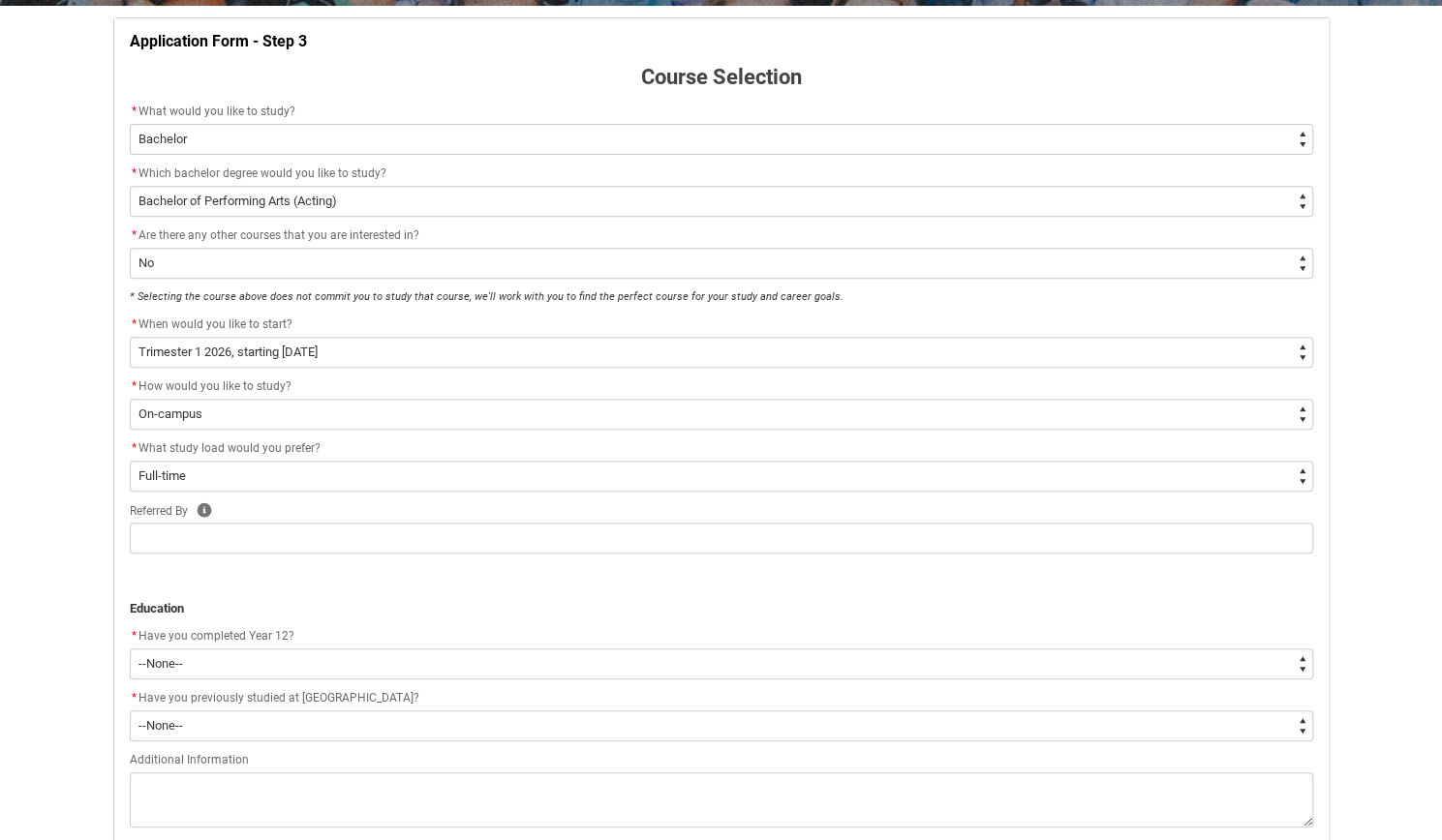
click at [74, 551] on div "Skip to Main Content Collarts Education Community Home New Enrolment Applicatio…" at bounding box center [721, 309] width 1442 height 1372
click at [201, 507] on icon "REDU_Application_Form_for_Applicant flow" at bounding box center [204, 510] width 15 height 15
click at [337, 440] on icon "REDU_Application_Form_for_Applicant flow" at bounding box center [331, 447] width 17 height 17
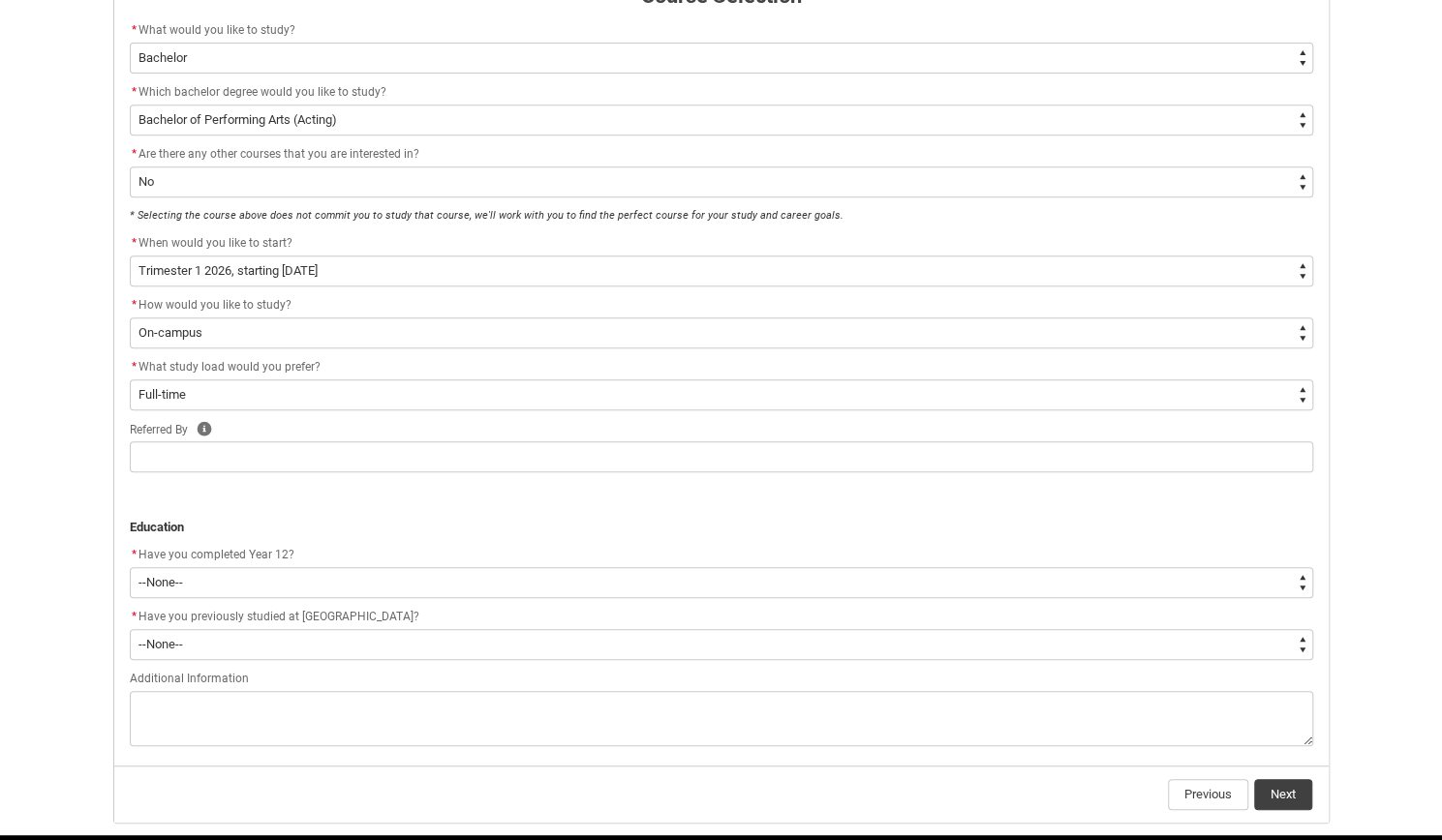
click at [66, 495] on div "Skip to Main Content Collarts Education Community Home New Enrolment Applicatio…" at bounding box center [721, 227] width 1442 height 1372
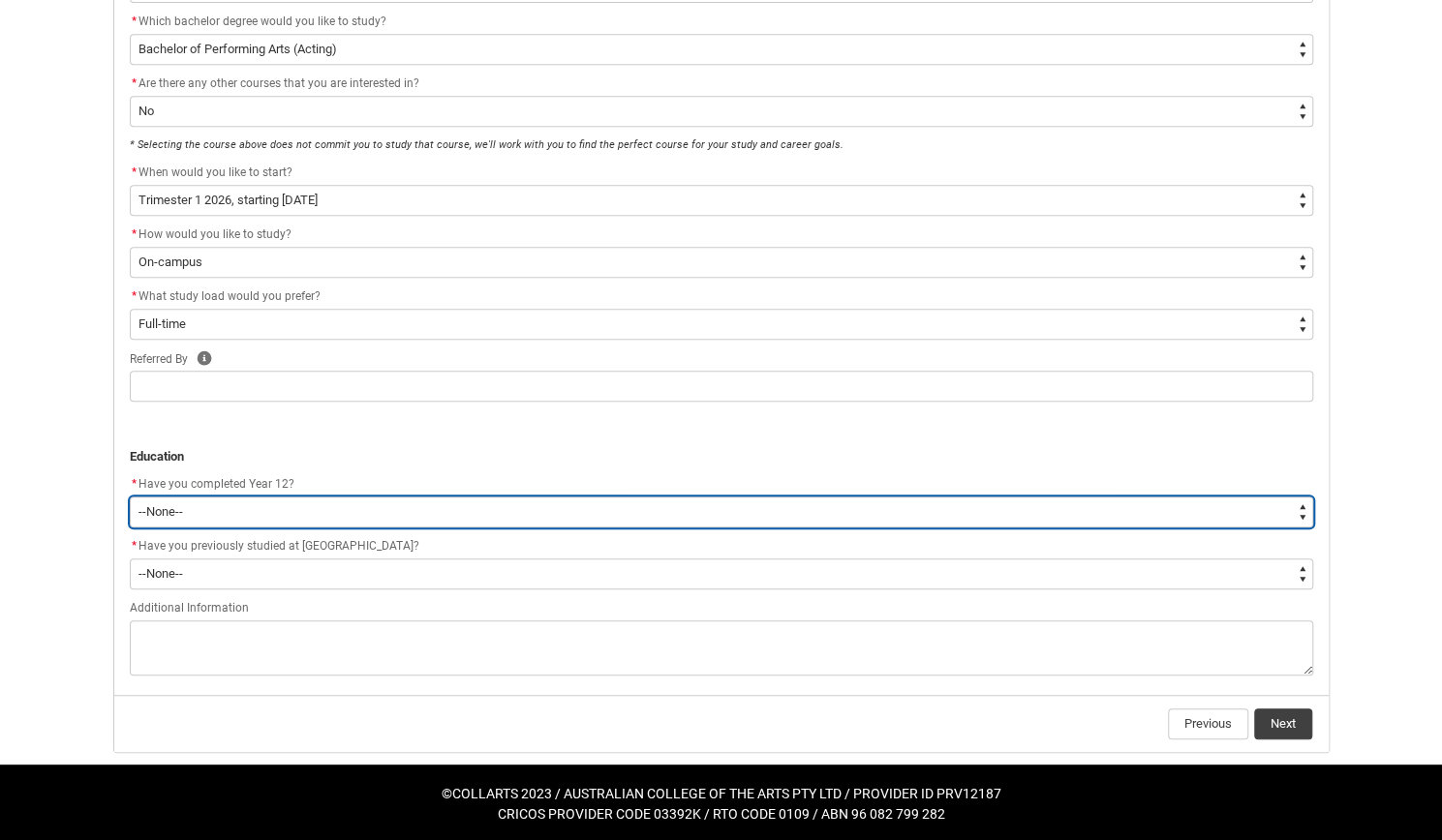
click at [211, 498] on select "--None-- Yes No Other" at bounding box center [721, 512] width 1183 height 31
type lightning-select "Year_12_Completition.Yes"
click at [130, 497] on select "--None-- Yes No Other" at bounding box center [721, 512] width 1183 height 31
select select "Year_12_Completition.Yes"
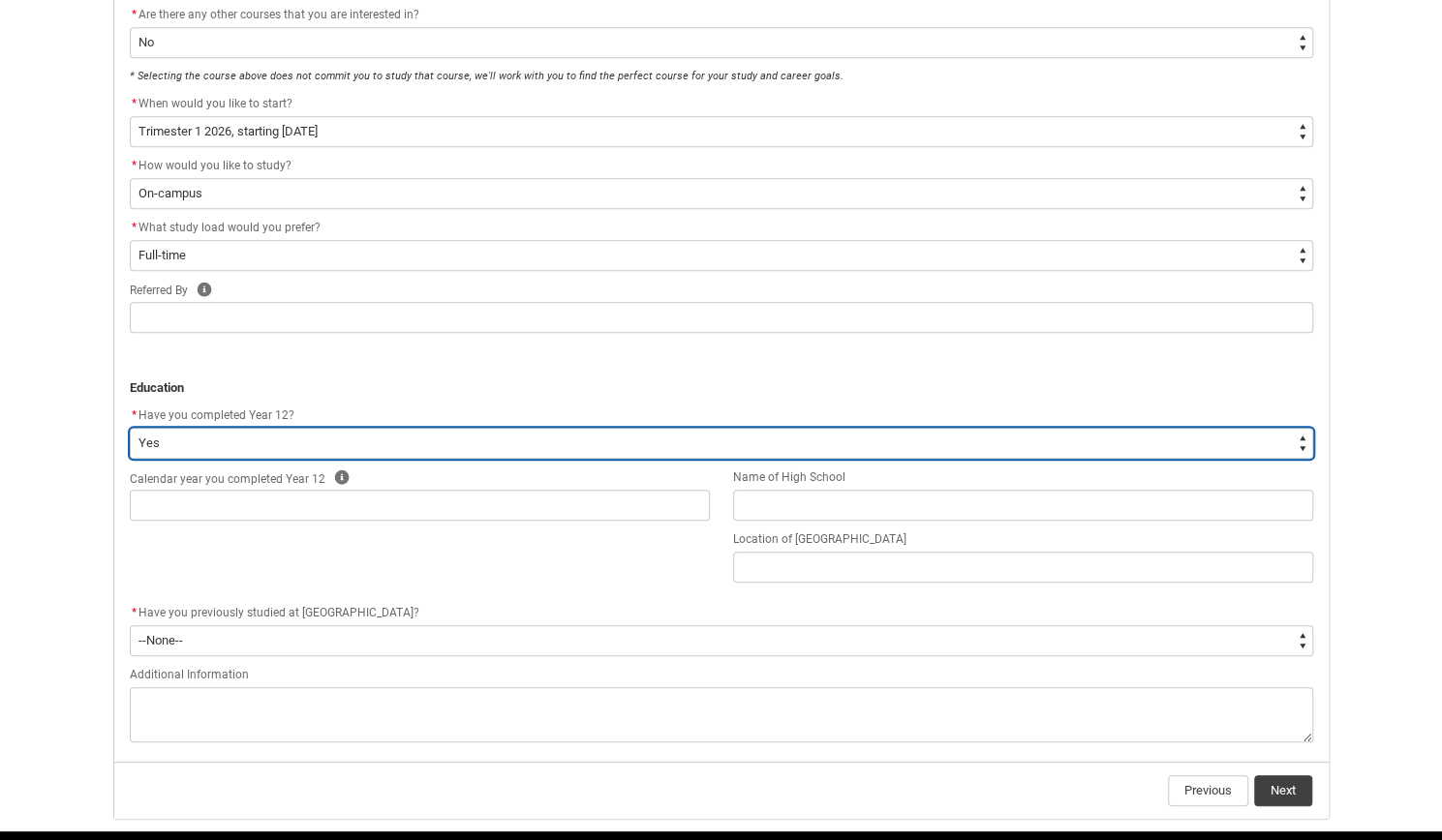
scroll to position [599, 0]
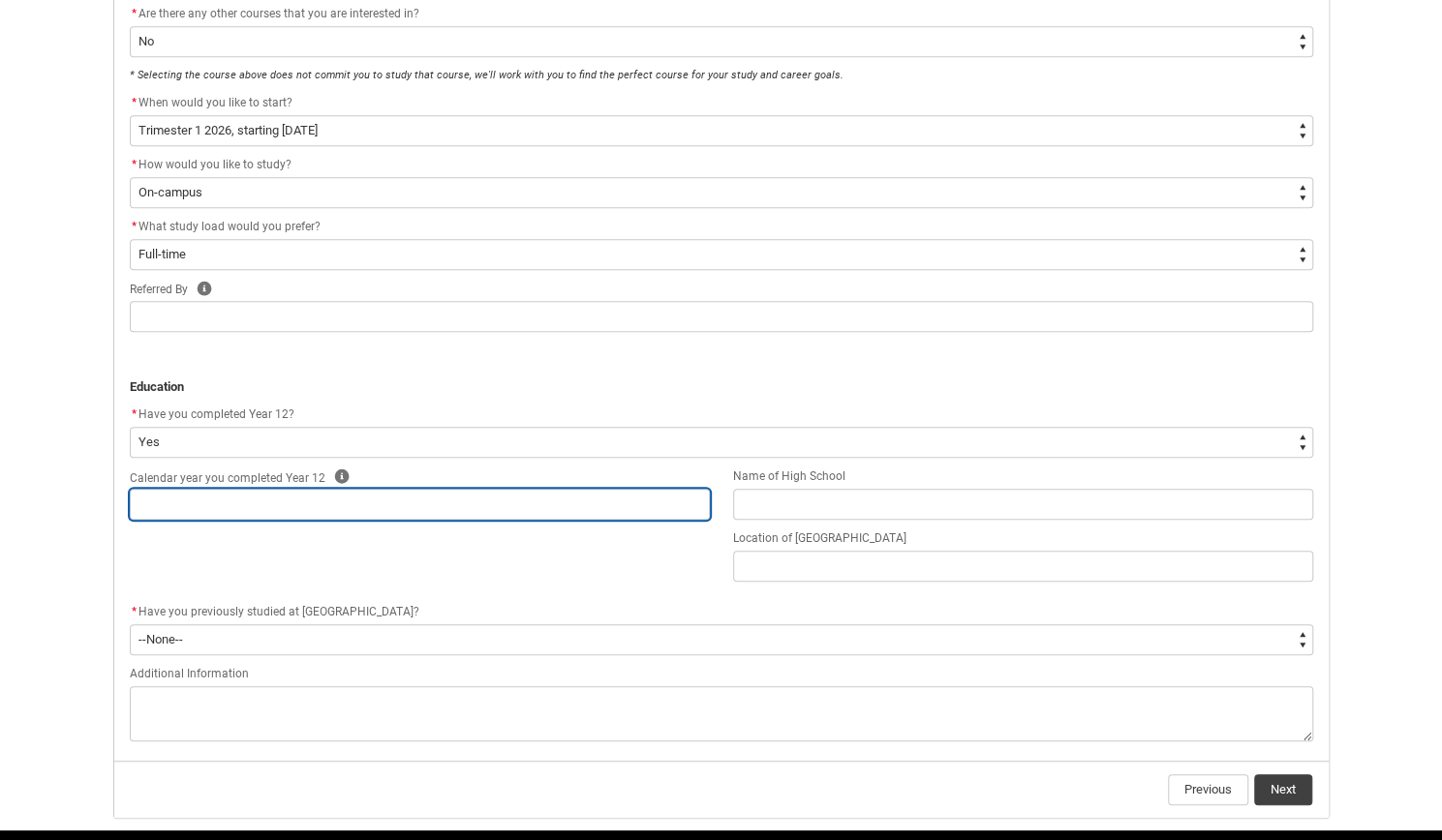
click at [243, 489] on input "REDU_Application_Form_for_Applicant flow" at bounding box center [420, 504] width 580 height 31
type lightning-primitive-input-simple "2"
type input "2"
type lightning-primitive-input-simple "20"
type input "20"
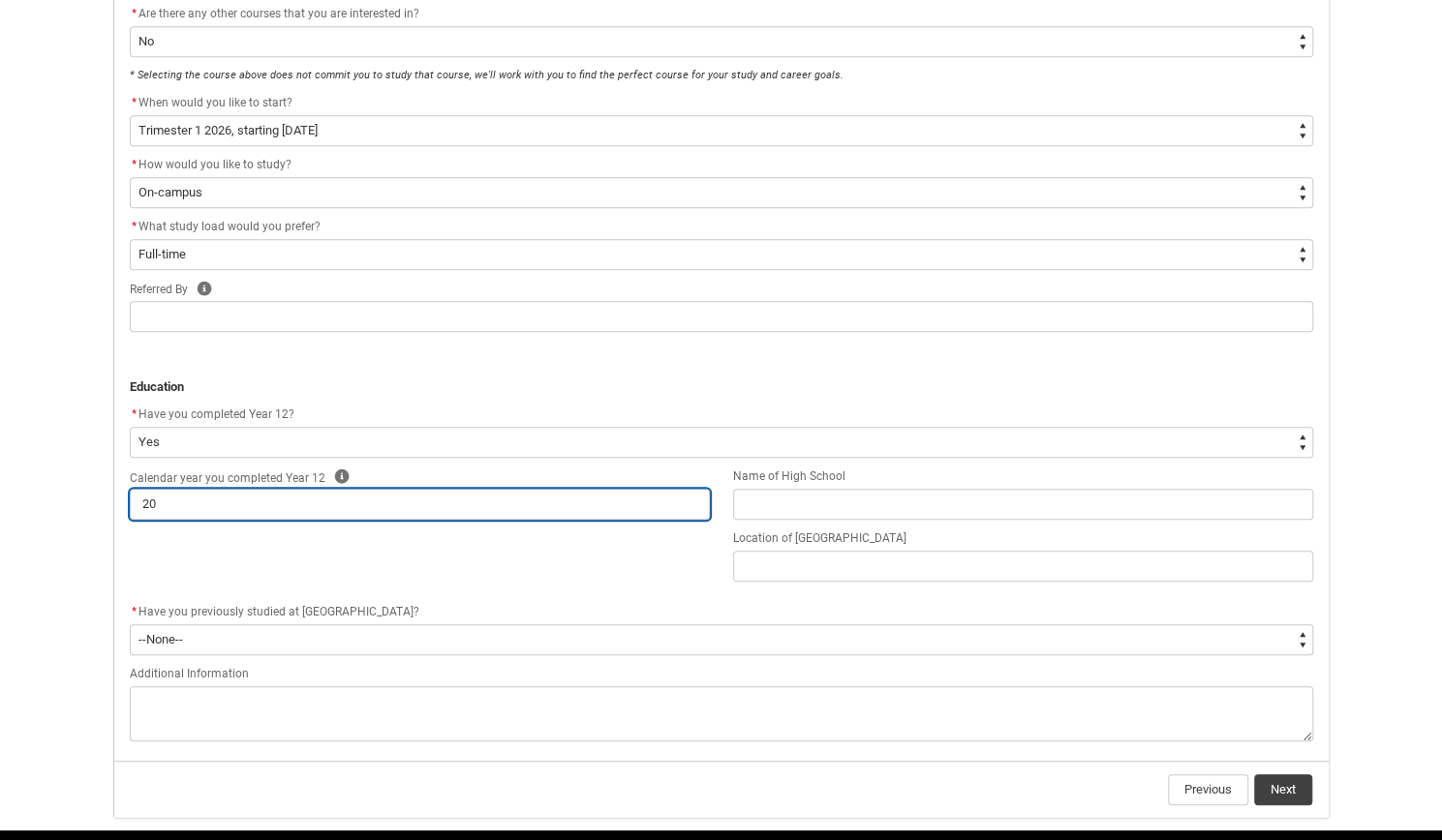
type lightning-primitive-input-simple "202"
type input "202"
type lightning-primitive-input-simple "2024"
type input "2024"
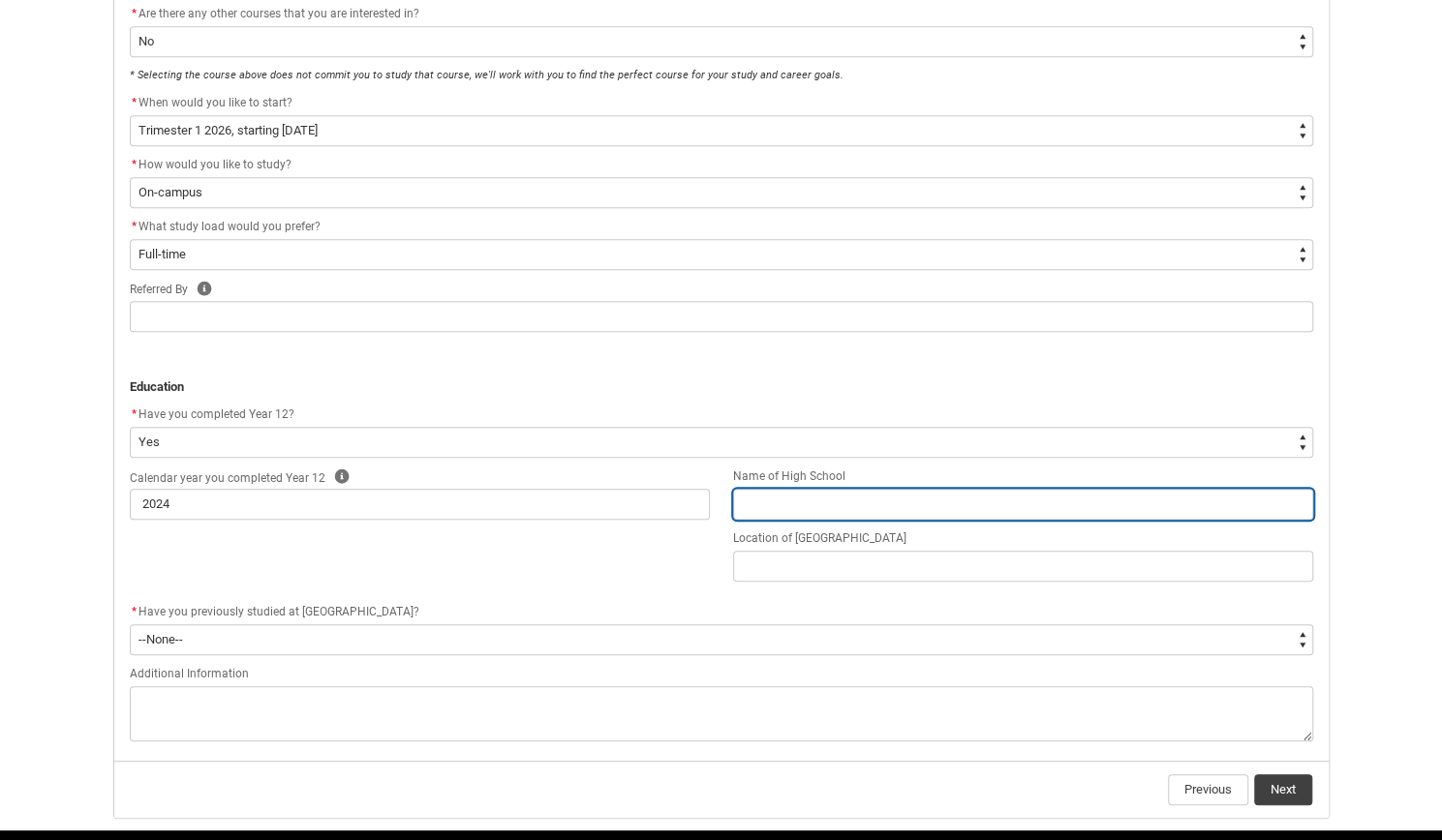
click at [784, 509] on input "REDU_Application_Form_for_Applicant flow" at bounding box center [1022, 504] width 580 height 31
type lightning-primitive-input-simple "S"
type input "S"
type lightning-primitive-input-simple "Sa"
type input "Sa"
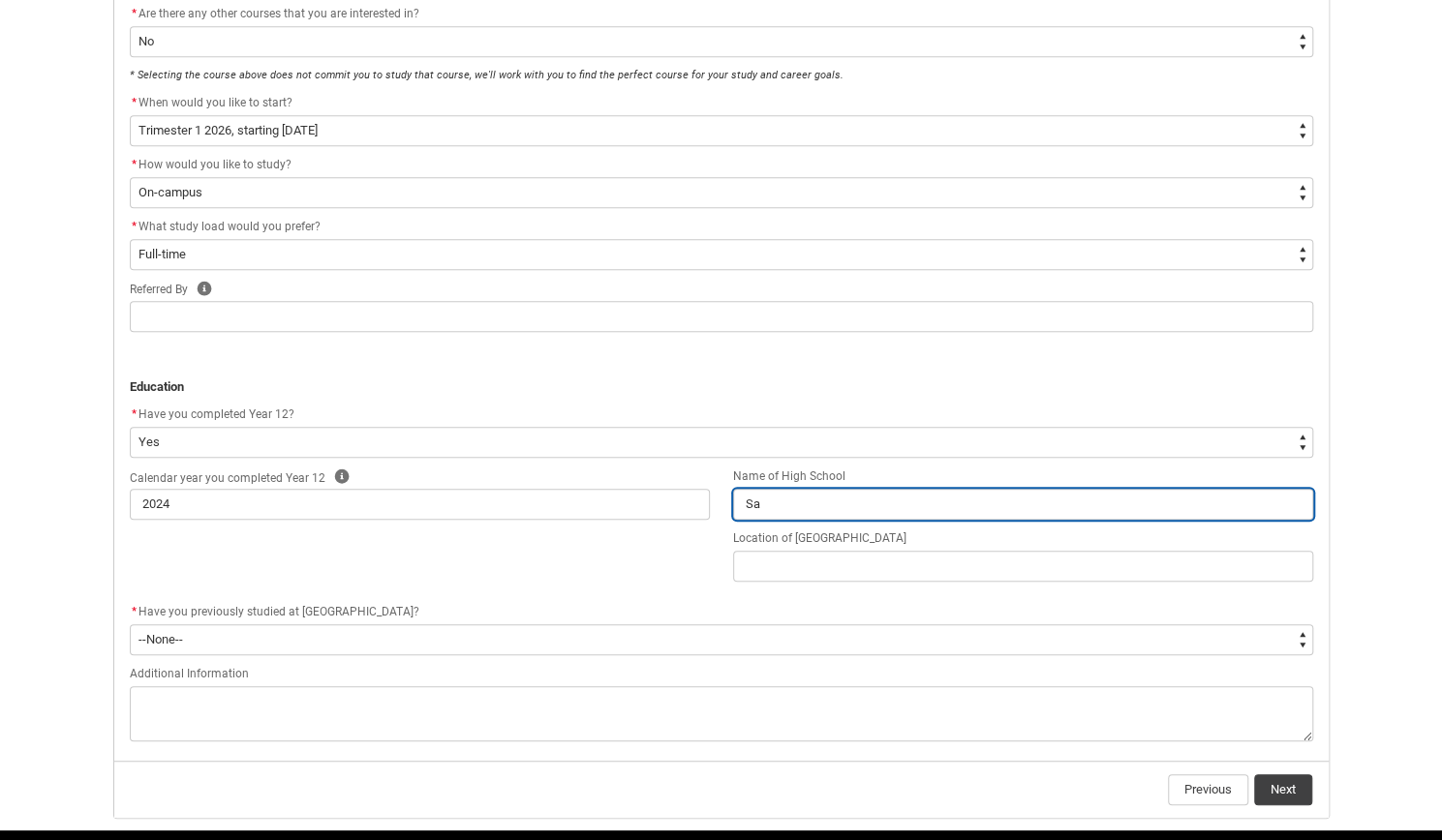
type lightning-primitive-input-simple "San"
type input "San"
type lightning-primitive-input-simple "Sana"
type input "Sana"
type lightning-primitive-input-simple "Sanay"
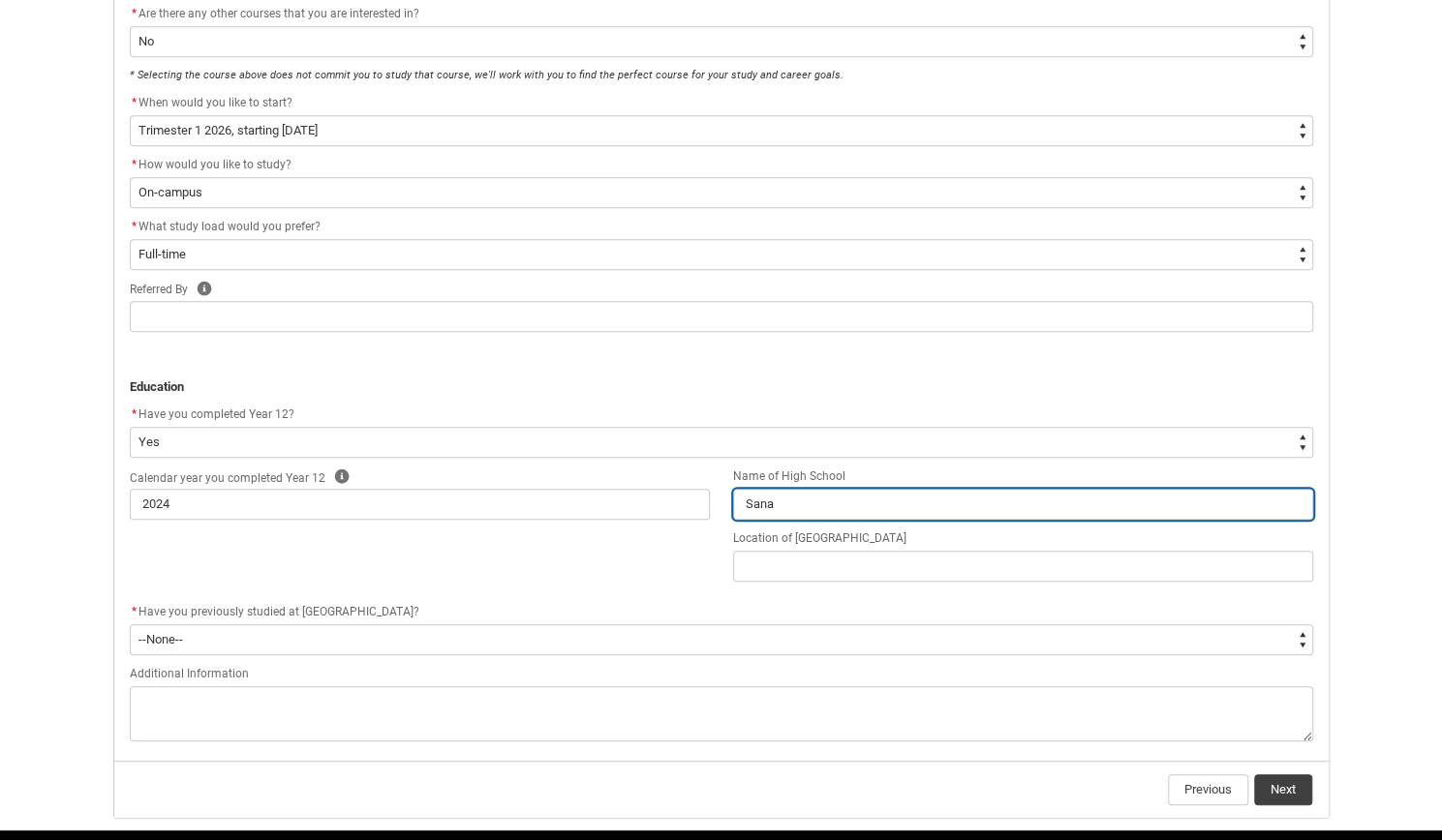
type input "Sanay"
type lightning-primitive-input-simple "Sana"
type input "Sana"
type lightning-primitive-input-simple "San"
type input "San"
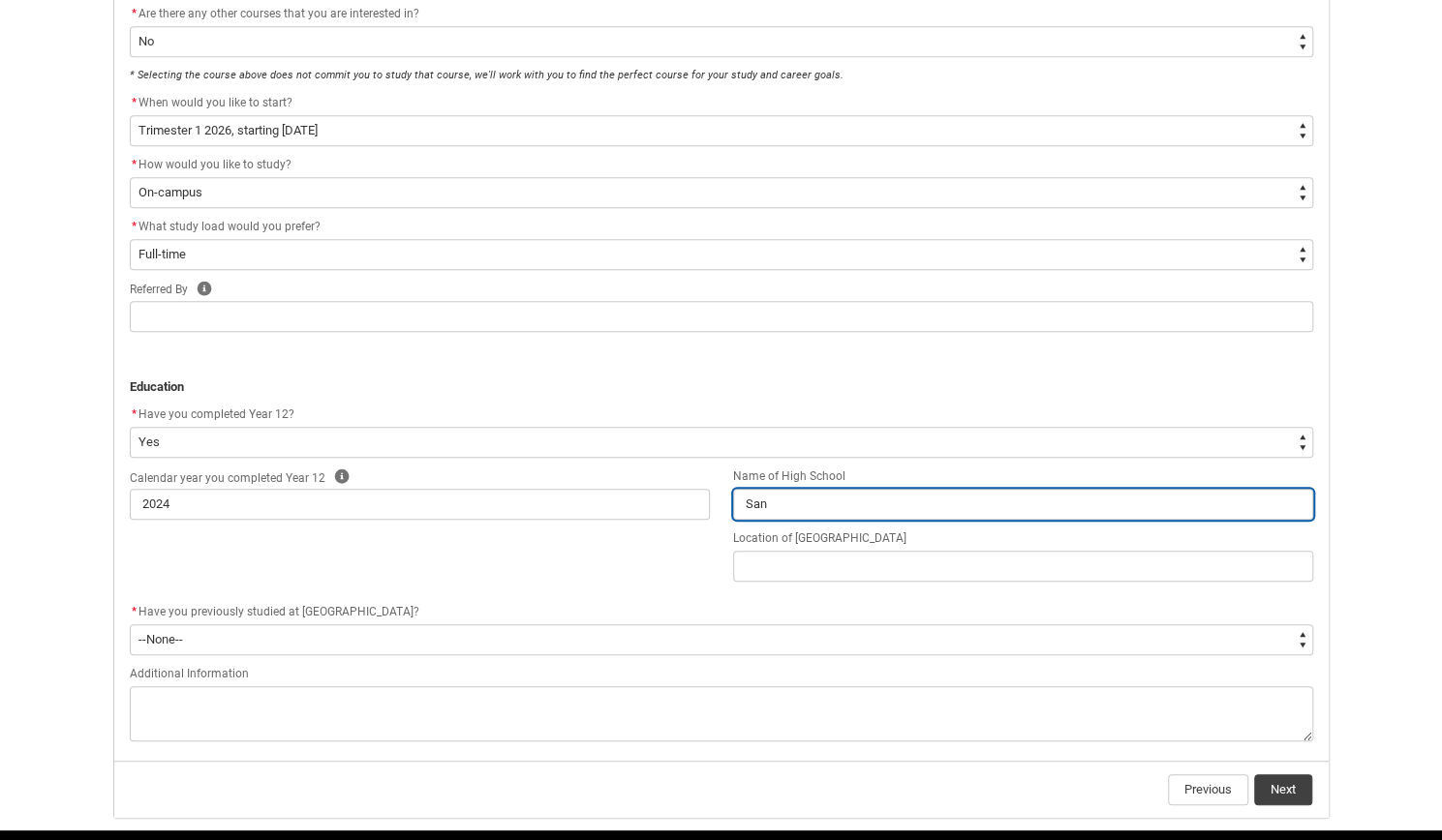
type lightning-primitive-input-simple "Sant"
type input "Sant"
type lightning-primitive-input-simple "Santa"
type input "Santa"
type lightning-primitive-input-simple "Santa"
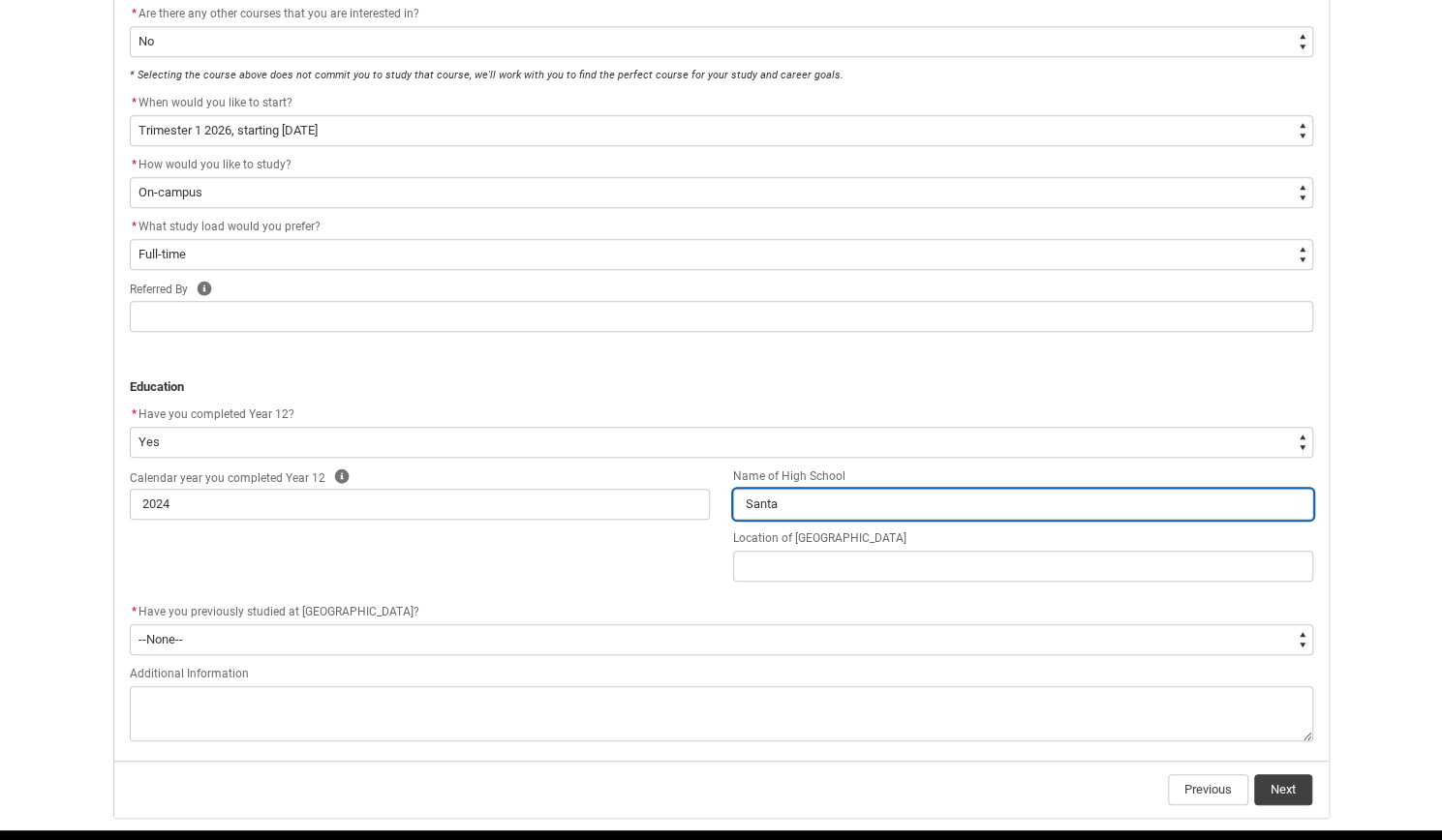
type input "Santa"
type lightning-primitive-input-simple "Santa M"
type input "Santa M"
type lightning-primitive-input-simple "Santa Ma"
type input "Santa Ma"
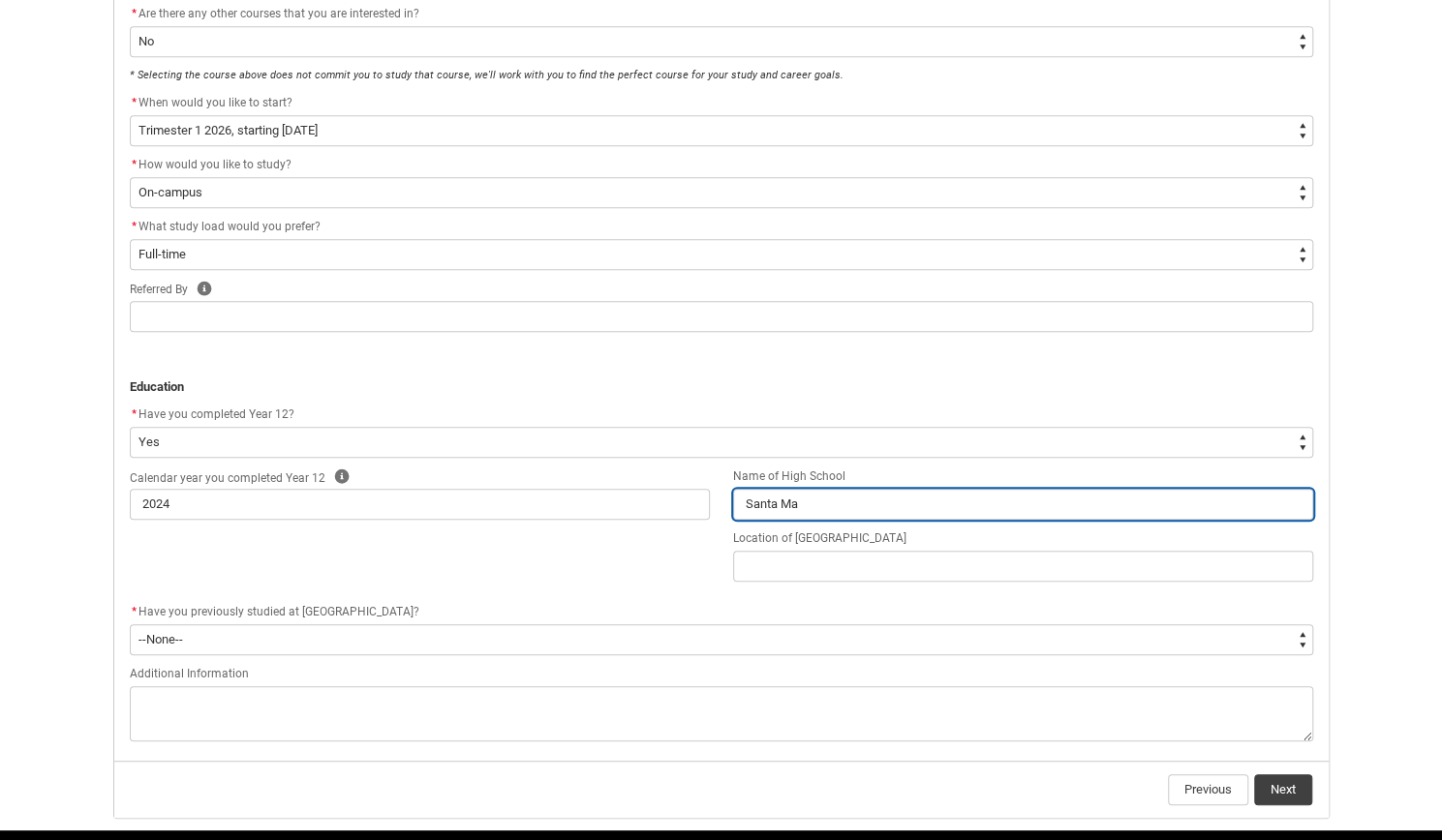
type lightning-primitive-input-simple "Santa Mar"
type input "Santa Mar"
type lightning-primitive-input-simple "Santa Mari"
type input "Santa Mari"
type lightning-primitive-input-simple "Santa [PERSON_NAME]"
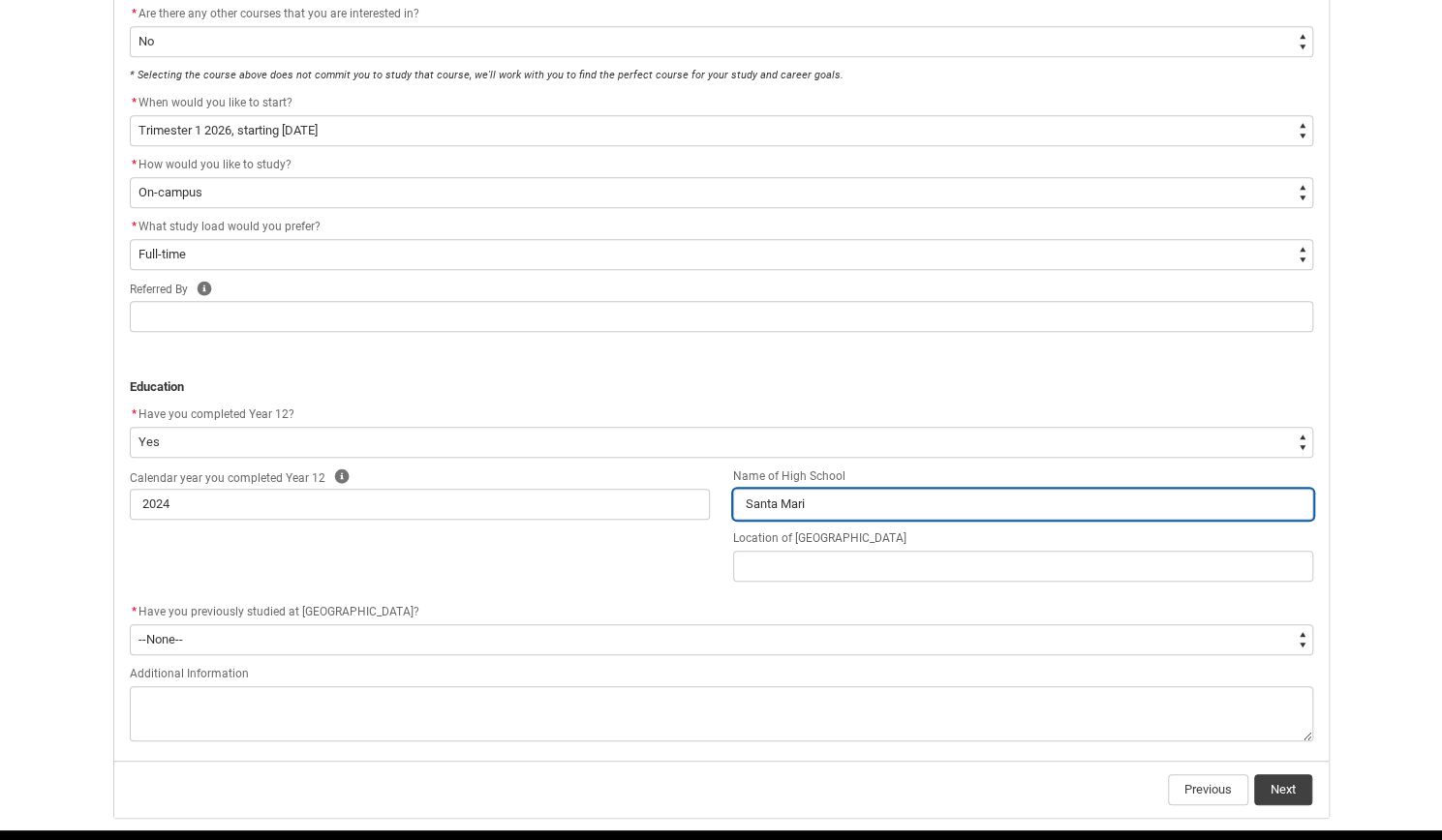
type input "Santa [PERSON_NAME]"
type lightning-primitive-input-simple "Santa [PERSON_NAME]"
type input "Santa [PERSON_NAME]"
type lightning-primitive-input-simple "Santa [PERSON_NAME] C"
type input "Santa [PERSON_NAME] C"
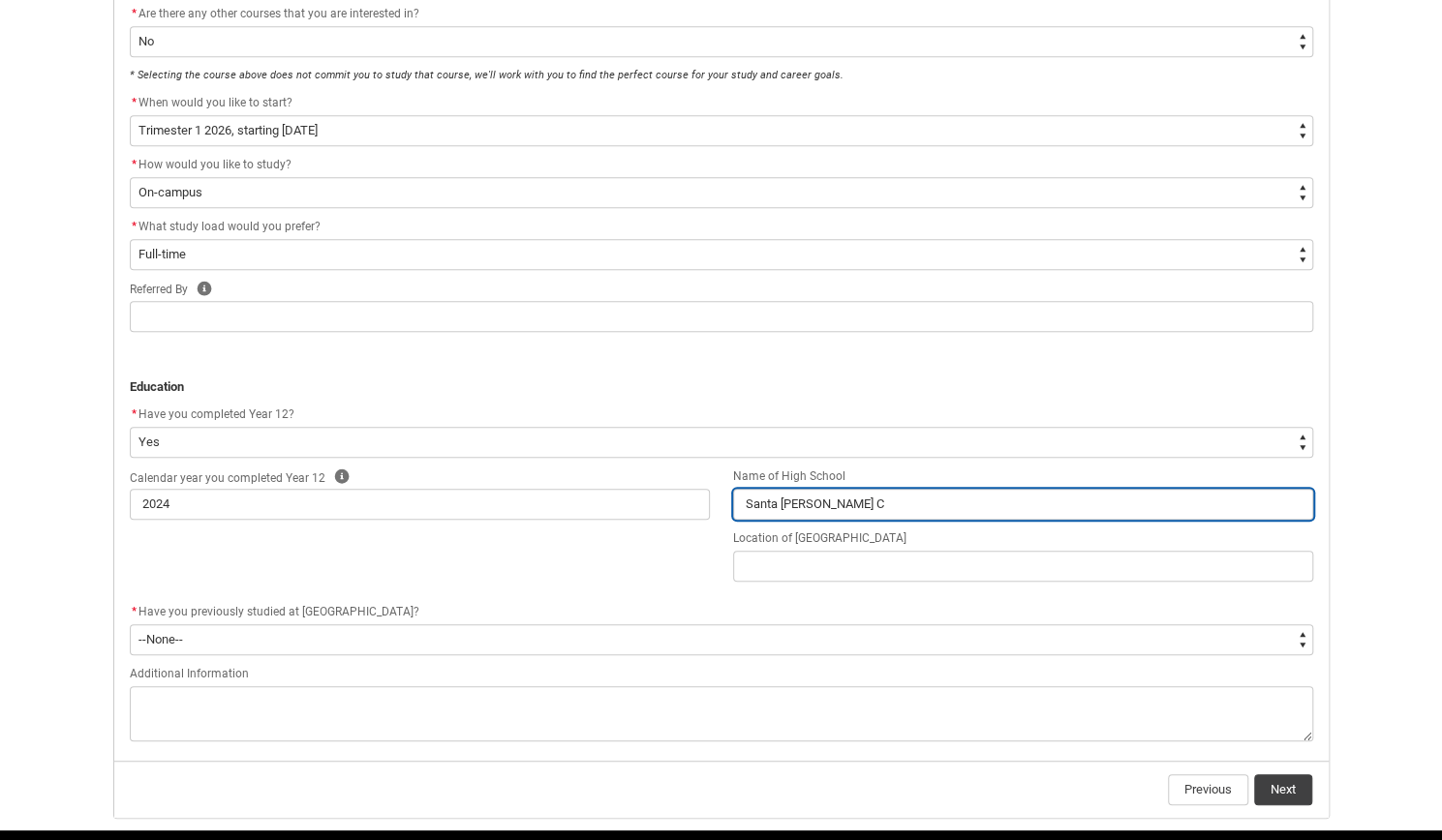
type lightning-primitive-input-simple "Santa [PERSON_NAME] Co"
type input "Santa [PERSON_NAME] Co"
type lightning-primitive-input-simple "Santa [PERSON_NAME] Col"
type input "Santa [PERSON_NAME] Col"
type lightning-primitive-input-simple "Santa [PERSON_NAME]"
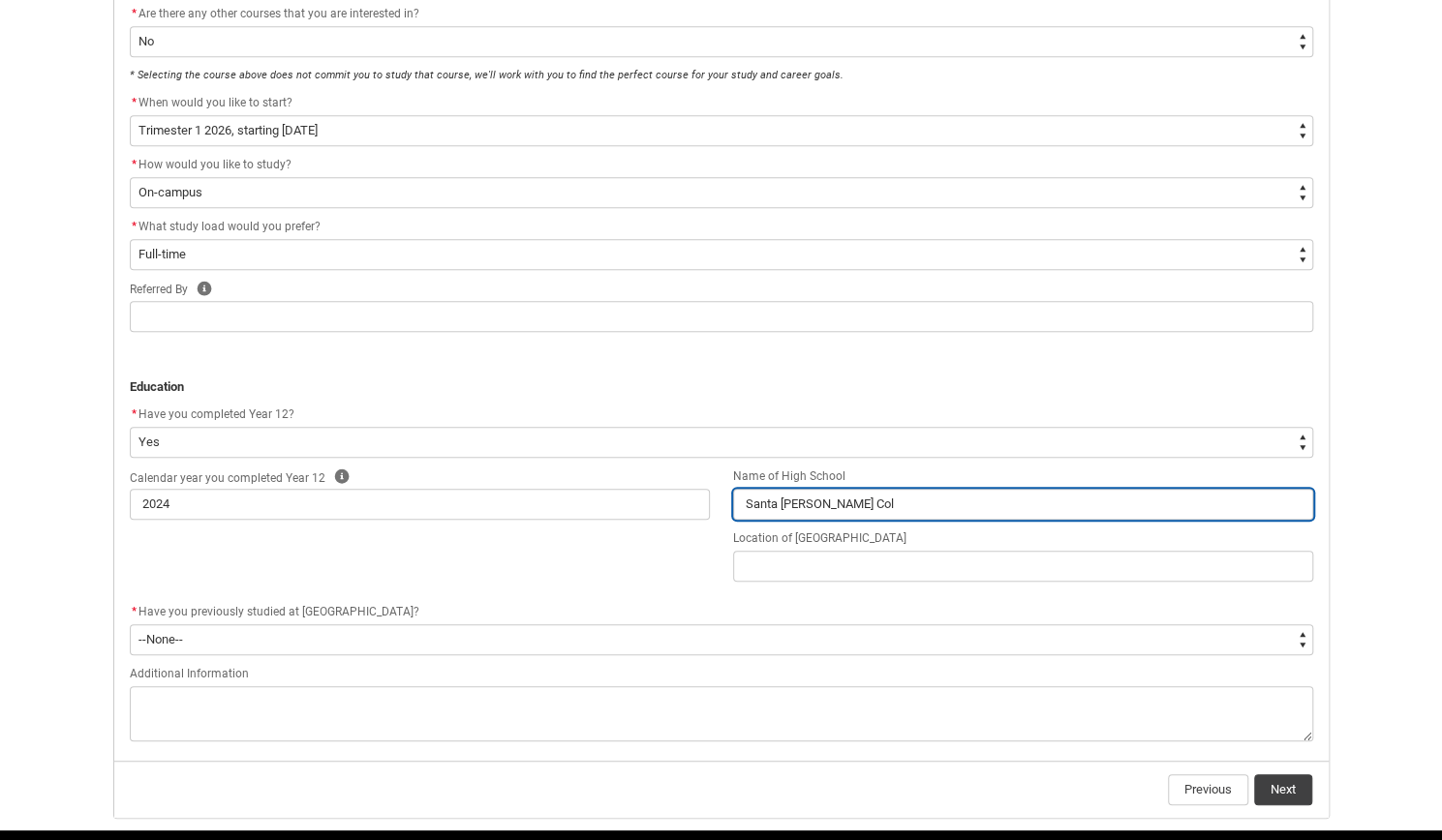
type input "Santa [PERSON_NAME]"
type lightning-primitive-input-simple "Santa [PERSON_NAME]"
type input "Santa [PERSON_NAME]"
type lightning-primitive-input-simple "Santa [PERSON_NAME] Colleg"
type input "Santa [PERSON_NAME] Colleg"
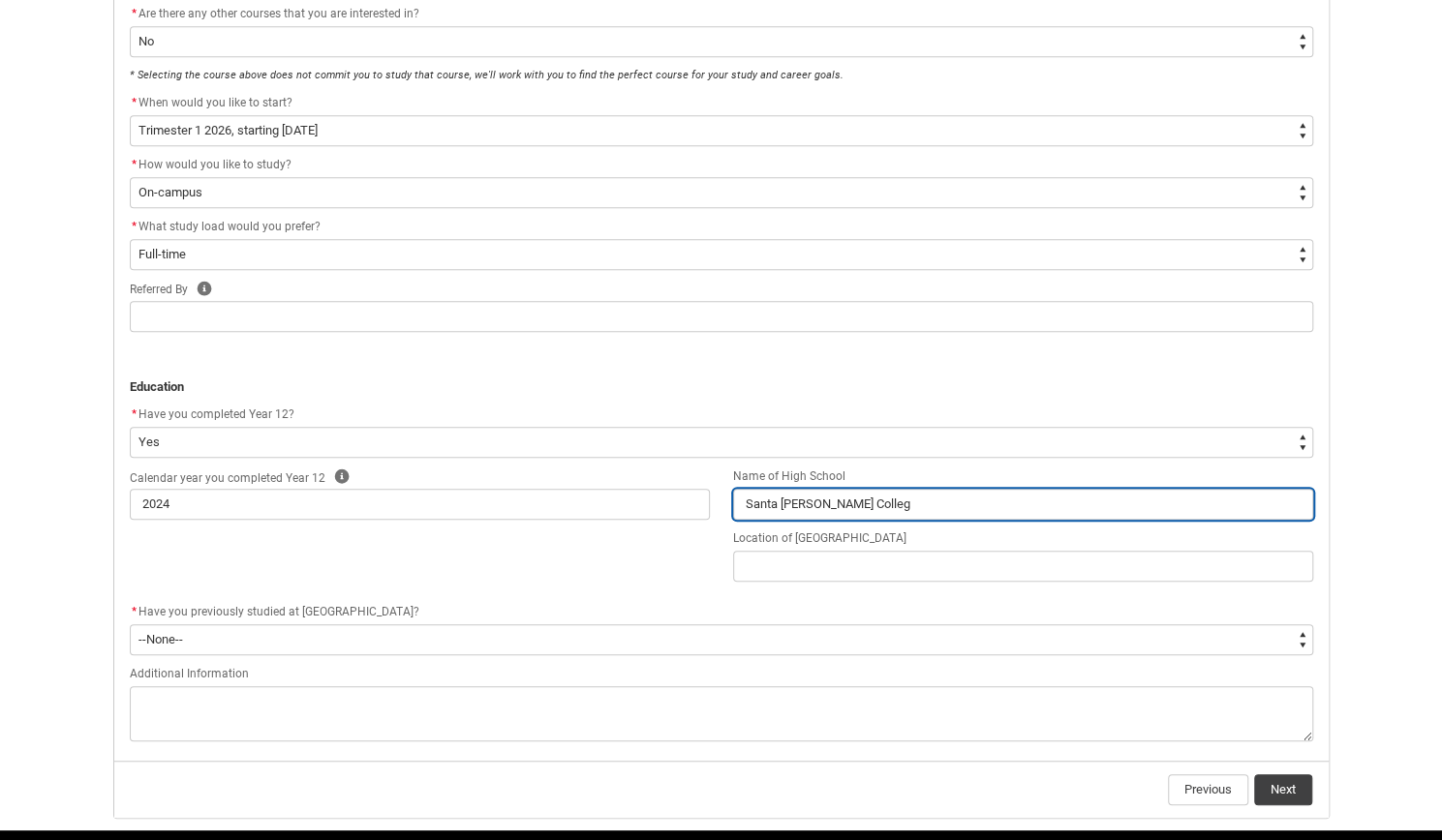
type lightning-primitive-input-simple "[GEOGRAPHIC_DATA][PERSON_NAME]"
type input "[GEOGRAPHIC_DATA][PERSON_NAME]"
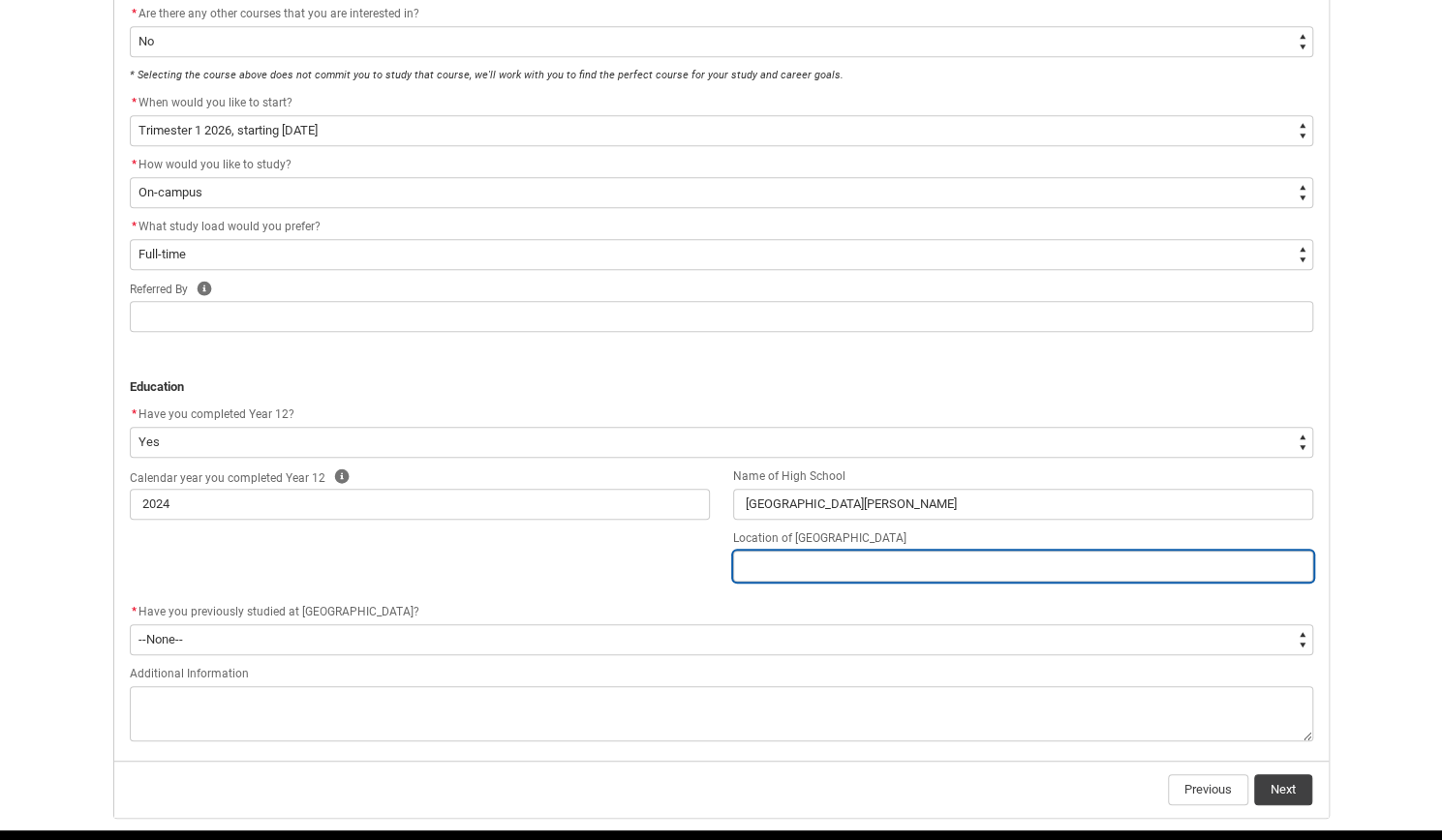
click at [771, 572] on input "REDU_Application_Form_for_Applicant flow" at bounding box center [1022, 566] width 580 height 31
type lightning-primitive-input-simple "N"
type input "N"
type lightning-primitive-input-simple "No"
type input "No"
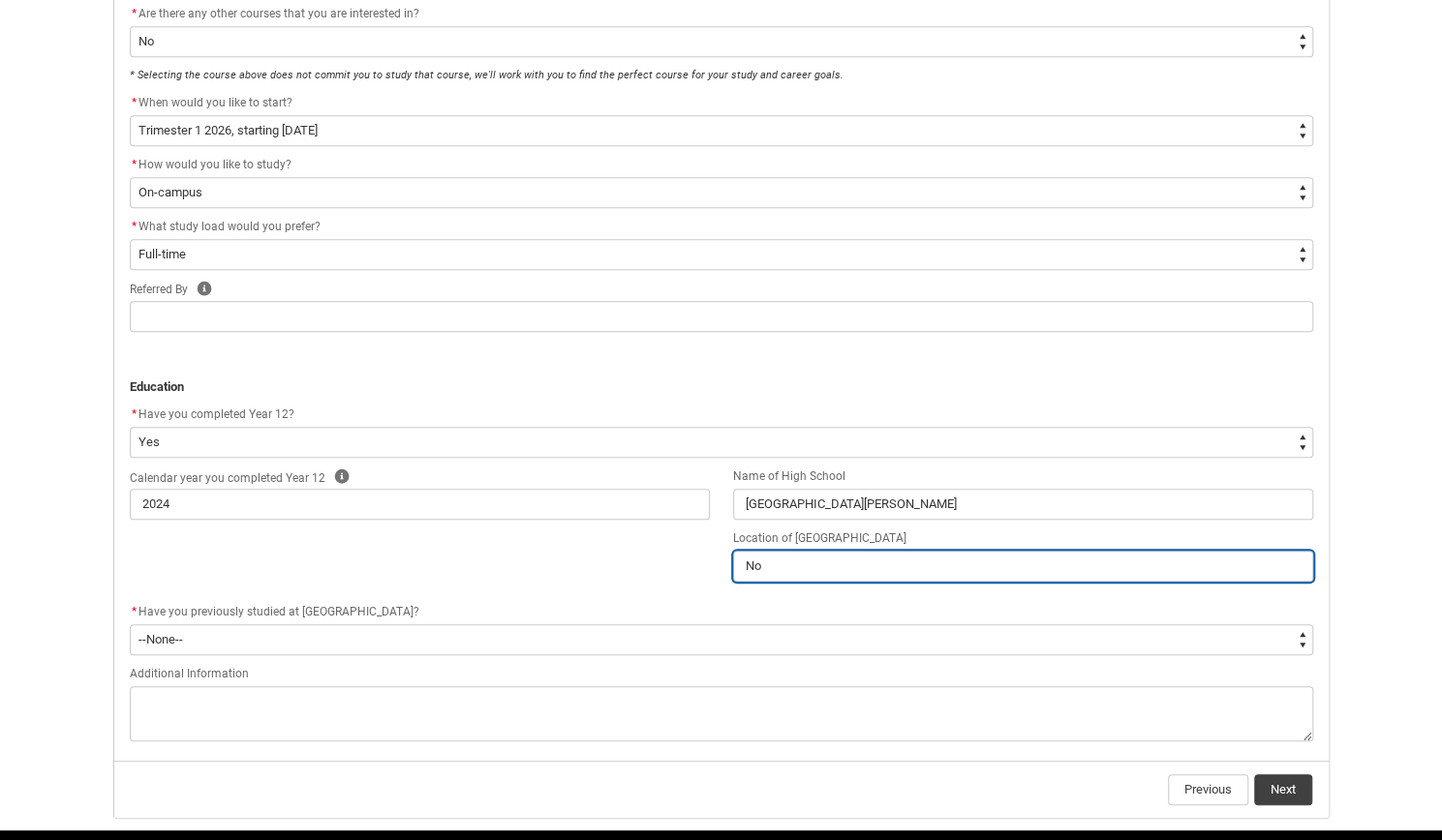
type lightning-primitive-input-simple "Nor"
type input "Nor"
type lightning-primitive-input-simple "Nort"
type input "Nort"
type lightning-primitive-input-simple "North"
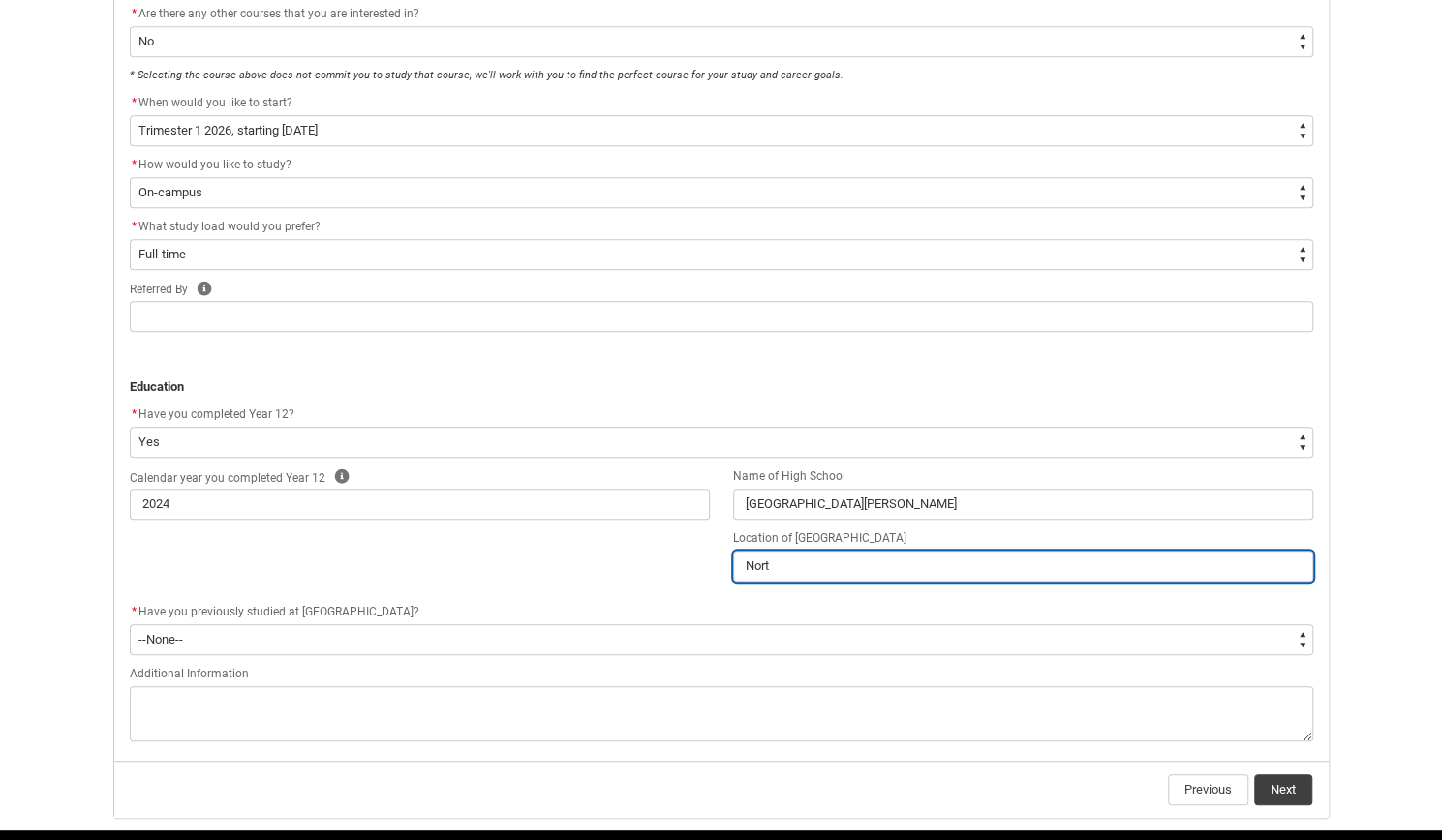
type input "North"
type lightning-primitive-input-simple "Northc"
type input "Northc"
type lightning-primitive-input-simple "Northco"
type input "Northco"
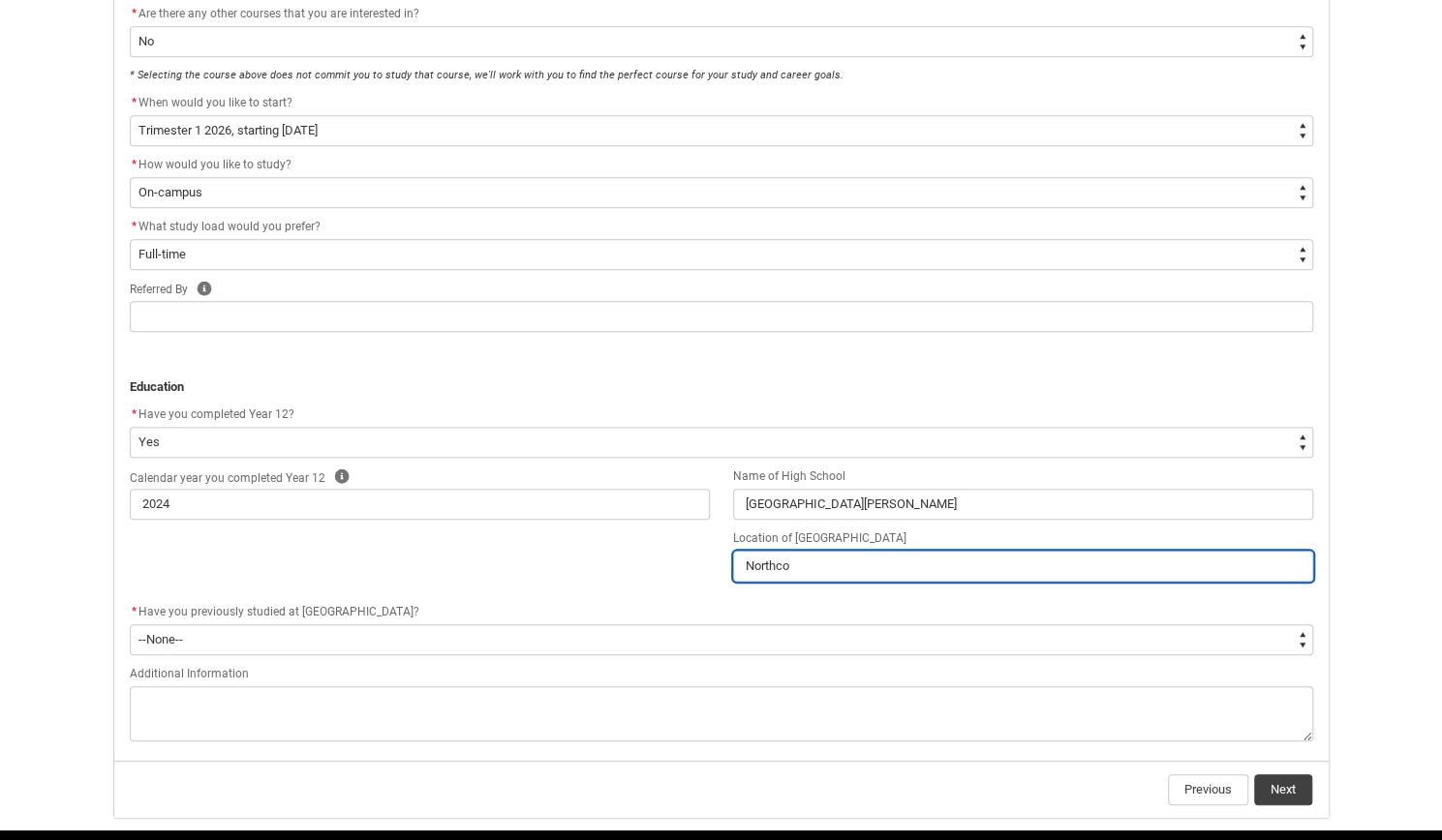
type lightning-primitive-input-simple "Northcot"
type input "Northcot"
type lightning-primitive-input-simple "[GEOGRAPHIC_DATA]"
type input "[GEOGRAPHIC_DATA]"
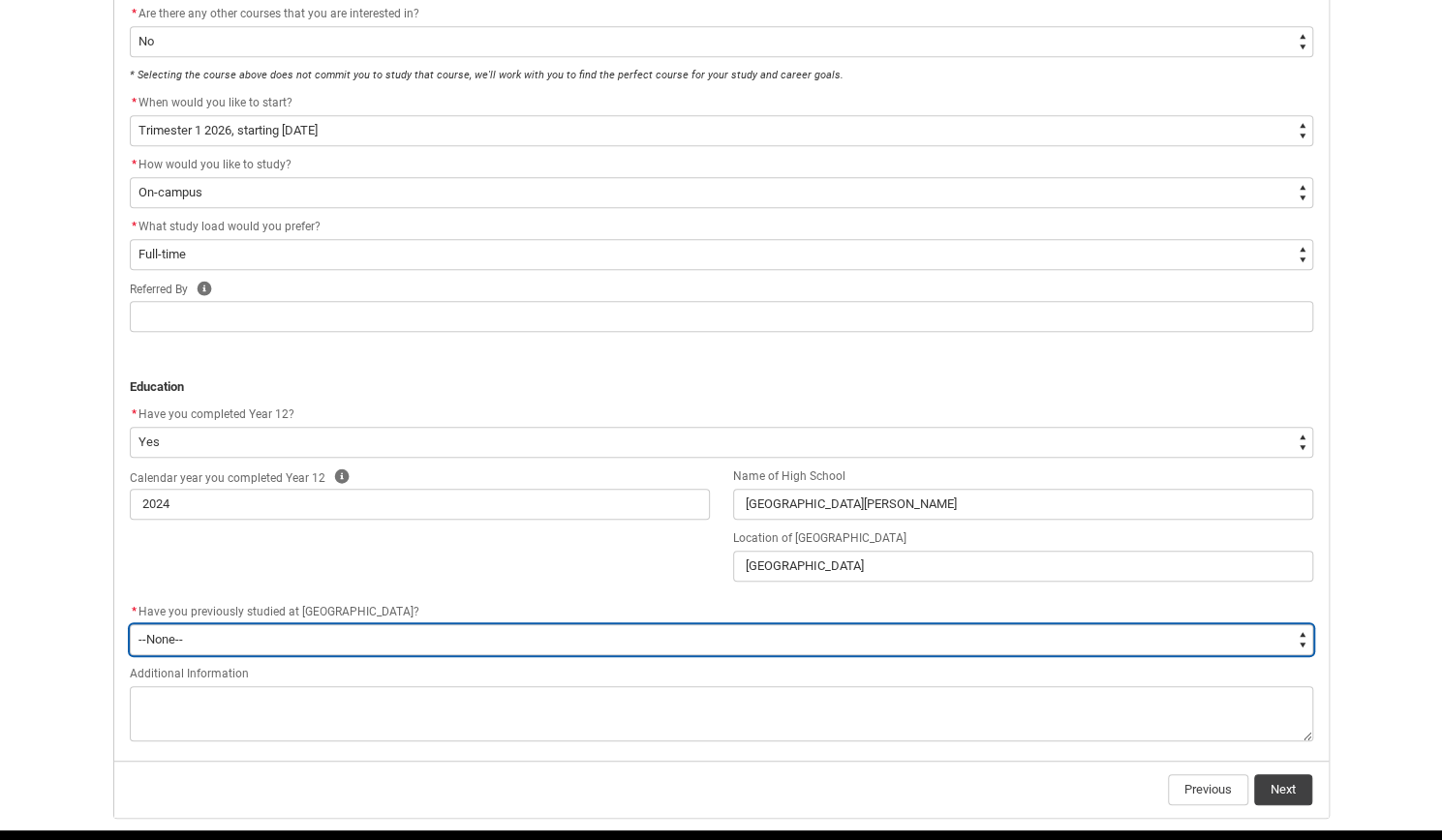
click at [261, 645] on select "--None-- Yes No" at bounding box center [721, 639] width 1183 height 31
type lightning-select "[URL][DOMAIN_NAME]"
click at [130, 624] on select "--None-- Yes No" at bounding box center [721, 639] width 1183 height 31
select select "[URL][DOMAIN_NAME]"
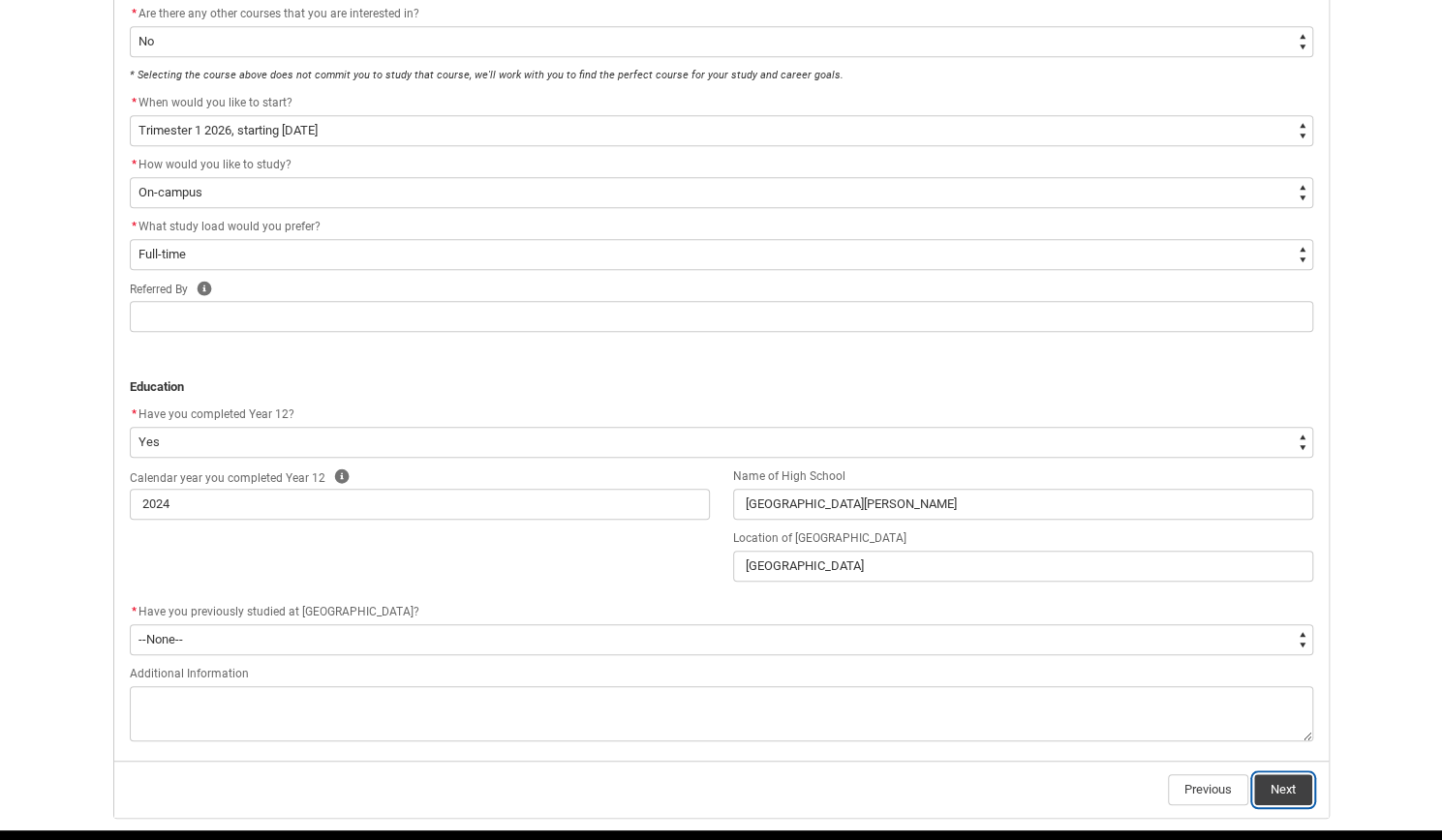
click at [1298, 784] on button "Next" at bounding box center [1283, 790] width 58 height 31
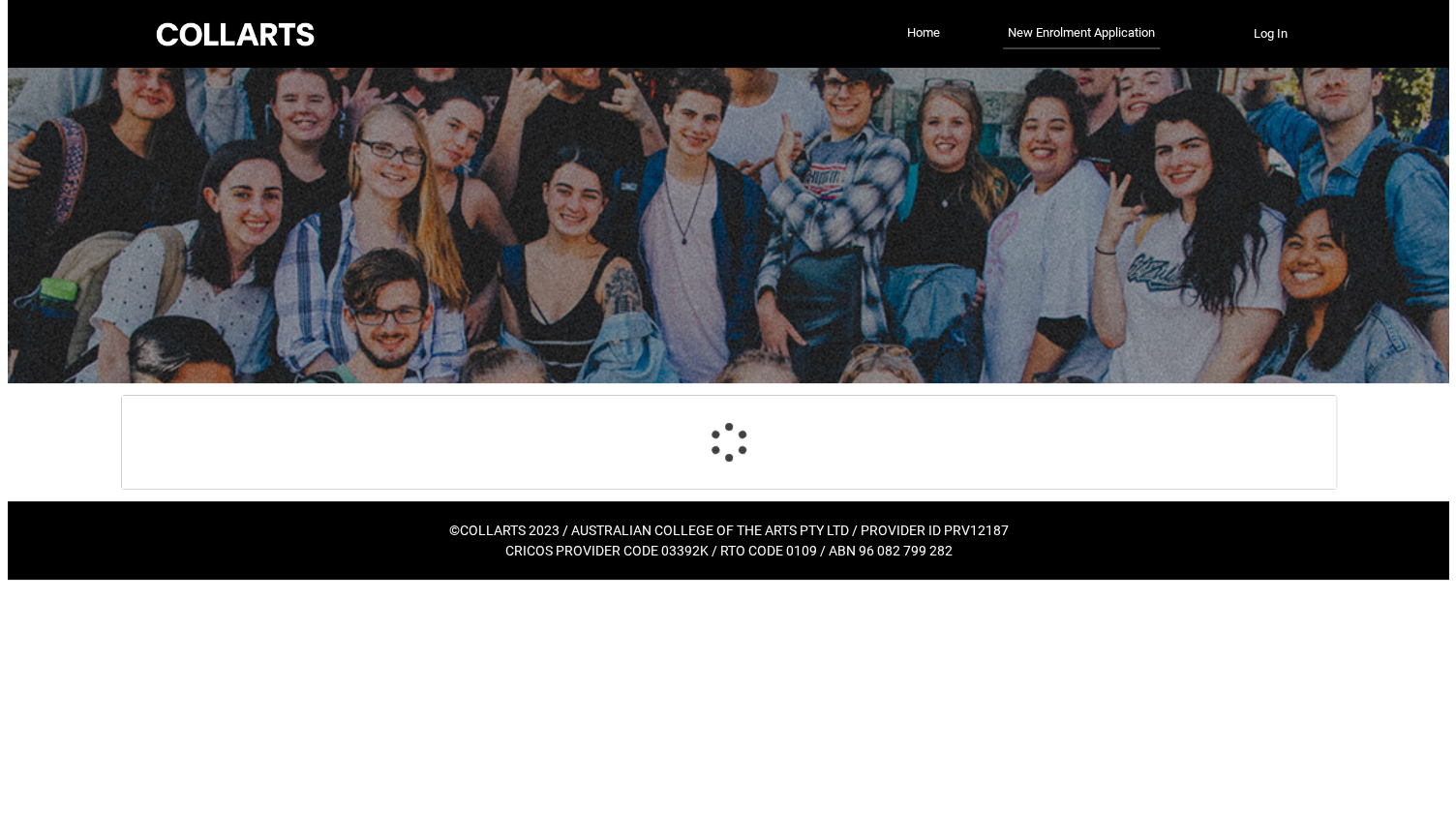
scroll to position [0, 0]
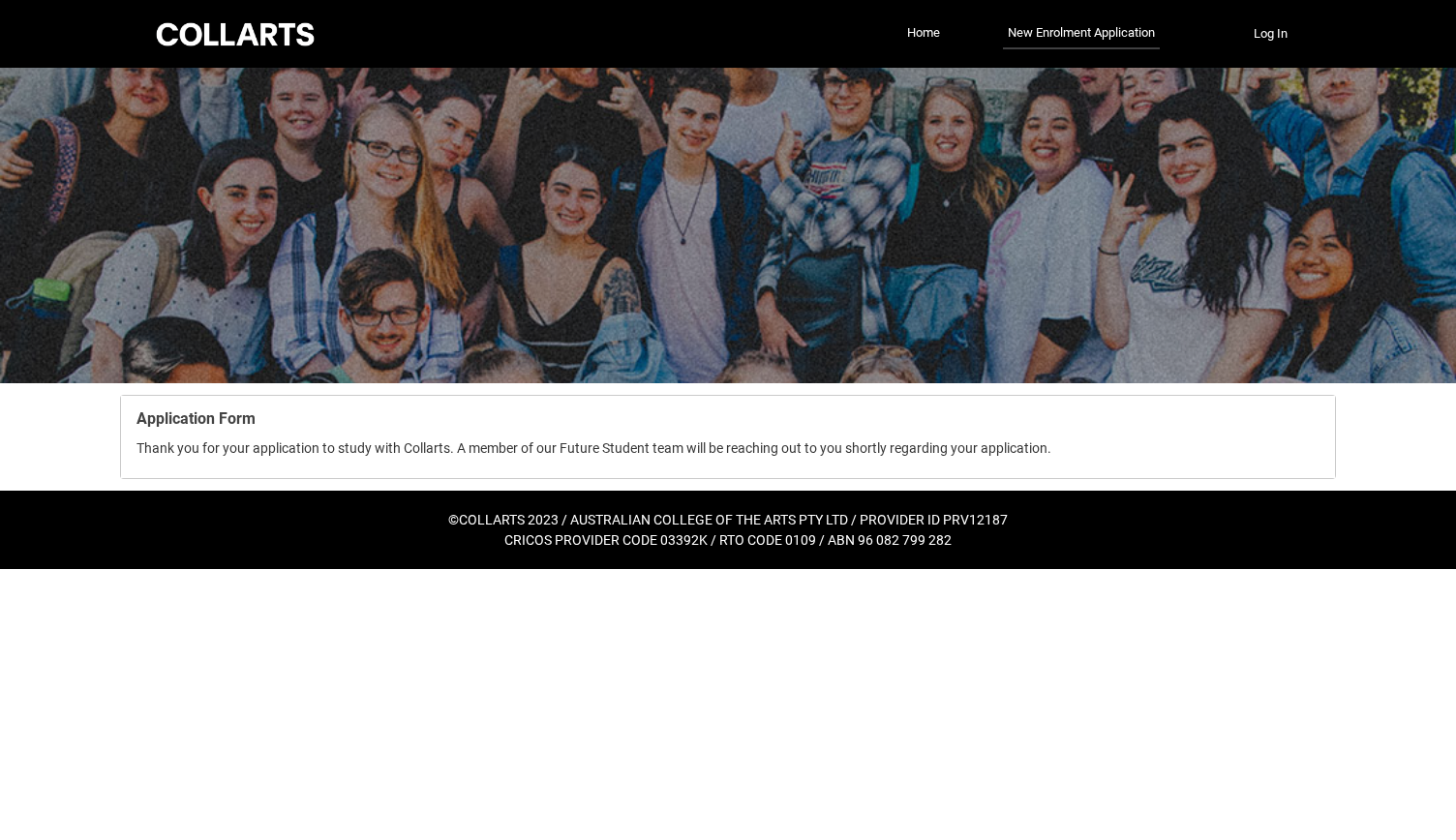
click at [252, 25] on div at bounding box center [236, 35] width 164 height 30
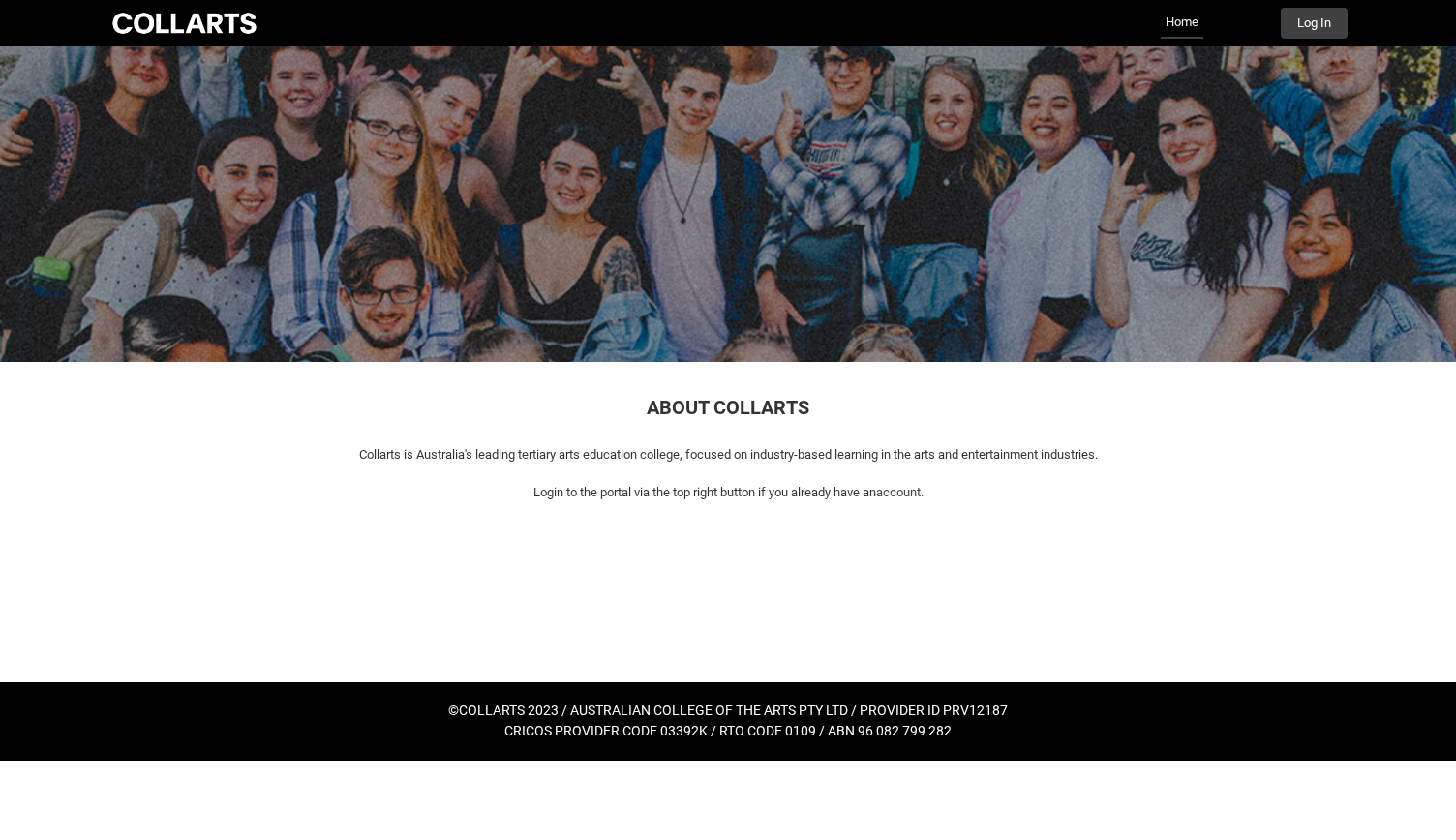
click at [1176, 22] on link "Home" at bounding box center [1182, 23] width 43 height 31
click at [1174, 17] on link "Home" at bounding box center [1182, 23] width 43 height 31
click at [209, 30] on div at bounding box center [185, 23] width 152 height 27
